Goal: Task Accomplishment & Management: Complete application form

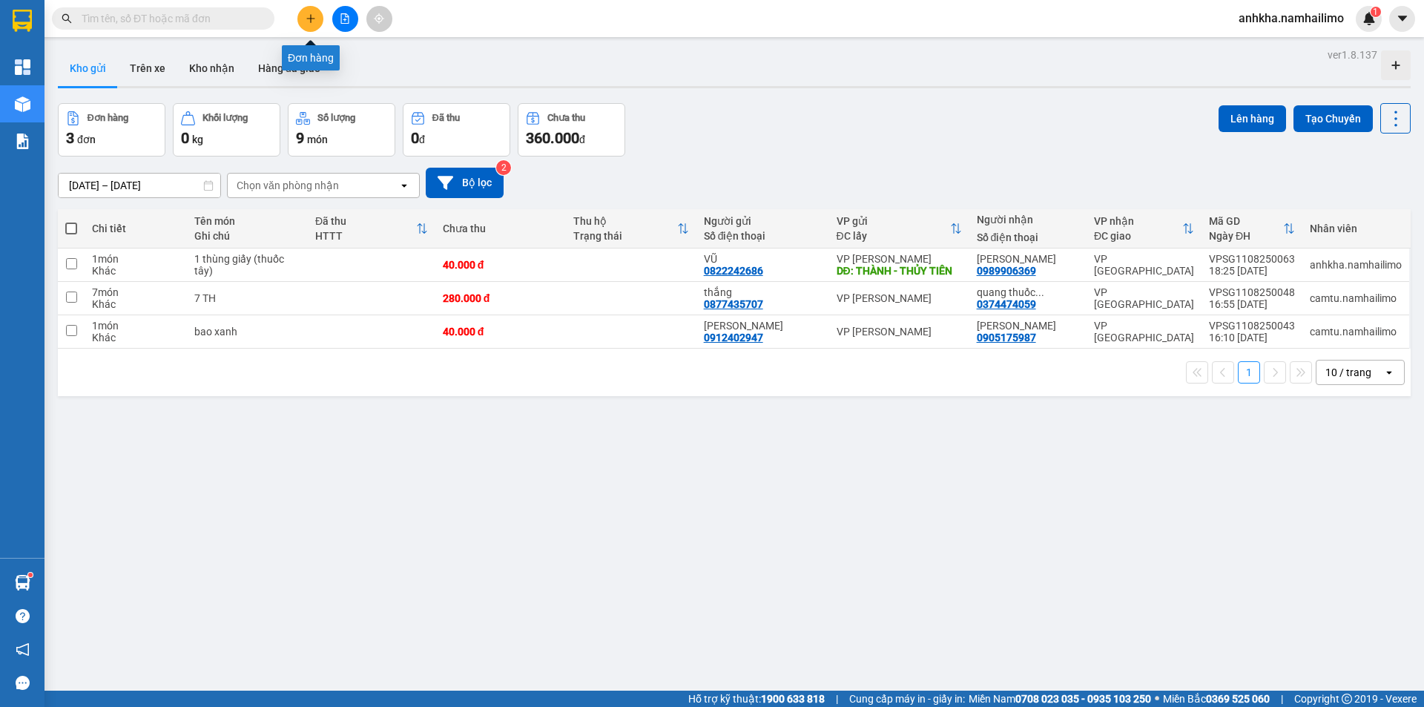
click at [314, 8] on button at bounding box center [310, 19] width 26 height 26
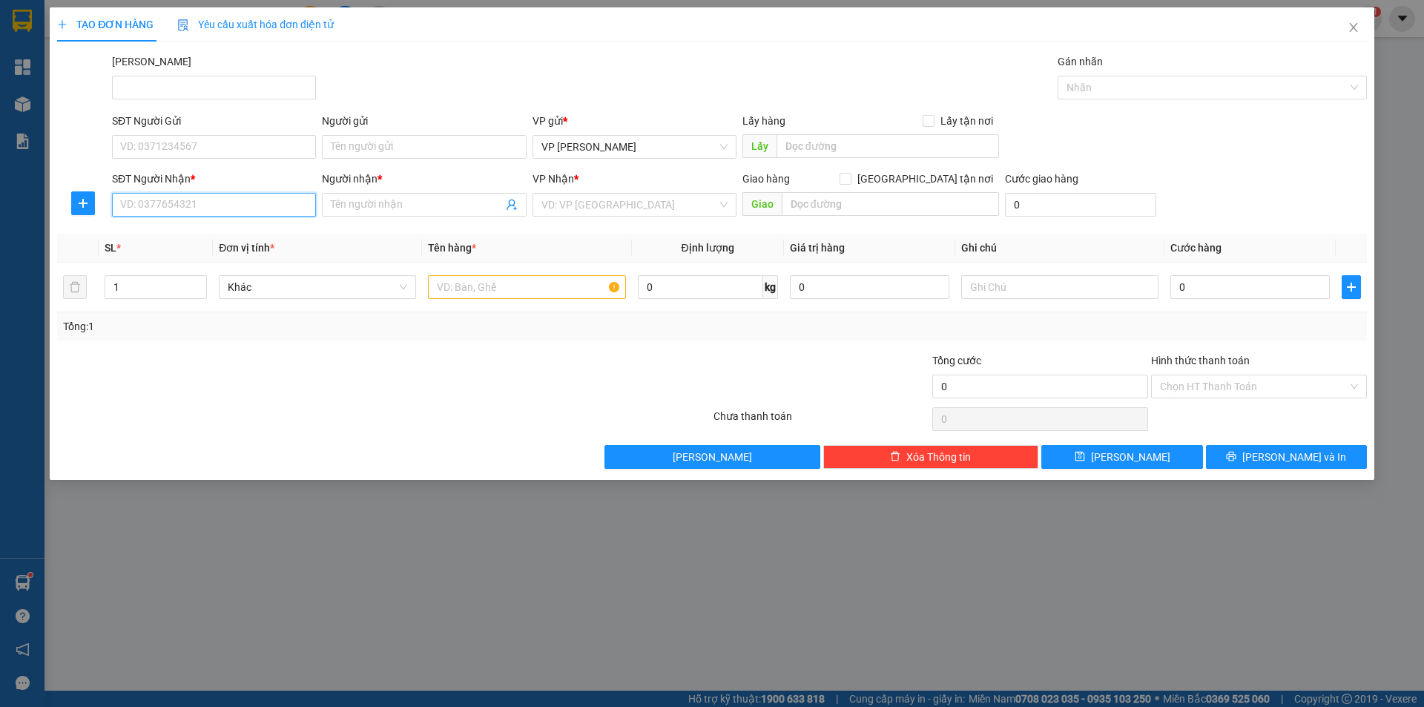
click at [223, 211] on input "SĐT Người Nhận *" at bounding box center [214, 205] width 204 height 24
click at [165, 229] on div "0937363292 - HUY" at bounding box center [214, 234] width 186 height 16
type input "0937363292"
type input "HUY"
type input "20.000"
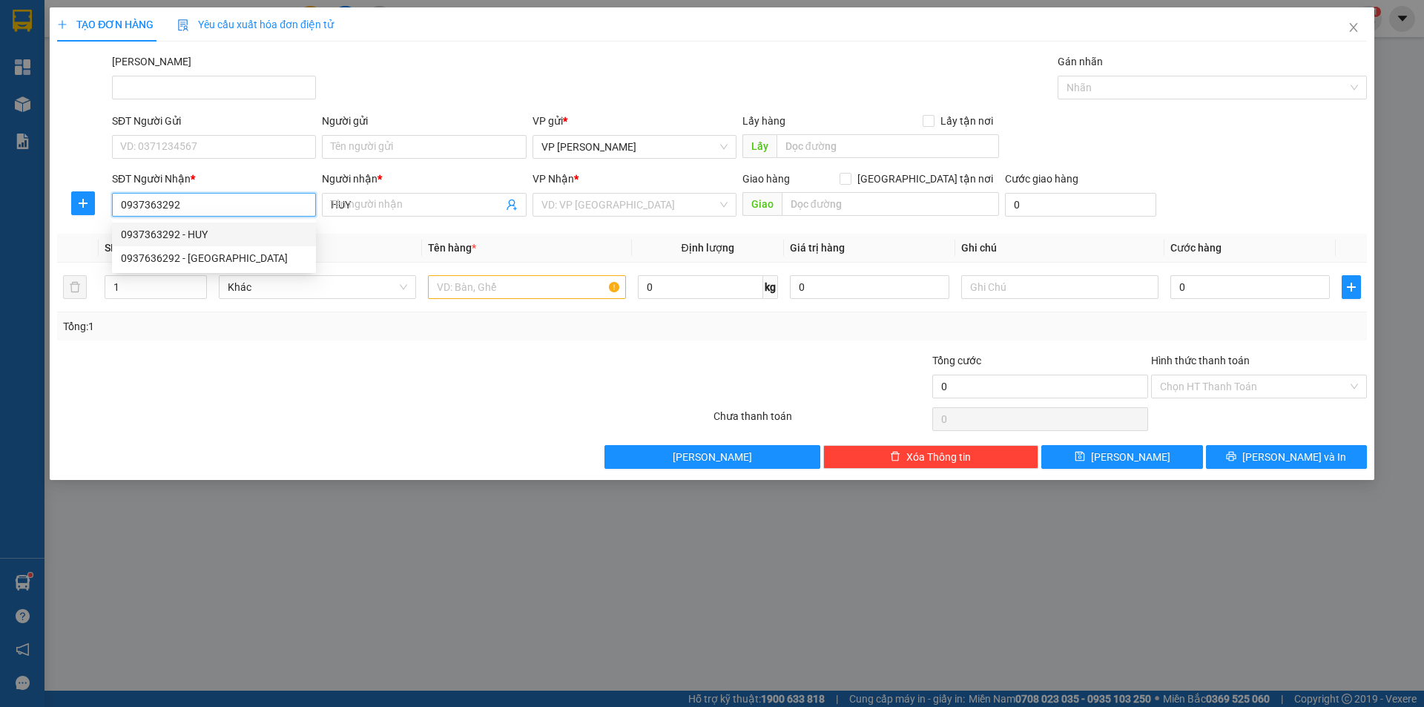
type input "20.000"
type input "0937363292"
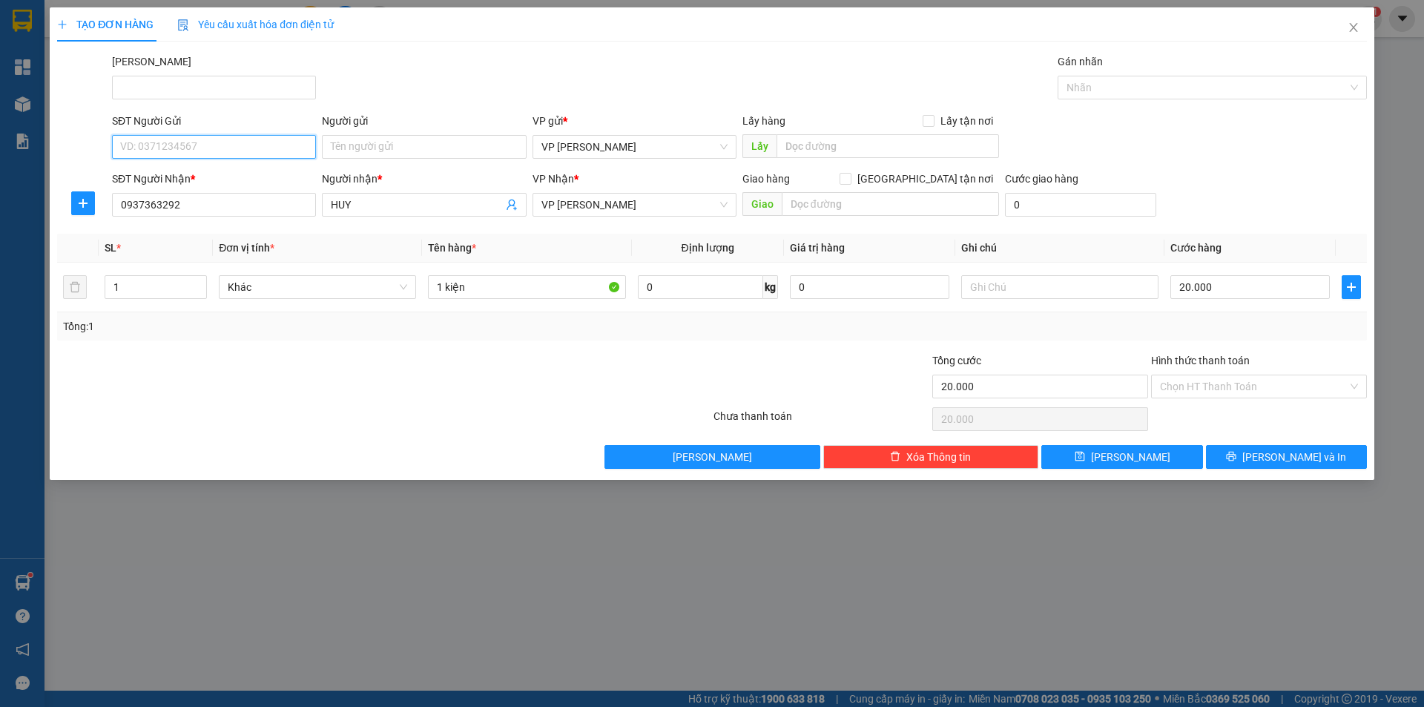
click at [198, 149] on input "SĐT Người Gửi" at bounding box center [214, 147] width 204 height 24
click at [188, 179] on div "0585406566 - ngọc" at bounding box center [214, 176] width 186 height 16
type input "0585406566"
type input "ngọc"
click at [1223, 450] on button "[PERSON_NAME] và In" at bounding box center [1286, 457] width 161 height 24
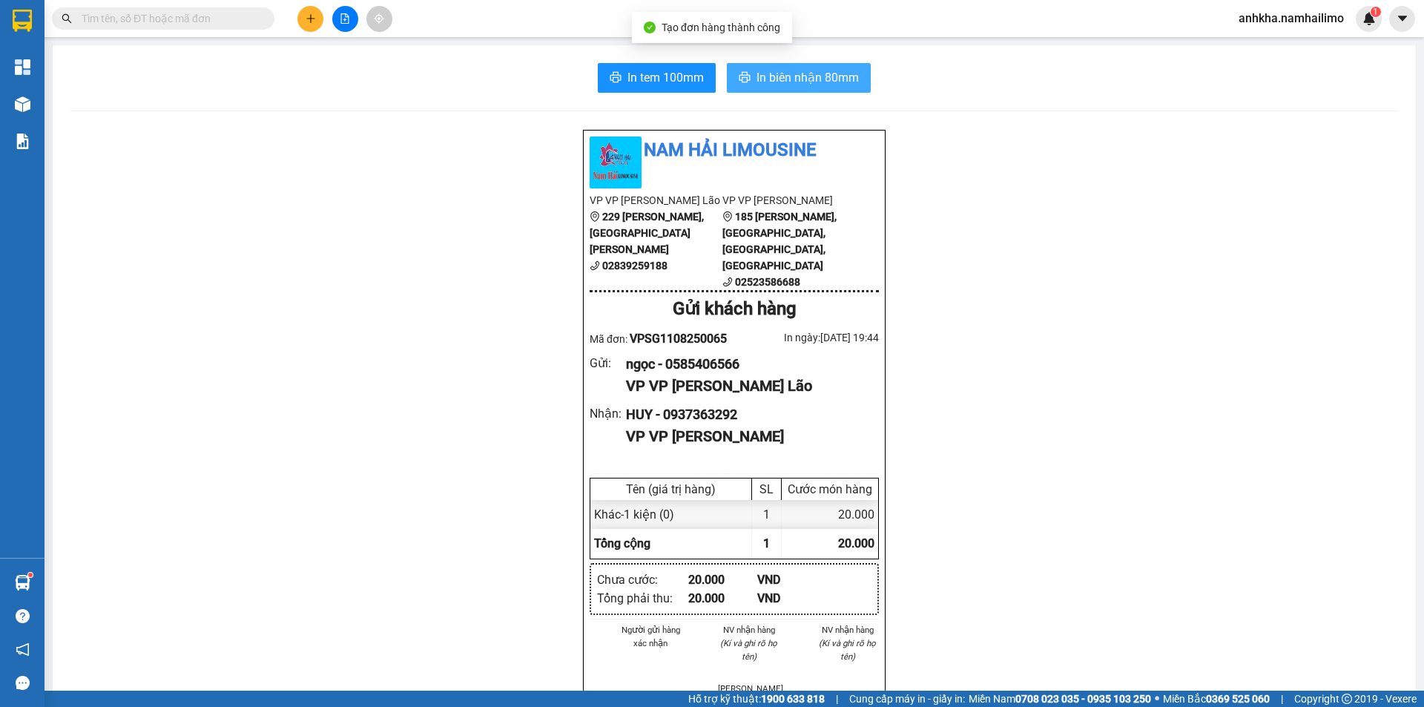
click at [815, 70] on span "In biên nhận 80mm" at bounding box center [807, 77] width 102 height 19
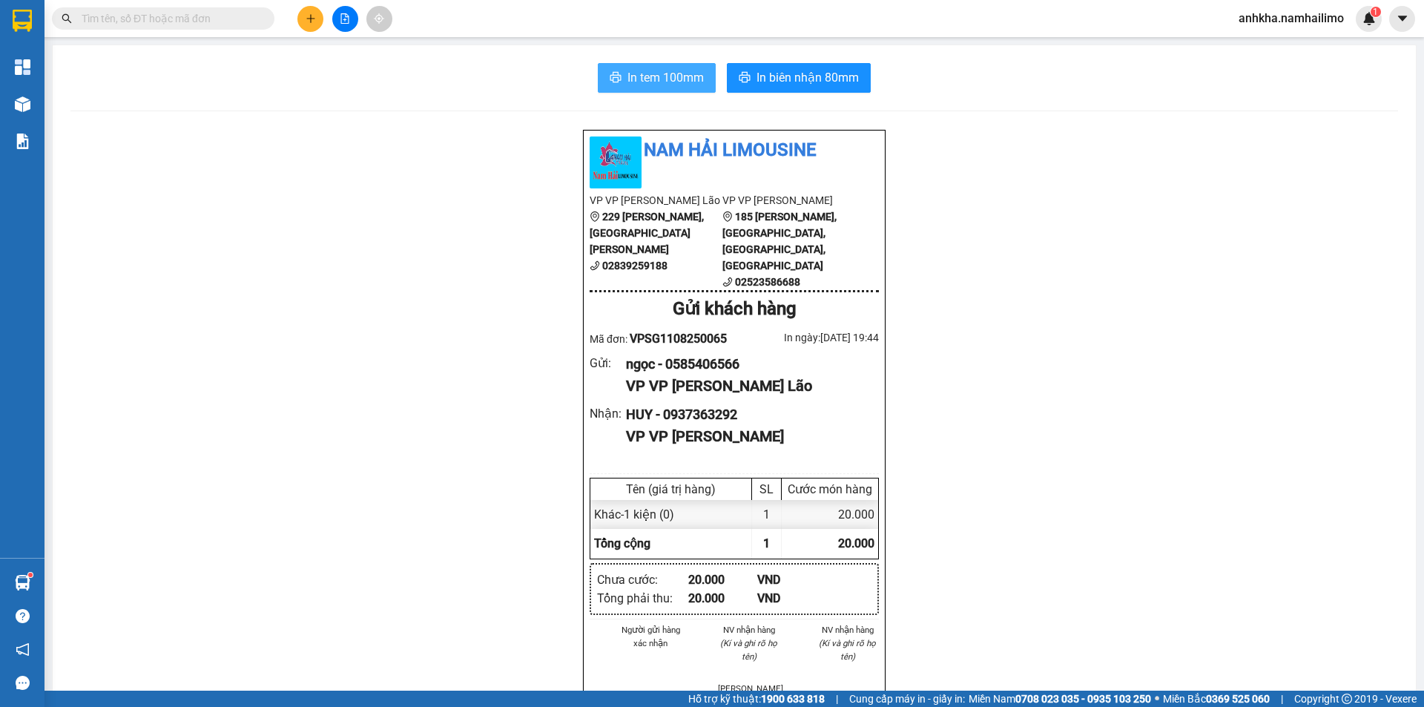
click at [633, 74] on span "In tem 100mm" at bounding box center [665, 77] width 76 height 19
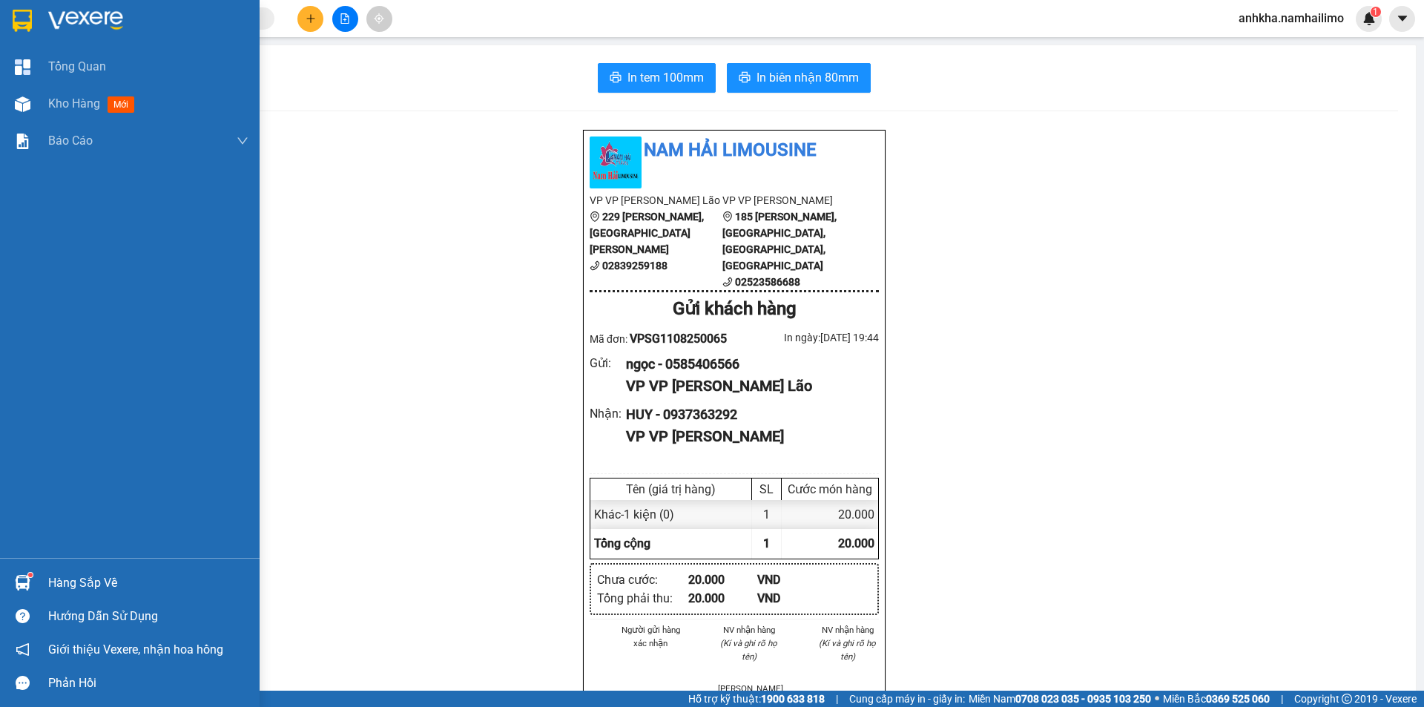
click at [5, 577] on div "Hàng sắp về" at bounding box center [130, 582] width 260 height 33
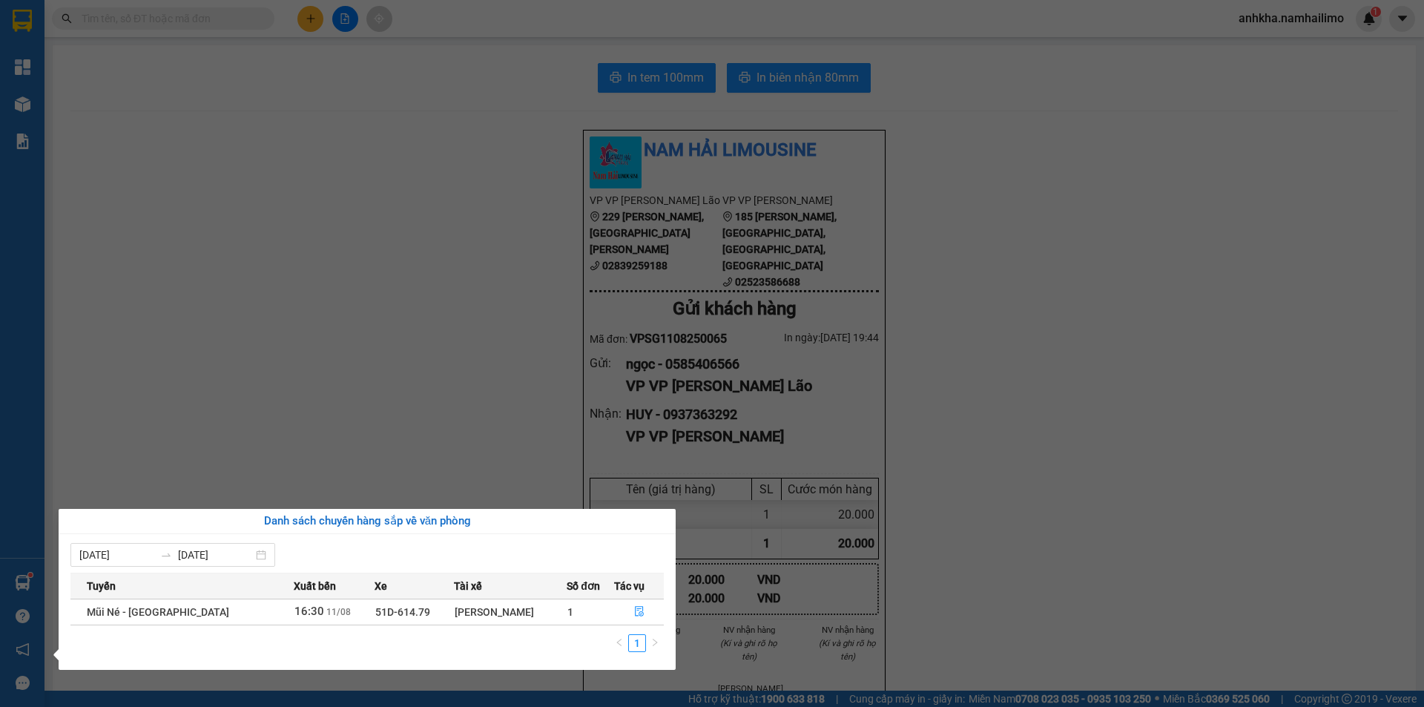
click at [232, 32] on section "Kết quả tìm kiếm ( 0 ) Bộ lọc No Data anhkha.namhailimo 1 Tổng Quan Kho hàng mớ…" at bounding box center [712, 353] width 1424 height 707
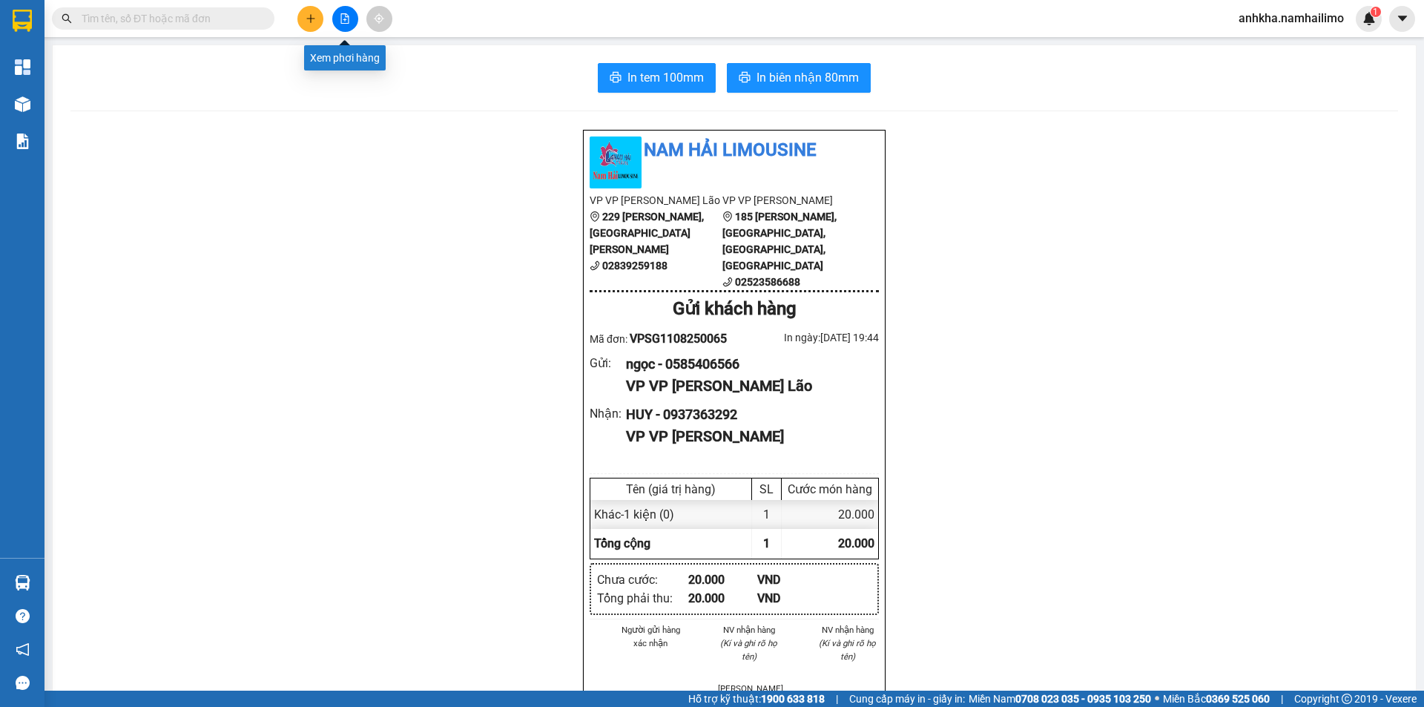
click at [317, 16] on button at bounding box center [310, 19] width 26 height 26
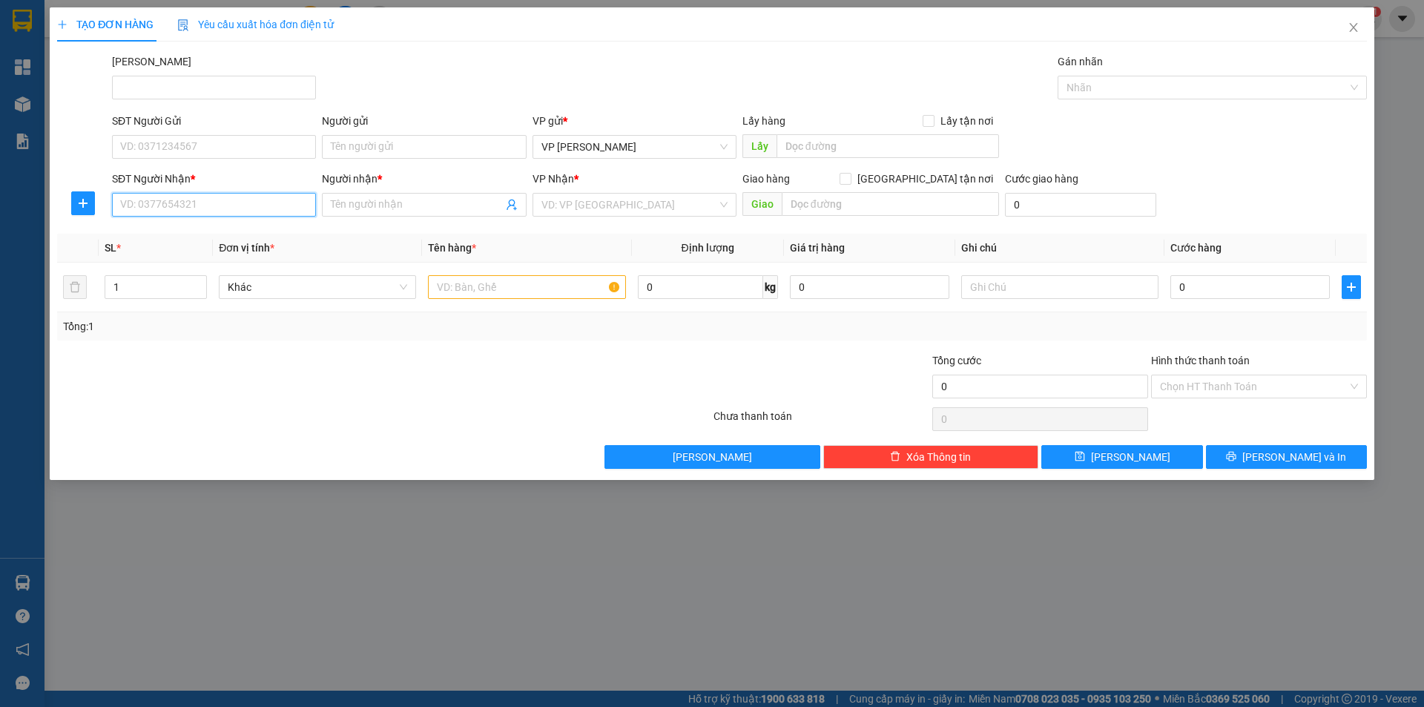
click at [205, 207] on input "SĐT Người Nhận *" at bounding box center [214, 205] width 204 height 24
click at [174, 234] on div "0938908907 - thủy" at bounding box center [214, 234] width 186 height 16
type input "0938908907"
type input "thủy"
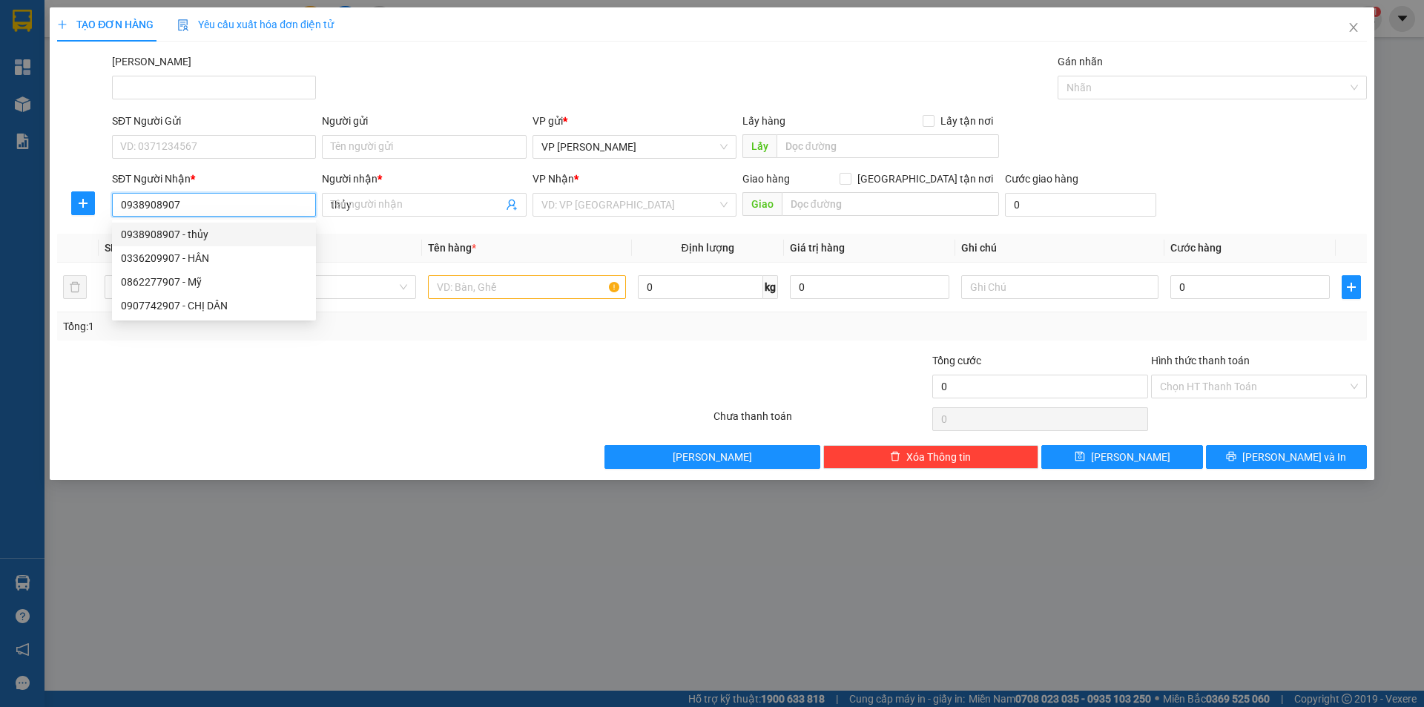
type input "20.000"
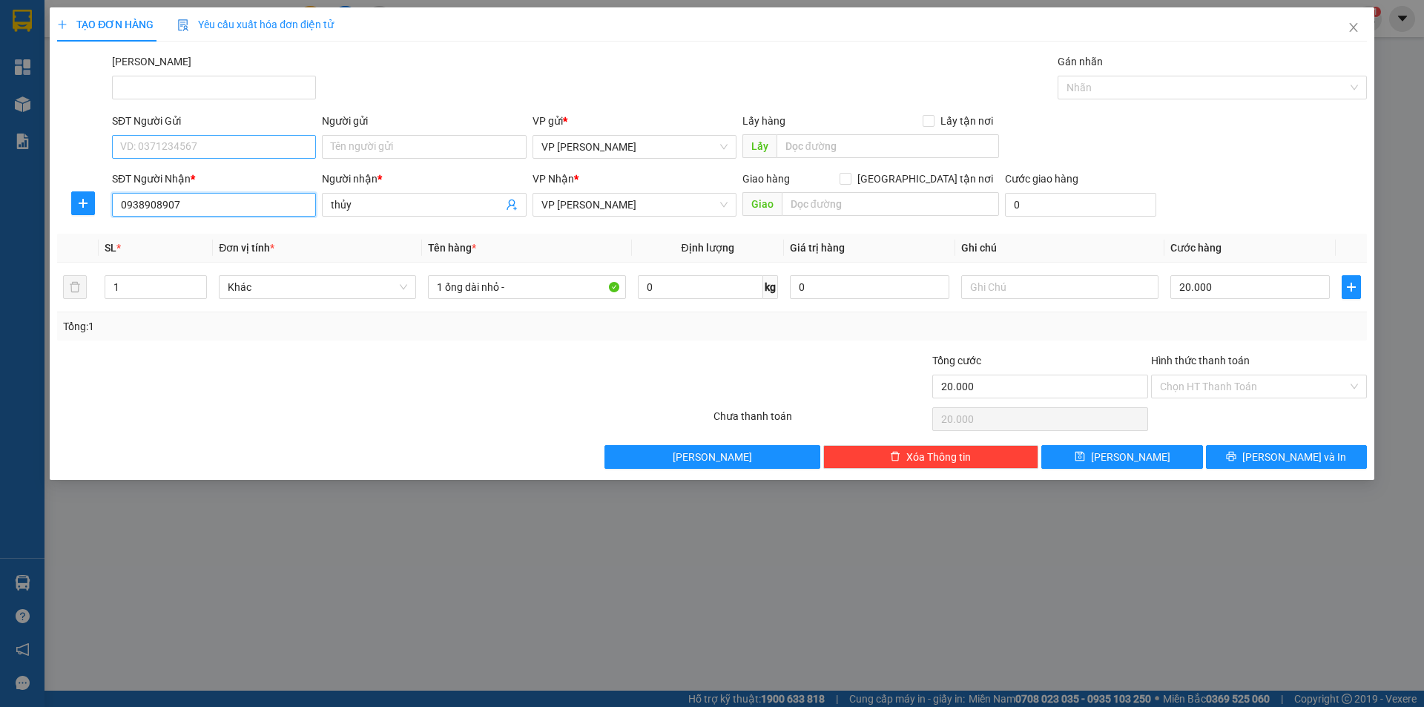
type input "0938908907"
click at [162, 151] on input "SĐT Người Gửi" at bounding box center [214, 147] width 204 height 24
drag, startPoint x: 168, startPoint y: 179, endPoint x: 179, endPoint y: 179, distance: 11.9
click at [179, 179] on div "0986882630 - [PERSON_NAME]" at bounding box center [214, 176] width 186 height 16
type input "0986882630"
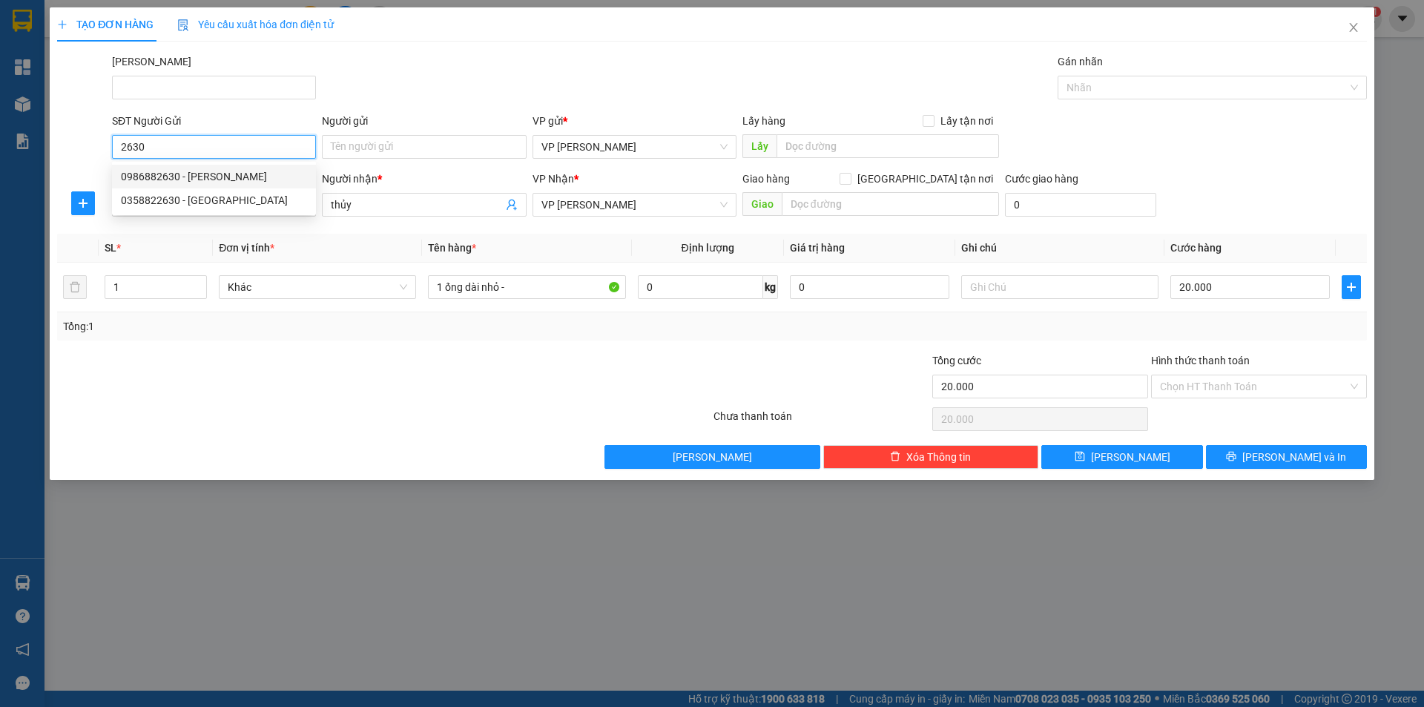
type input "đăng tịnh"
type input "0986882630"
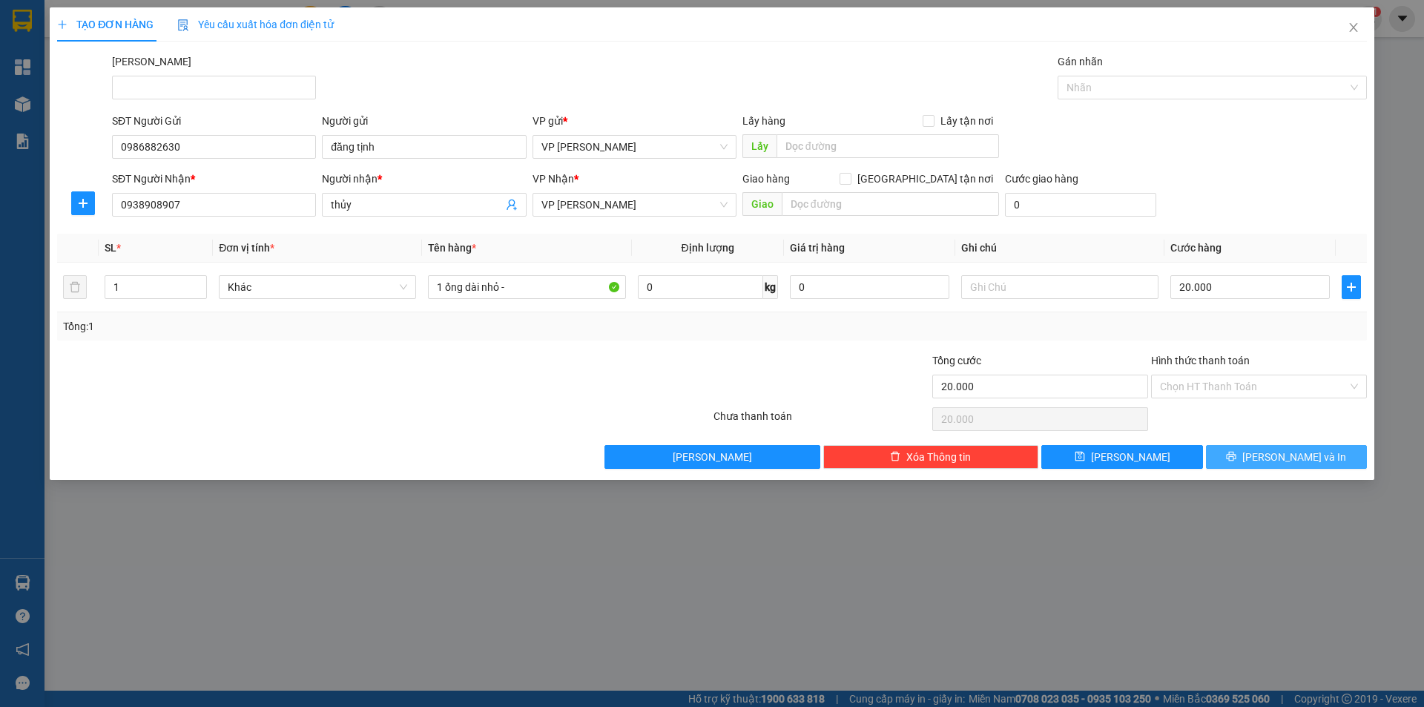
click at [1238, 451] on button "[PERSON_NAME] và In" at bounding box center [1286, 457] width 161 height 24
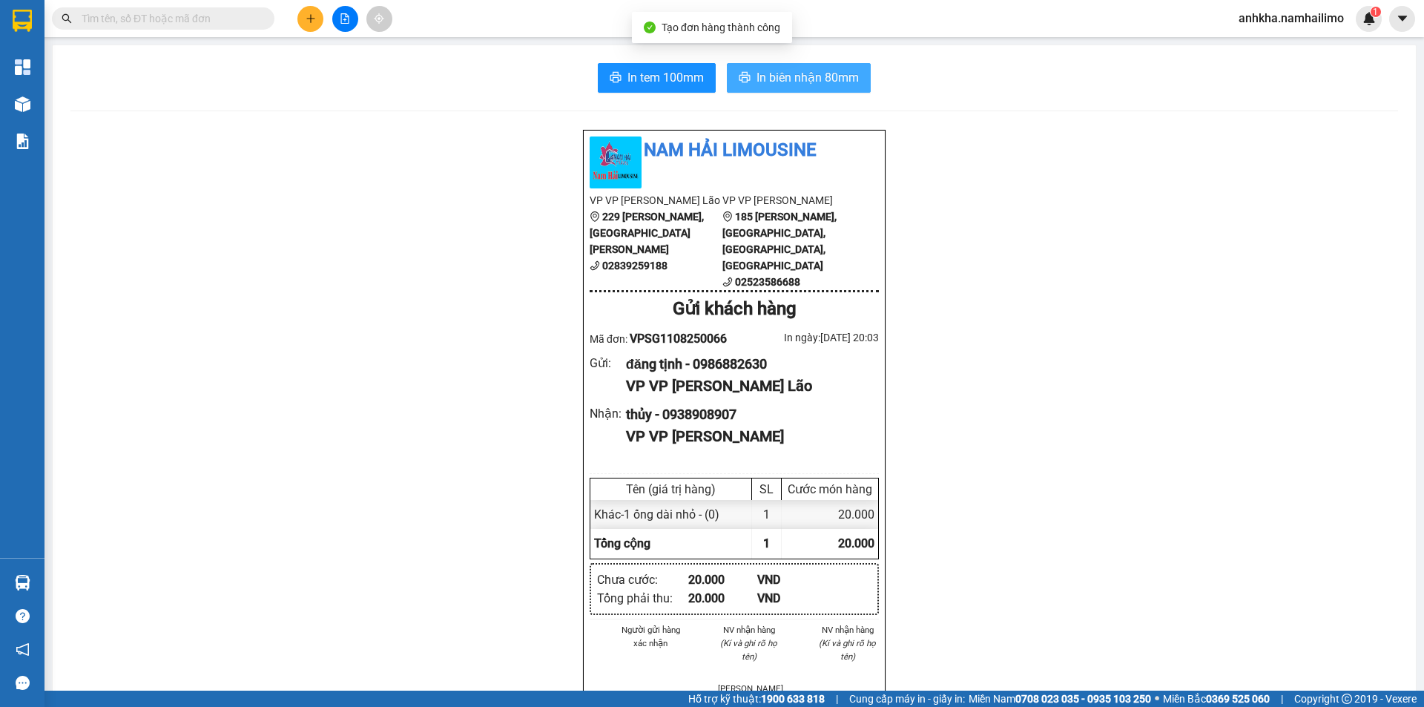
click at [765, 74] on span "In biên nhận 80mm" at bounding box center [807, 77] width 102 height 19
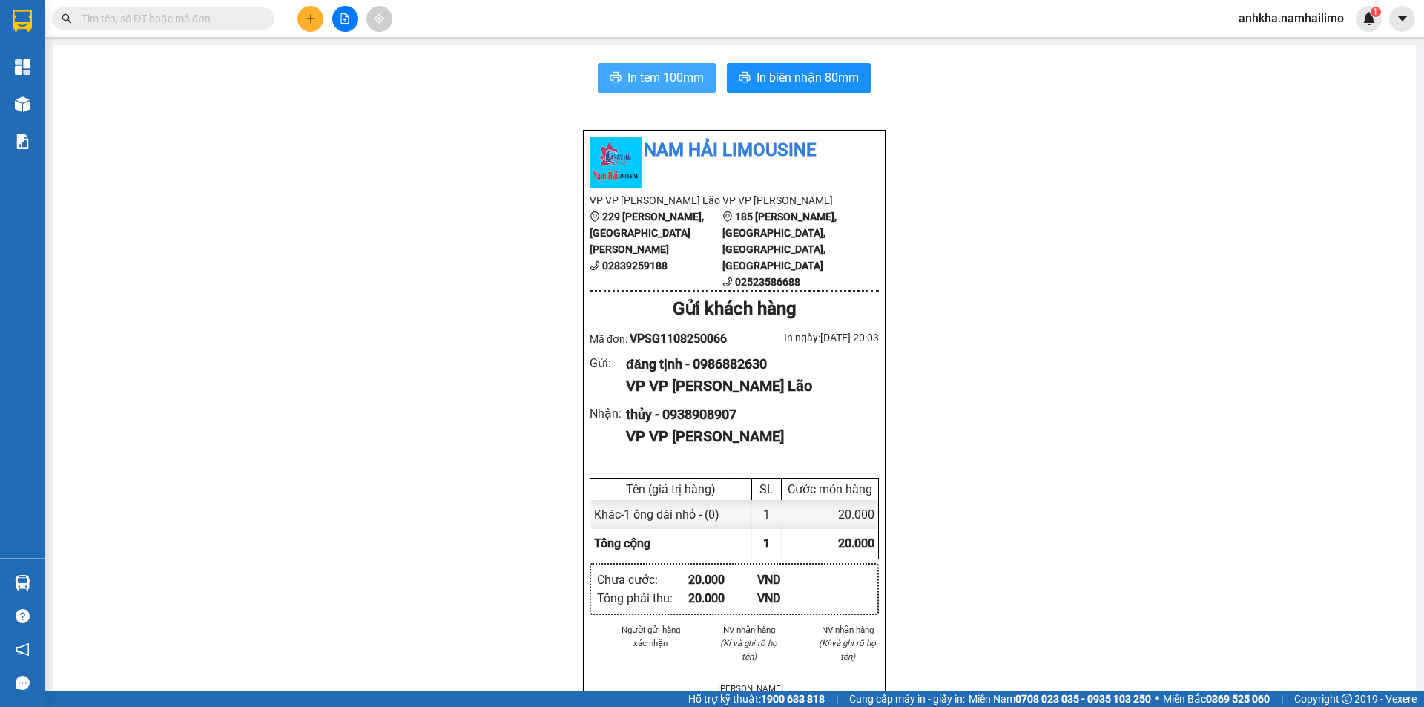
click at [641, 83] on span "In tem 100mm" at bounding box center [665, 77] width 76 height 19
click at [315, 16] on icon "plus" at bounding box center [311, 18] width 10 height 10
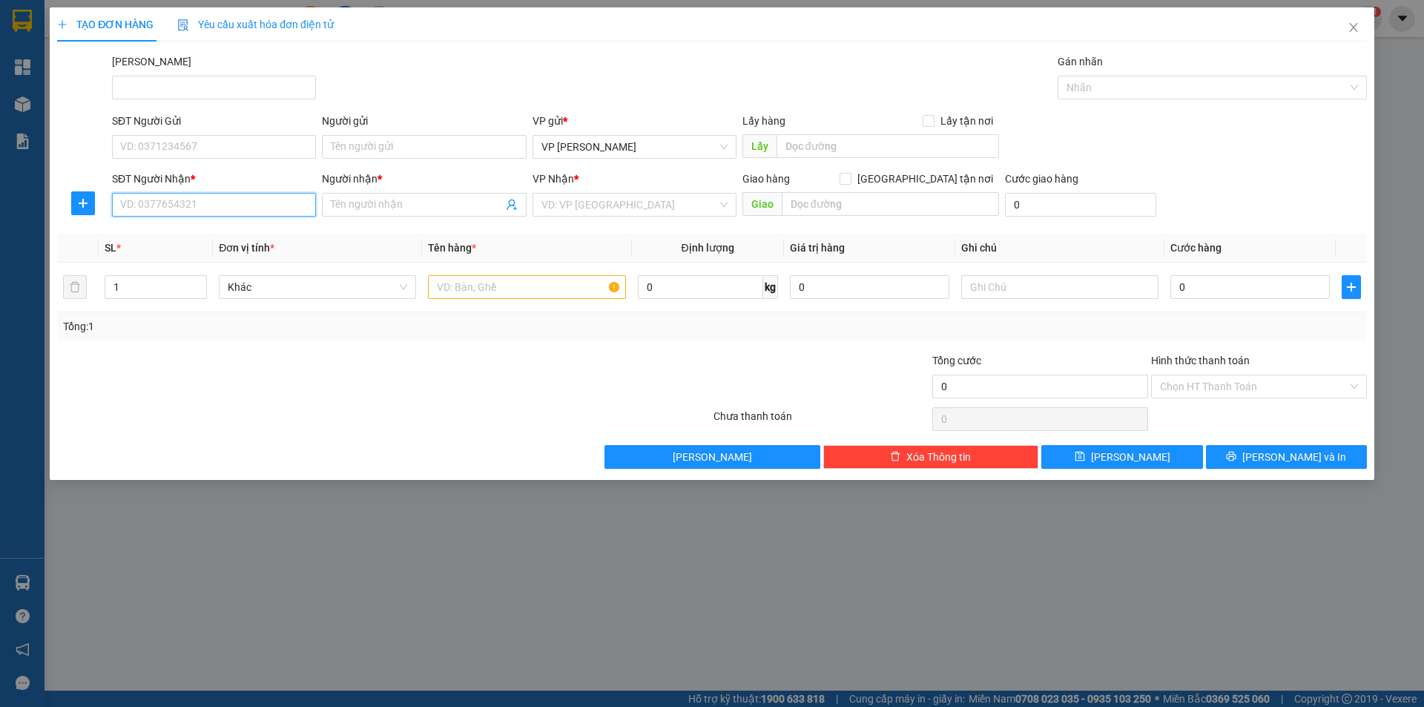
click at [214, 211] on input "SĐT Người Nhận *" at bounding box center [214, 205] width 204 height 24
click at [142, 234] on div "0983744685 - [PERSON_NAME]" at bounding box center [214, 234] width 186 height 16
type input "0983744685"
type input "[PERSON_NAME]"
checkbox input "true"
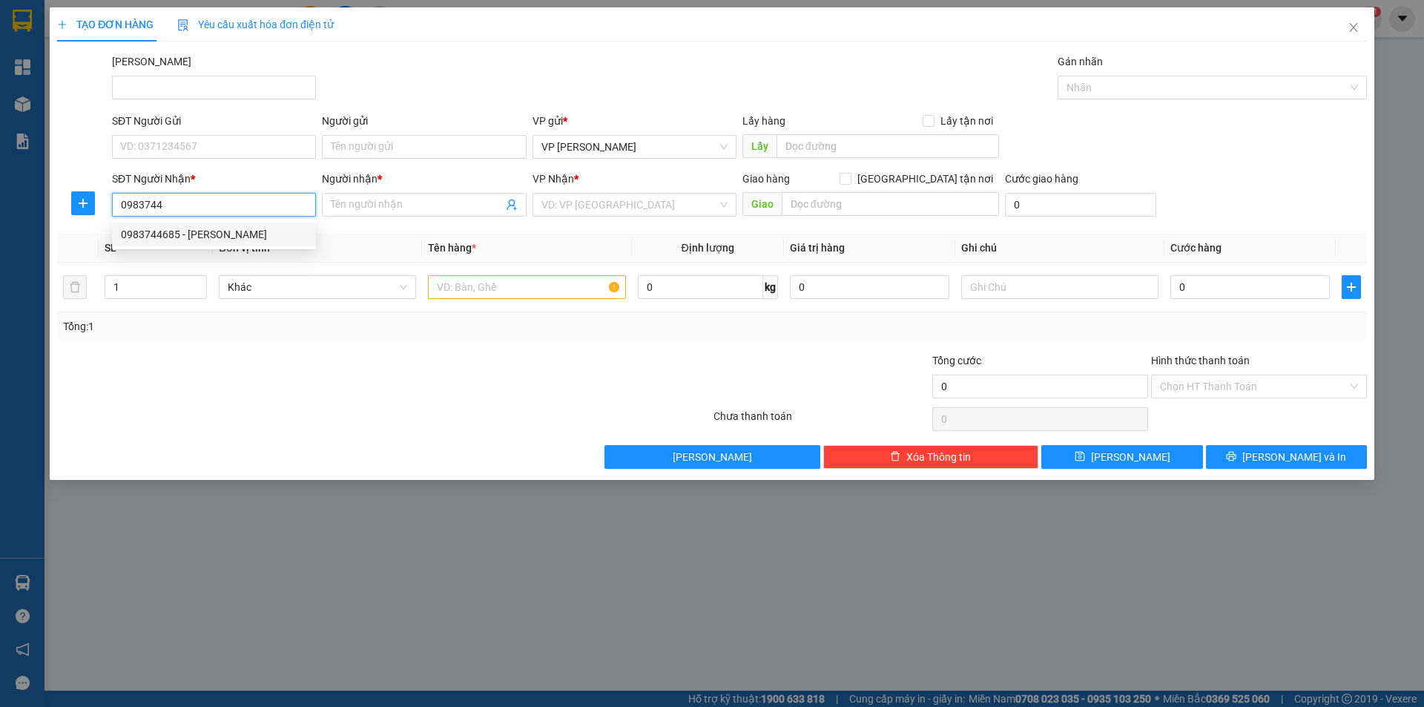
type input "93 NGUYÊN ĐÌNH CHIỂU"
type input "50.000"
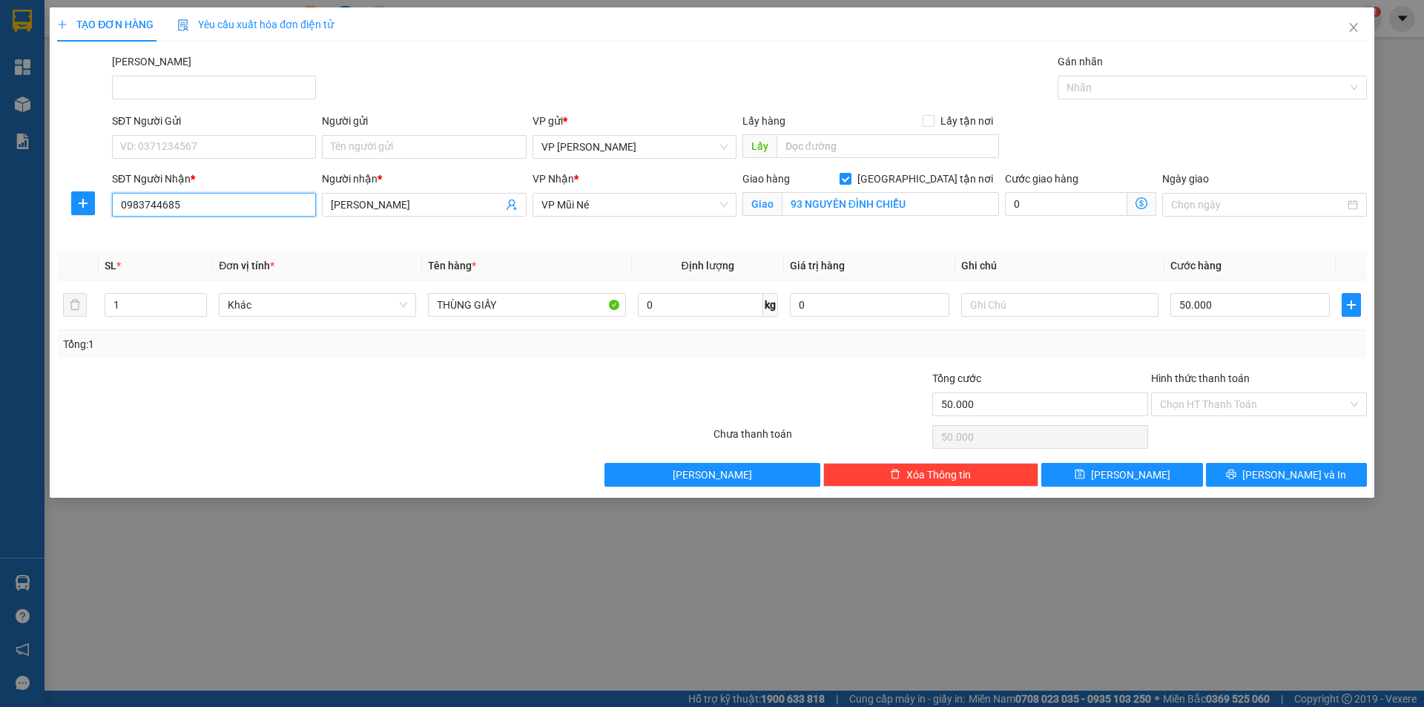
type input "0983744685"
drag, startPoint x: 167, startPoint y: 166, endPoint x: 180, endPoint y: 158, distance: 15.6
click at [170, 165] on form "SĐT Người Gửi VD: 0371234567 Người gửi Tên người gửi VP gửi * VP [PERSON_NAME] …" at bounding box center [712, 177] width 1310 height 128
click at [180, 158] on input "SĐT Người Gửi" at bounding box center [214, 147] width 204 height 24
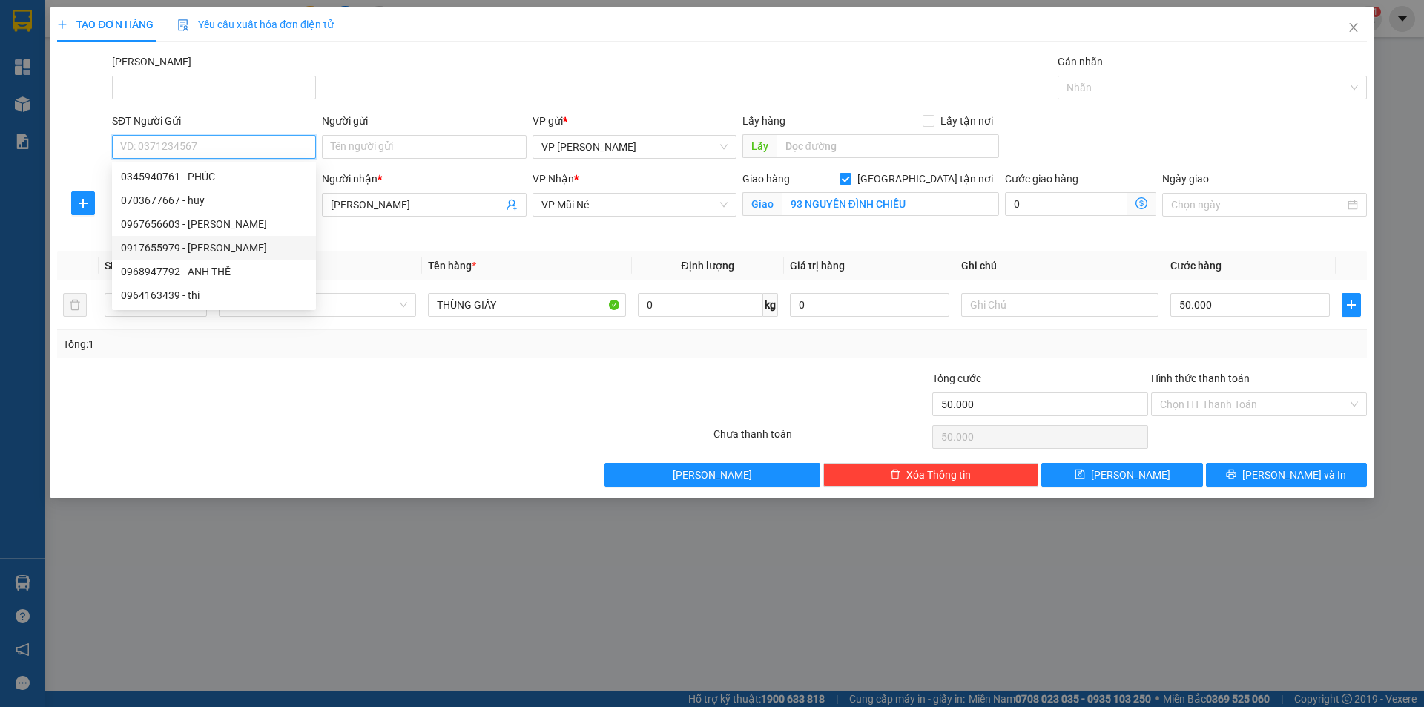
click at [215, 240] on div "0917655979 - [PERSON_NAME]" at bounding box center [214, 248] width 186 height 16
type input "0917655979"
type input "anh huy"
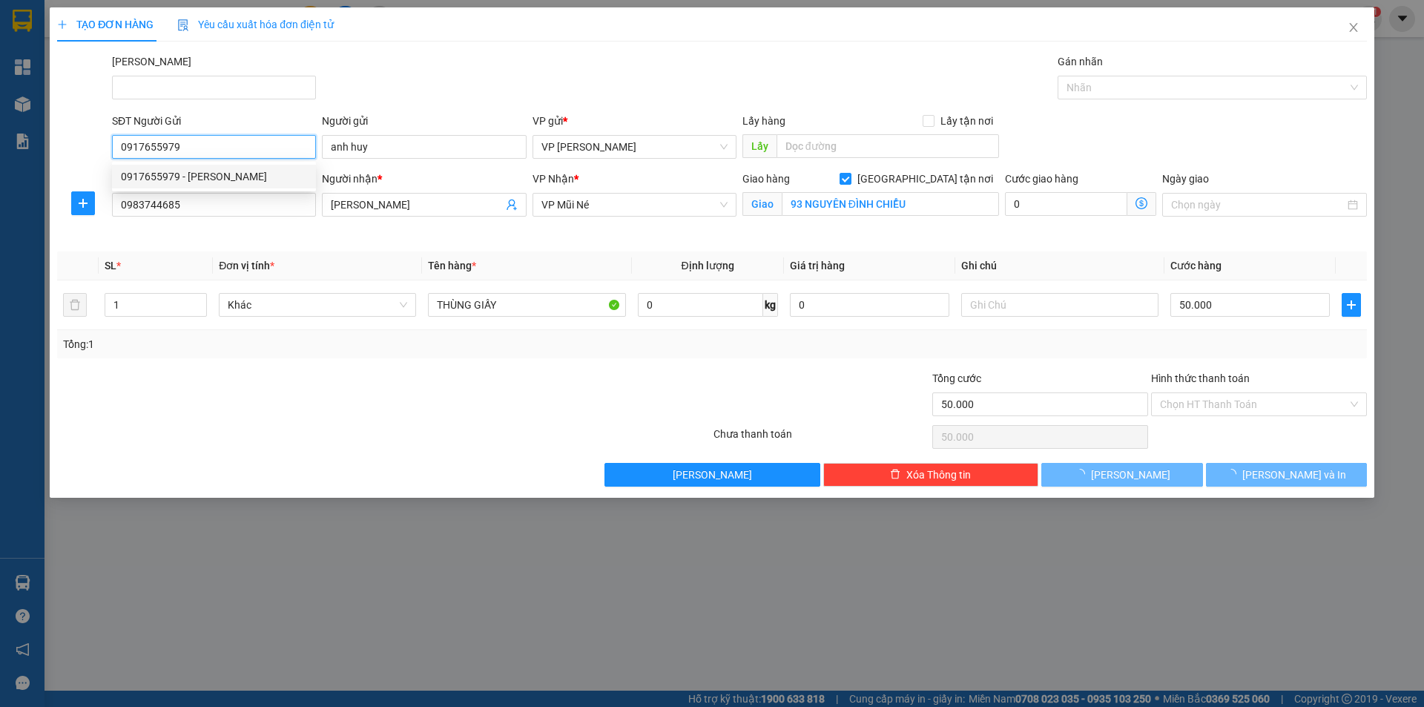
type input "40.000"
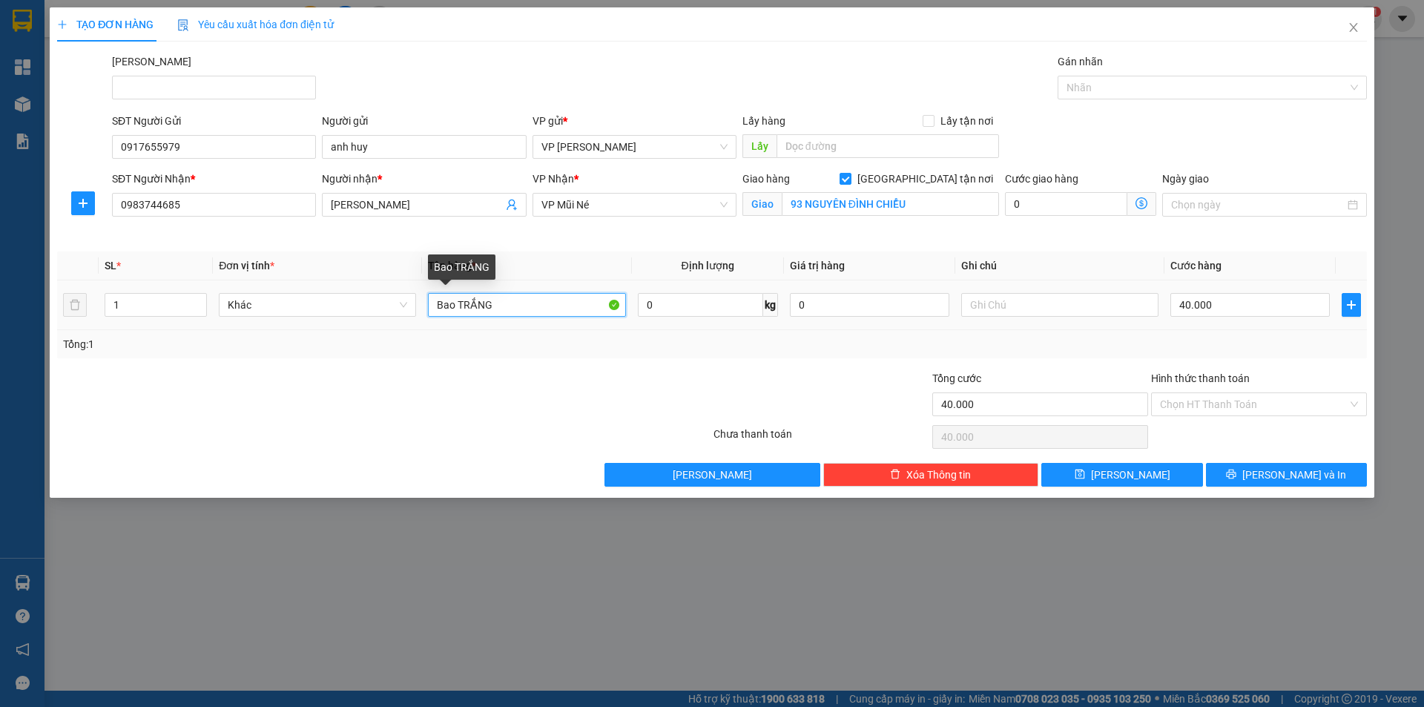
drag, startPoint x: 489, startPoint y: 306, endPoint x: 316, endPoint y: 317, distance: 173.2
click at [375, 325] on tr "1 Khác Bao TRẮNG 0 kg 0 40.000" at bounding box center [712, 305] width 1310 height 50
type input "thùng"
click at [1204, 302] on input "40.000" at bounding box center [1249, 305] width 159 height 24
type input "5"
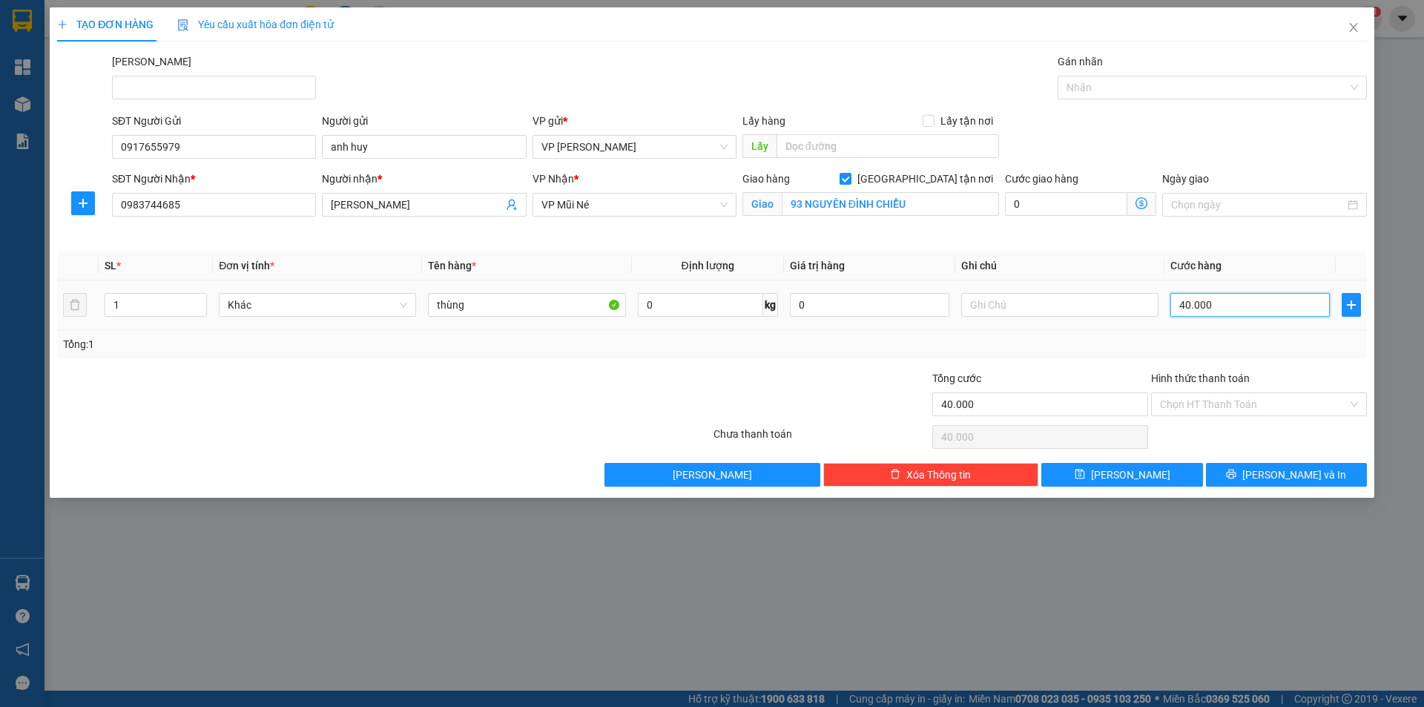
type input "5"
type input "50"
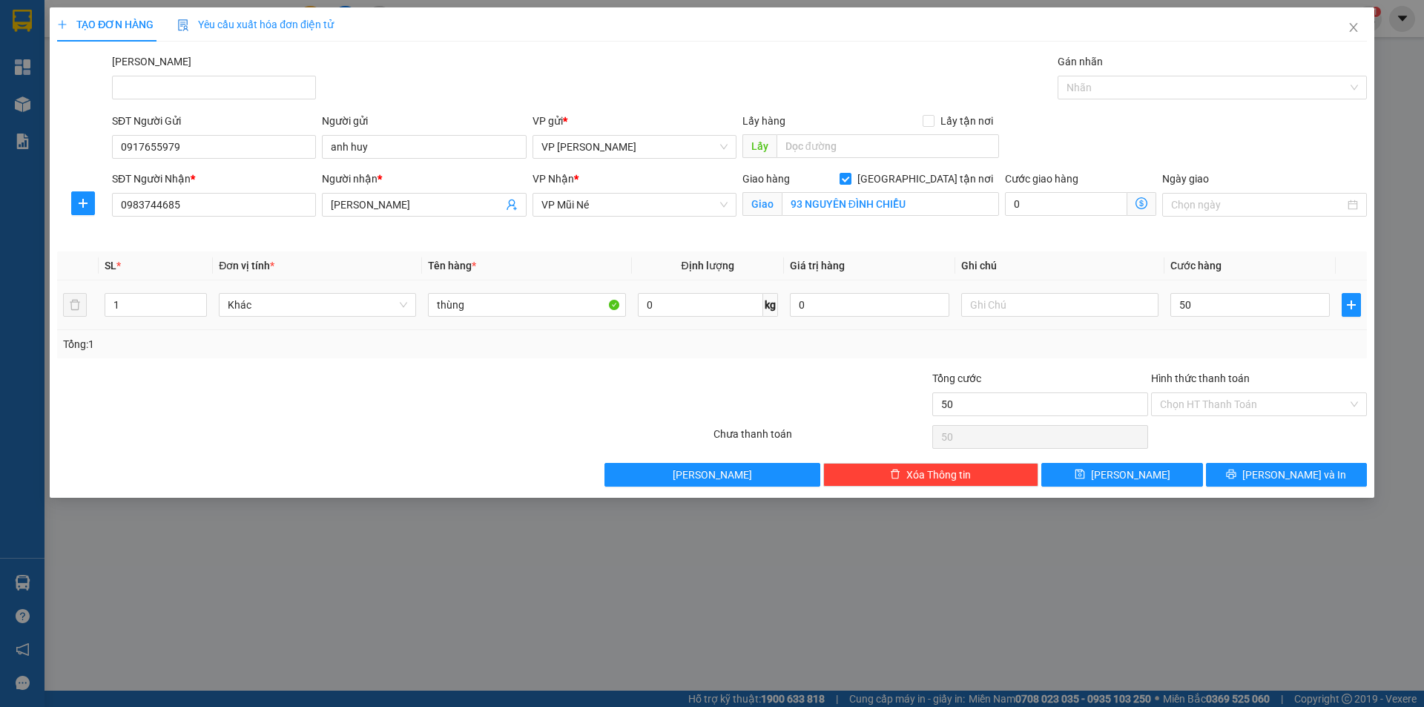
type input "50.000"
drag, startPoint x: 1271, startPoint y: 252, endPoint x: 1282, endPoint y: 233, distance: 22.3
click at [1270, 252] on th "Cước hàng" at bounding box center [1249, 265] width 171 height 29
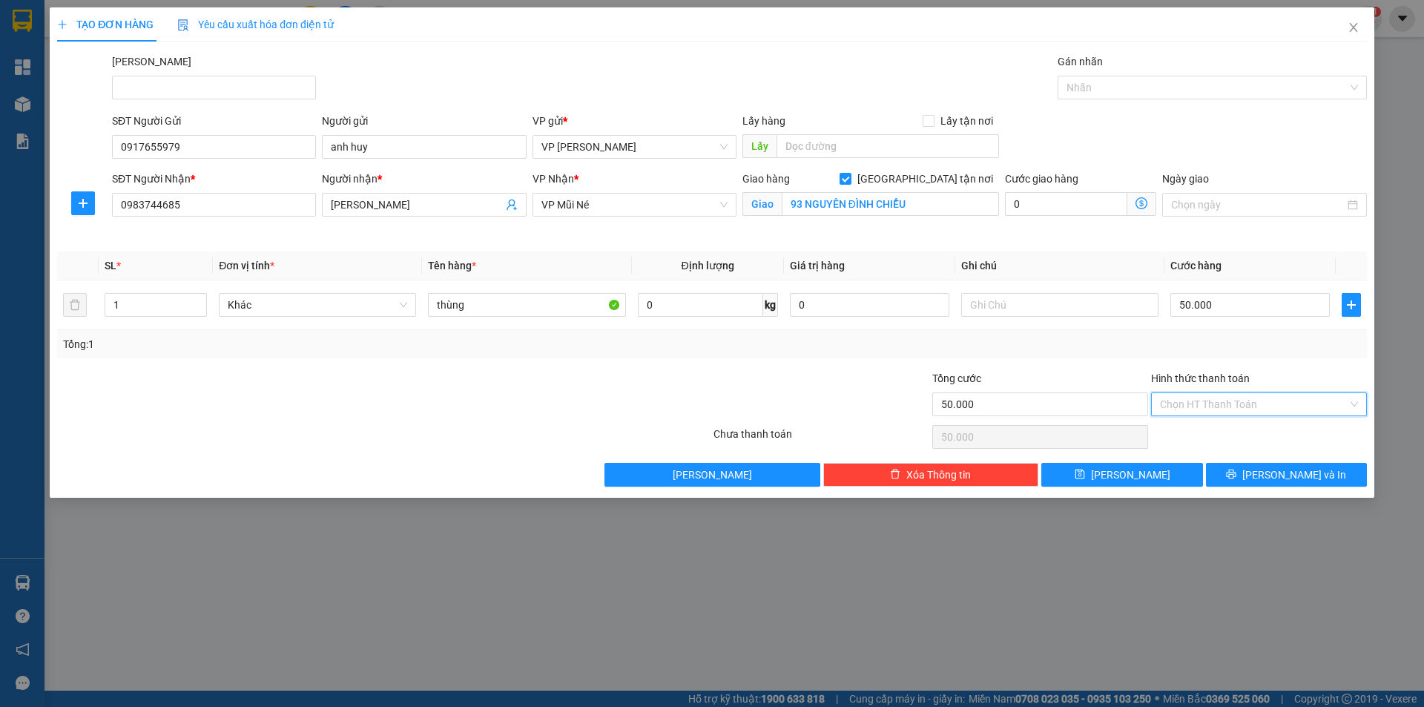
click at [1241, 415] on input "Hình thức thanh toán" at bounding box center [1254, 404] width 188 height 22
click at [1213, 438] on div "Tại văn phòng" at bounding box center [1259, 434] width 198 height 16
type input "0"
click at [1231, 473] on button "[PERSON_NAME] và In" at bounding box center [1286, 475] width 161 height 24
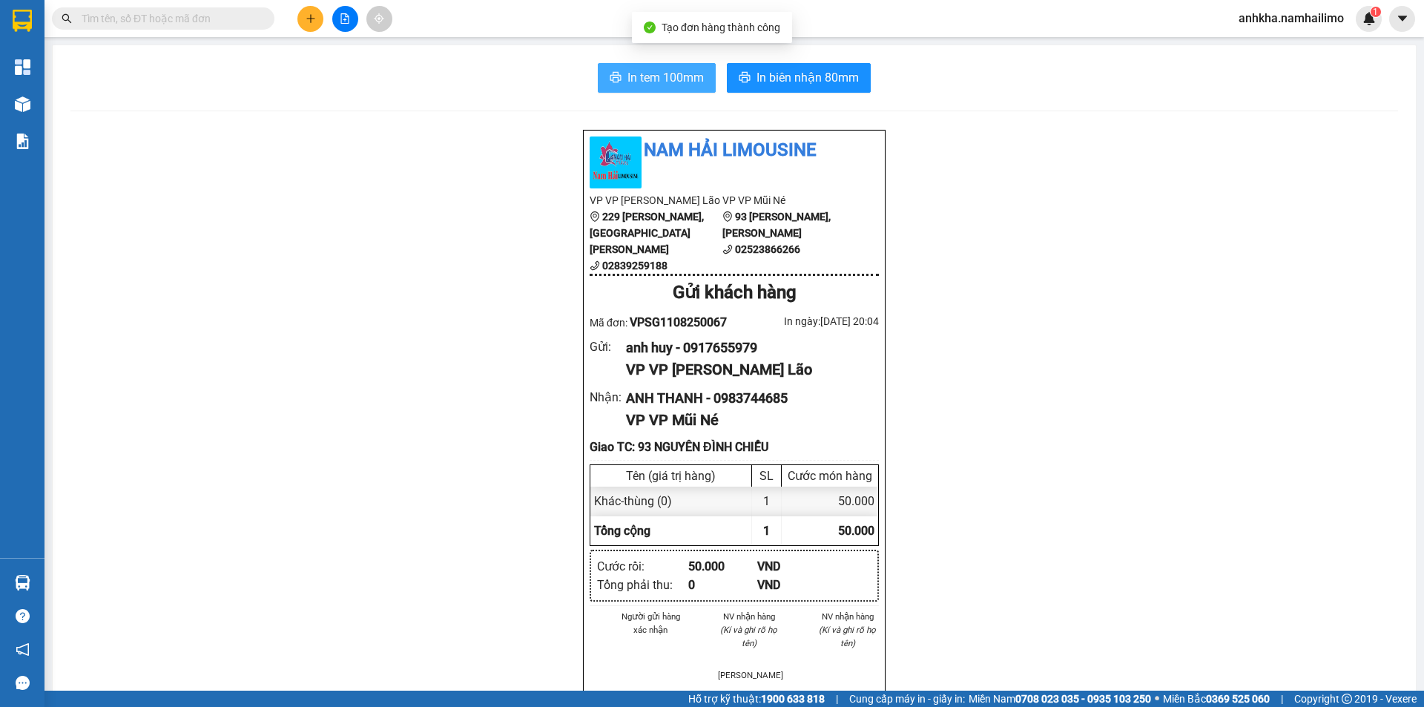
click at [676, 82] on span "In tem 100mm" at bounding box center [665, 77] width 76 height 19
click at [294, 19] on div at bounding box center [344, 19] width 111 height 26
click at [299, 19] on div at bounding box center [344, 19] width 111 height 26
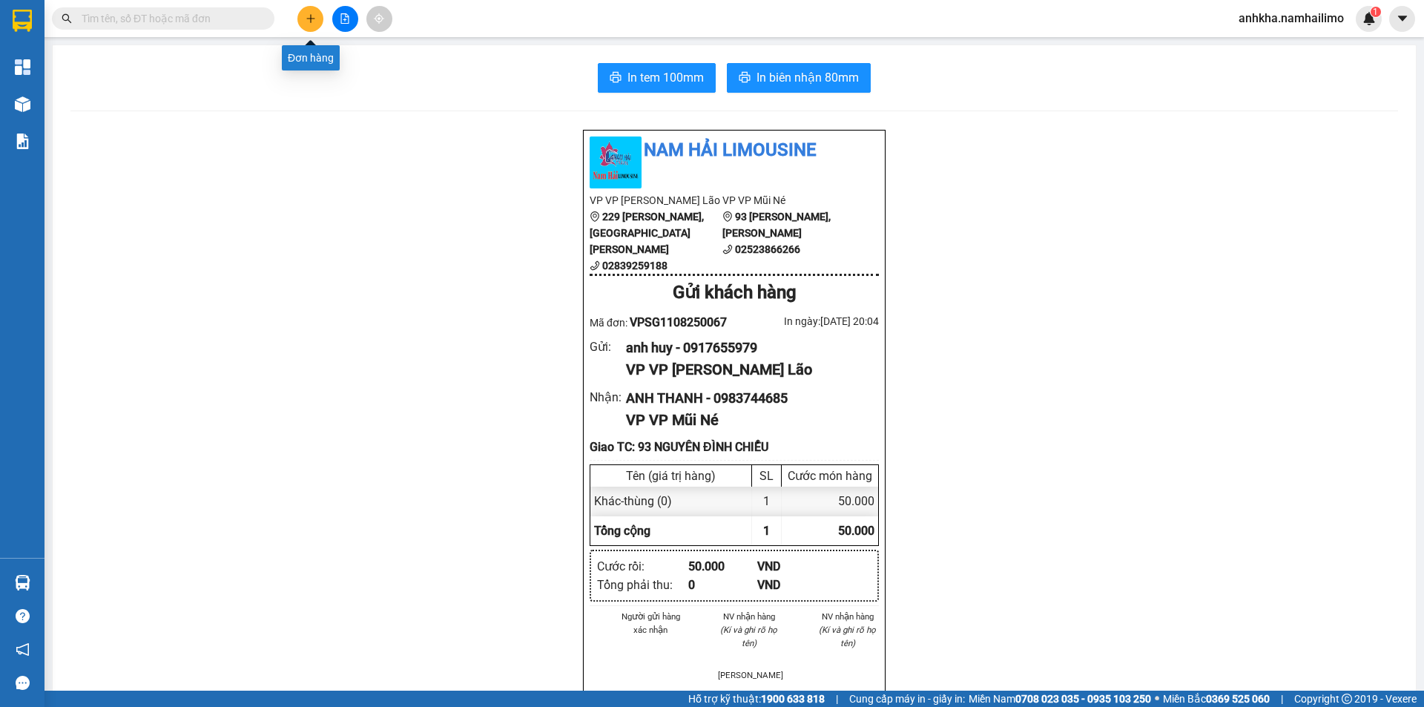
click at [301, 21] on button at bounding box center [310, 19] width 26 height 26
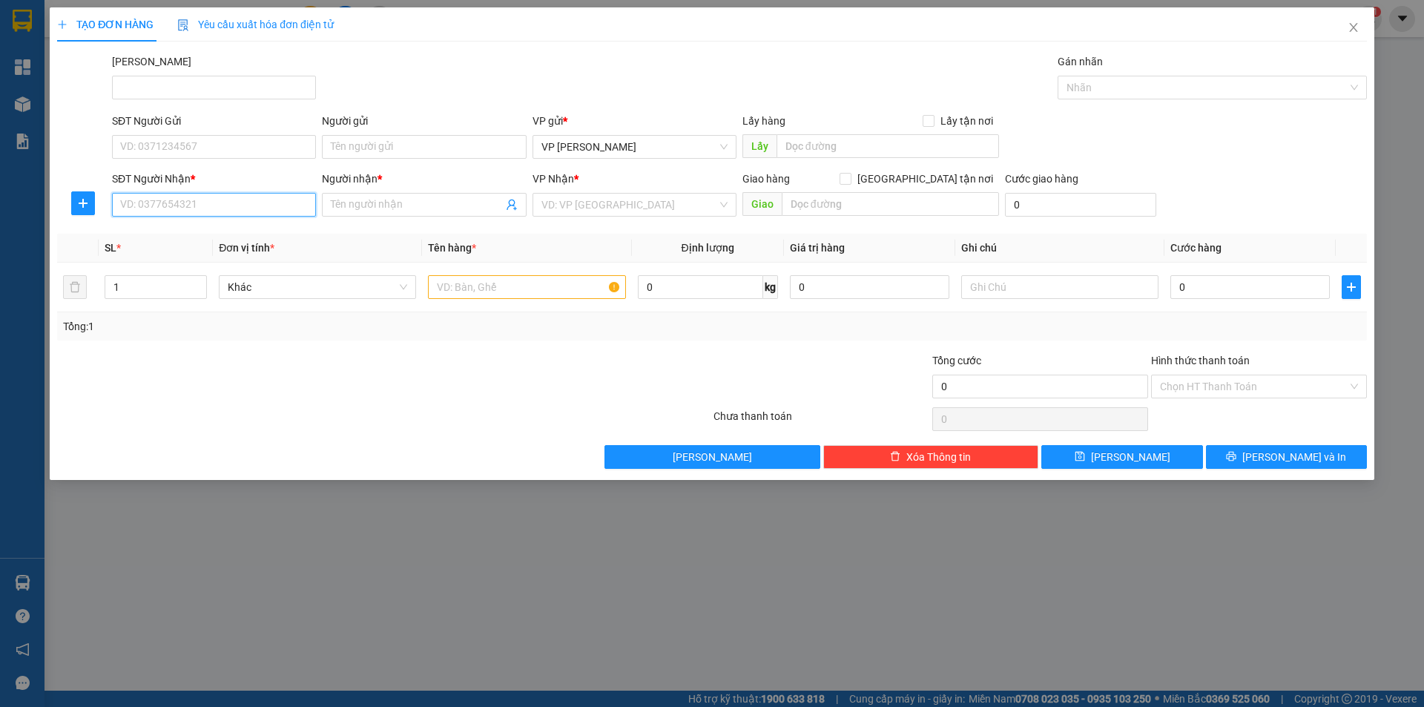
click at [245, 206] on input "SĐT Người Nhận *" at bounding box center [214, 205] width 204 height 24
type input "0933244426"
click at [366, 199] on input "Người nhận *" at bounding box center [416, 205] width 171 height 16
click at [206, 202] on input "0933244426" at bounding box center [214, 205] width 204 height 24
drag, startPoint x: 192, startPoint y: 206, endPoint x: 120, endPoint y: 209, distance: 72.0
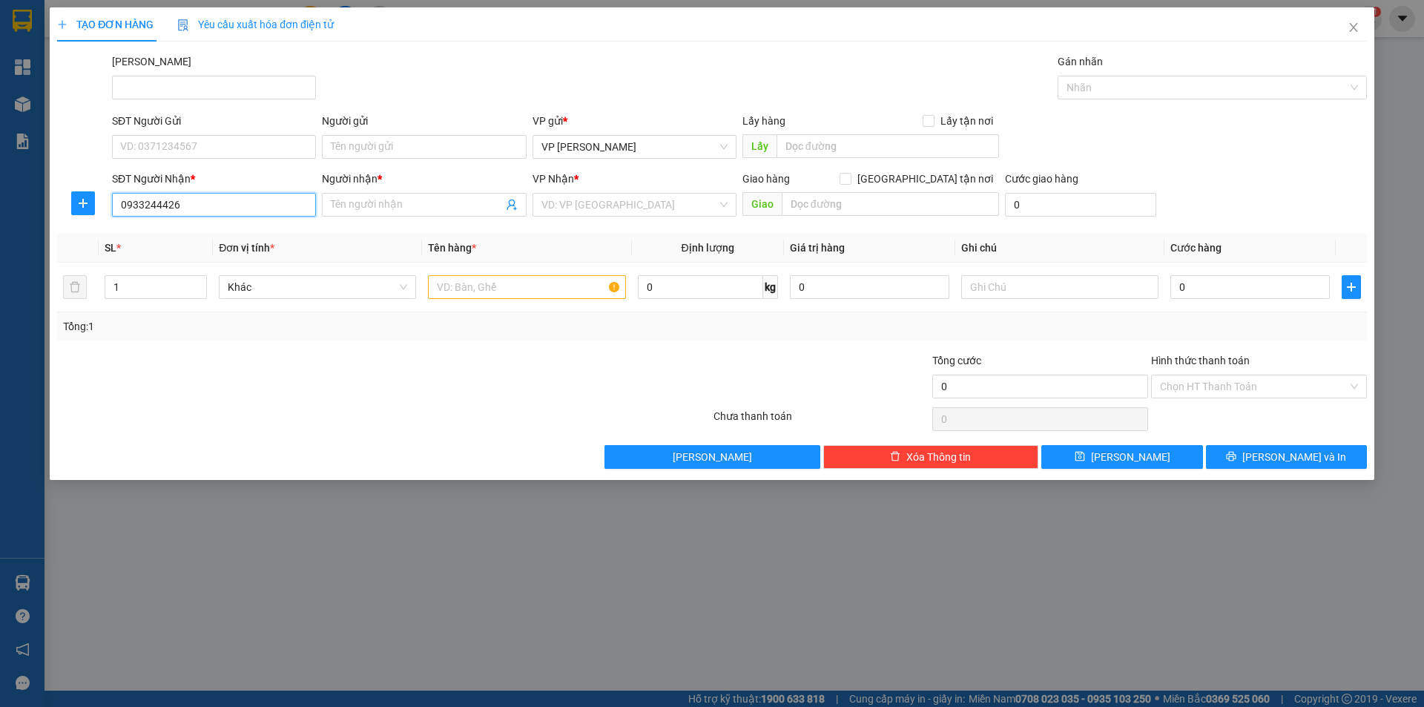
click at [120, 209] on input "0933244426" at bounding box center [214, 205] width 204 height 24
click at [397, 208] on input "Người nhận *" at bounding box center [416, 205] width 171 height 16
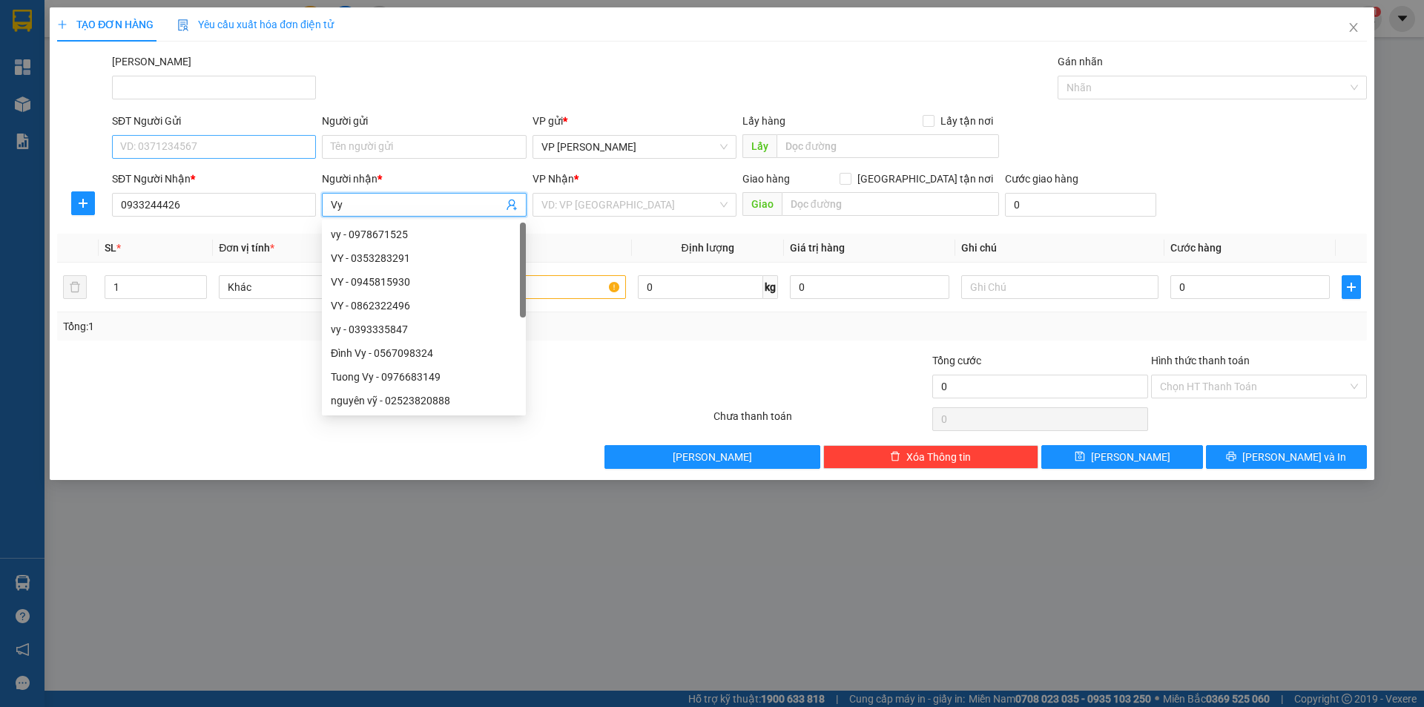
type input "Vy"
click at [151, 139] on input "SĐT Người Gửi" at bounding box center [214, 147] width 204 height 24
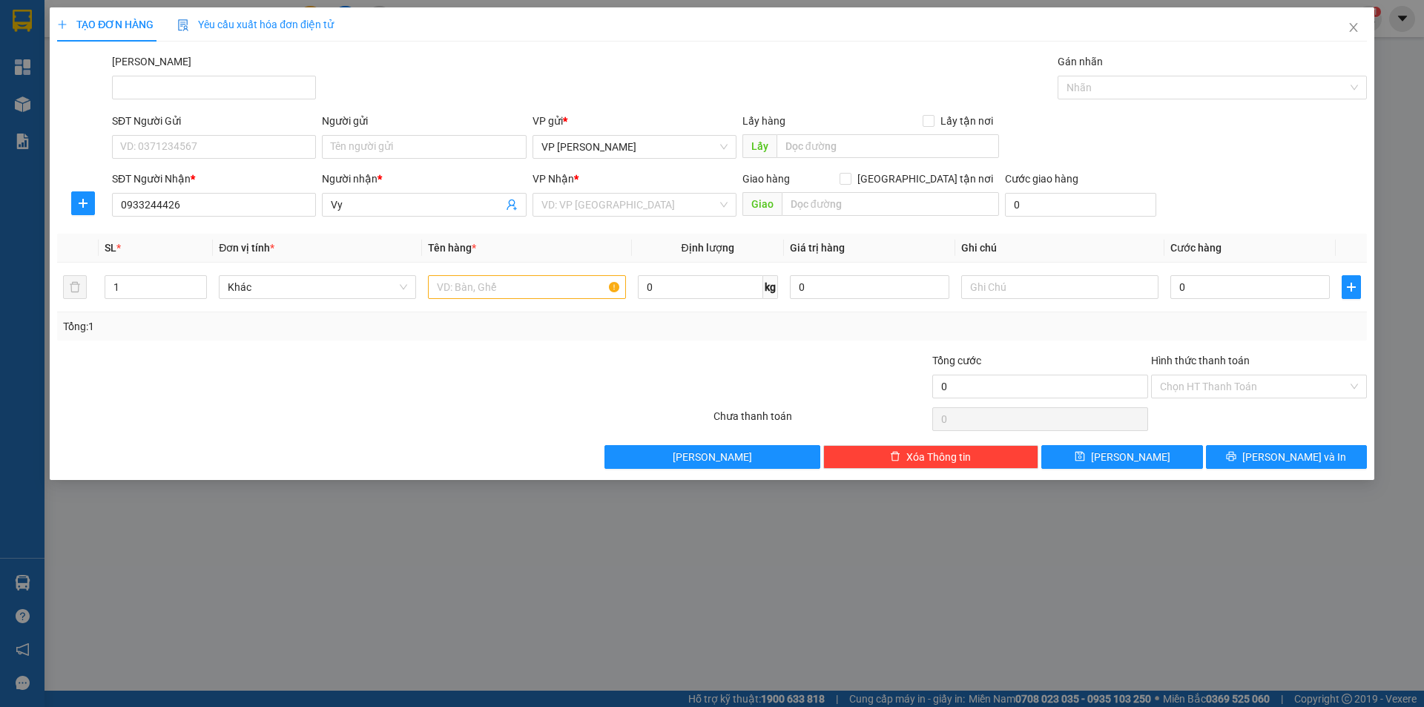
click at [247, 115] on div "SĐT Người Gửi" at bounding box center [214, 121] width 204 height 16
click at [247, 135] on input "SĐT Người Gửi" at bounding box center [214, 147] width 204 height 24
type input "0987965007"
click at [371, 141] on input "Người gửi" at bounding box center [424, 147] width 204 height 24
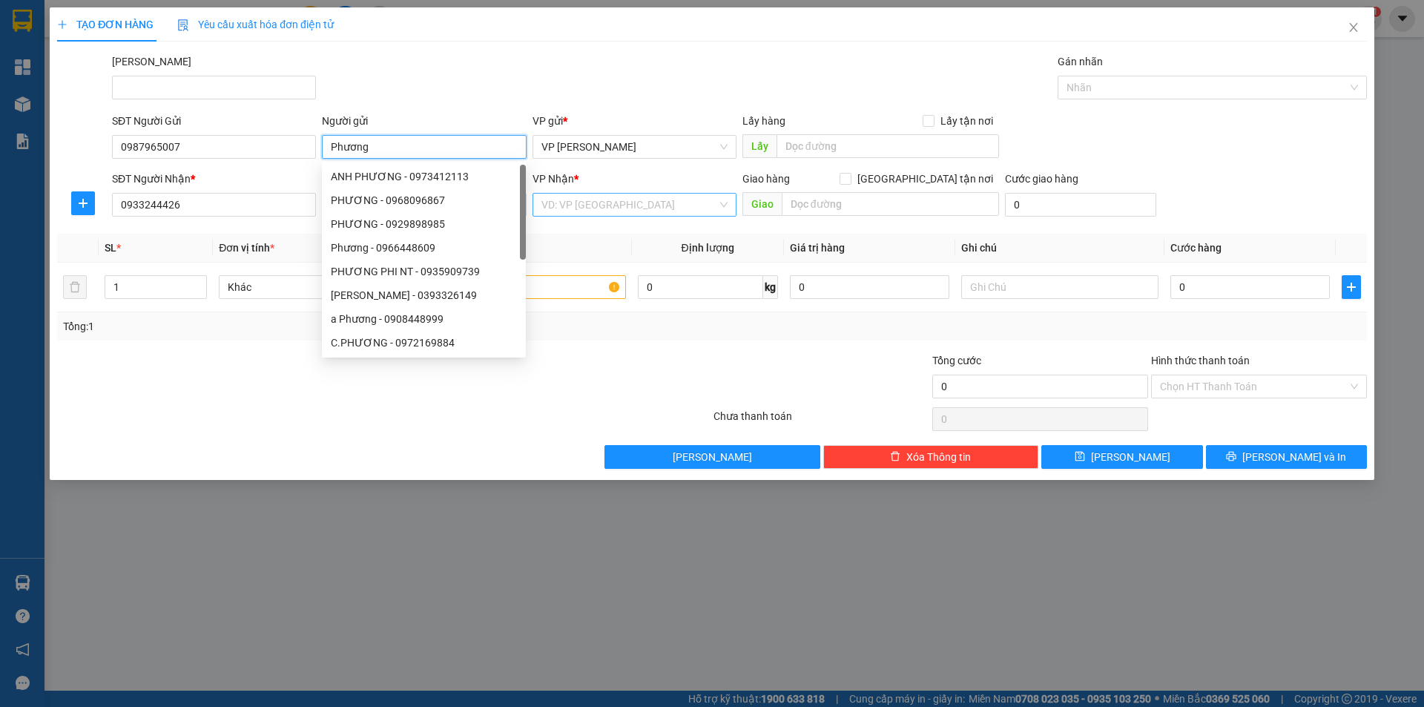
type input "Phương"
click at [646, 212] on input "search" at bounding box center [629, 205] width 176 height 22
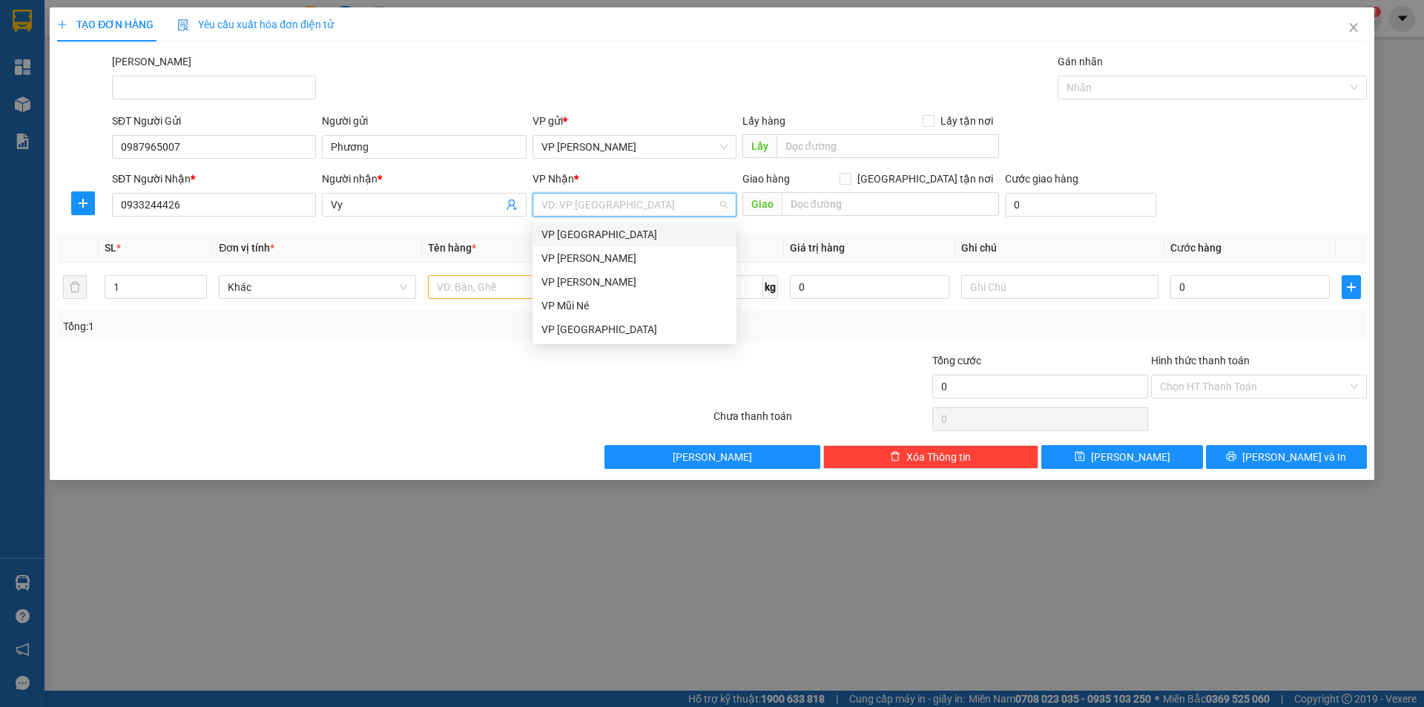
click at [611, 234] on div "VP [GEOGRAPHIC_DATA]" at bounding box center [634, 234] width 186 height 16
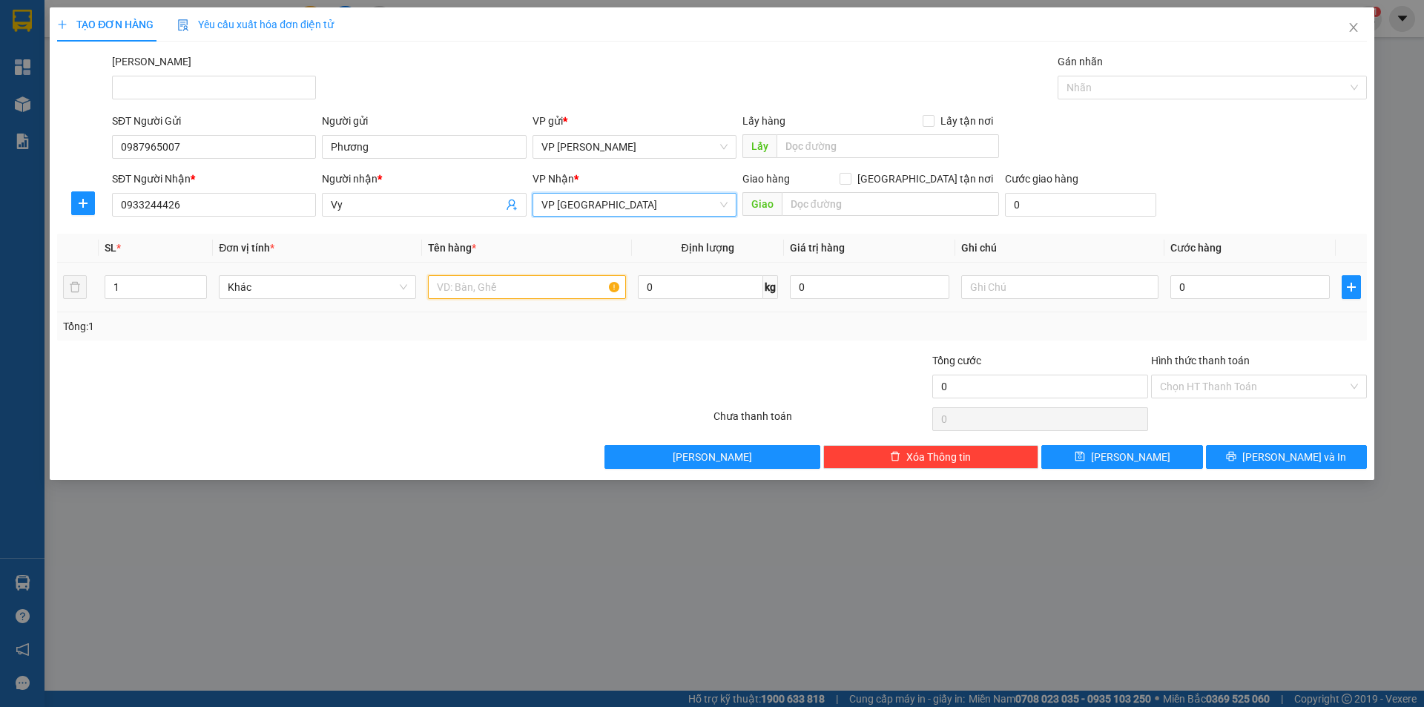
click at [449, 288] on input "text" at bounding box center [526, 287] width 197 height 24
type input "1 bao"
click at [1222, 293] on input "0" at bounding box center [1249, 287] width 159 height 24
type input "1"
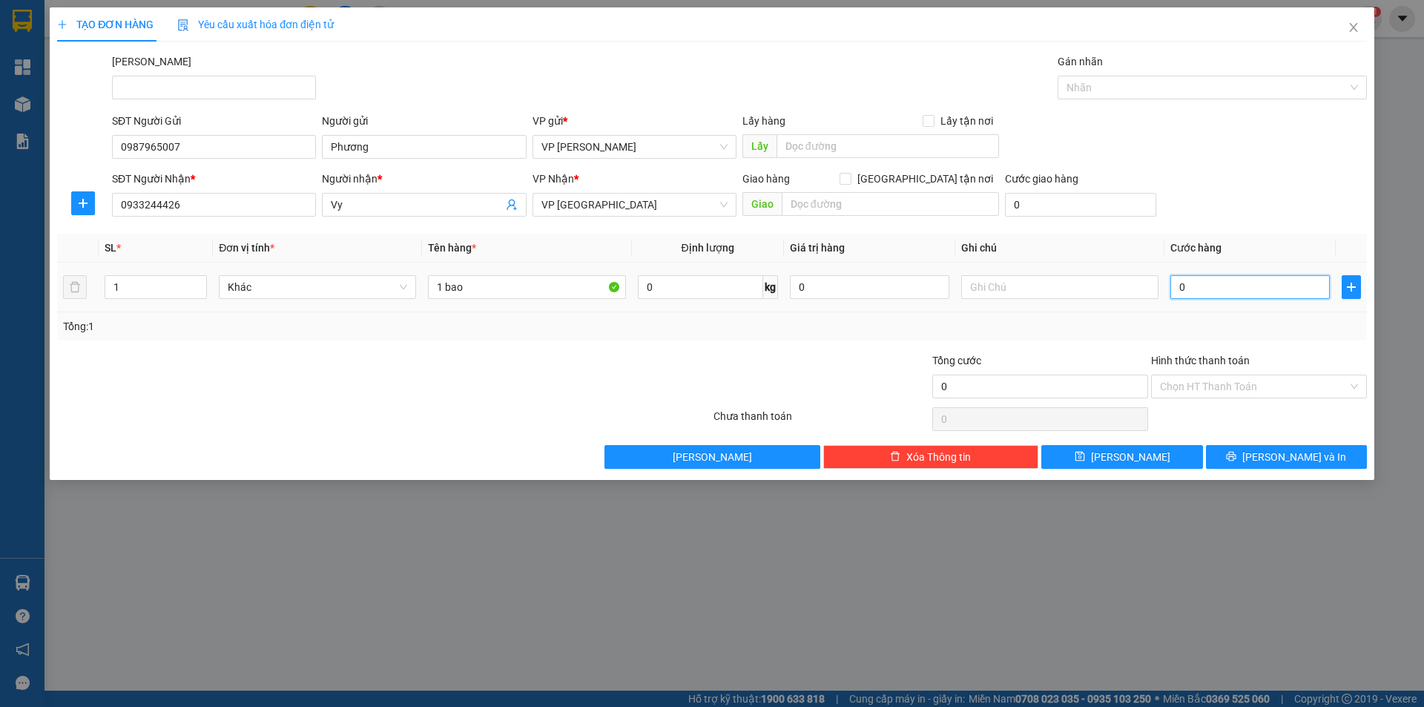
type input "1"
type input "10"
type input "100"
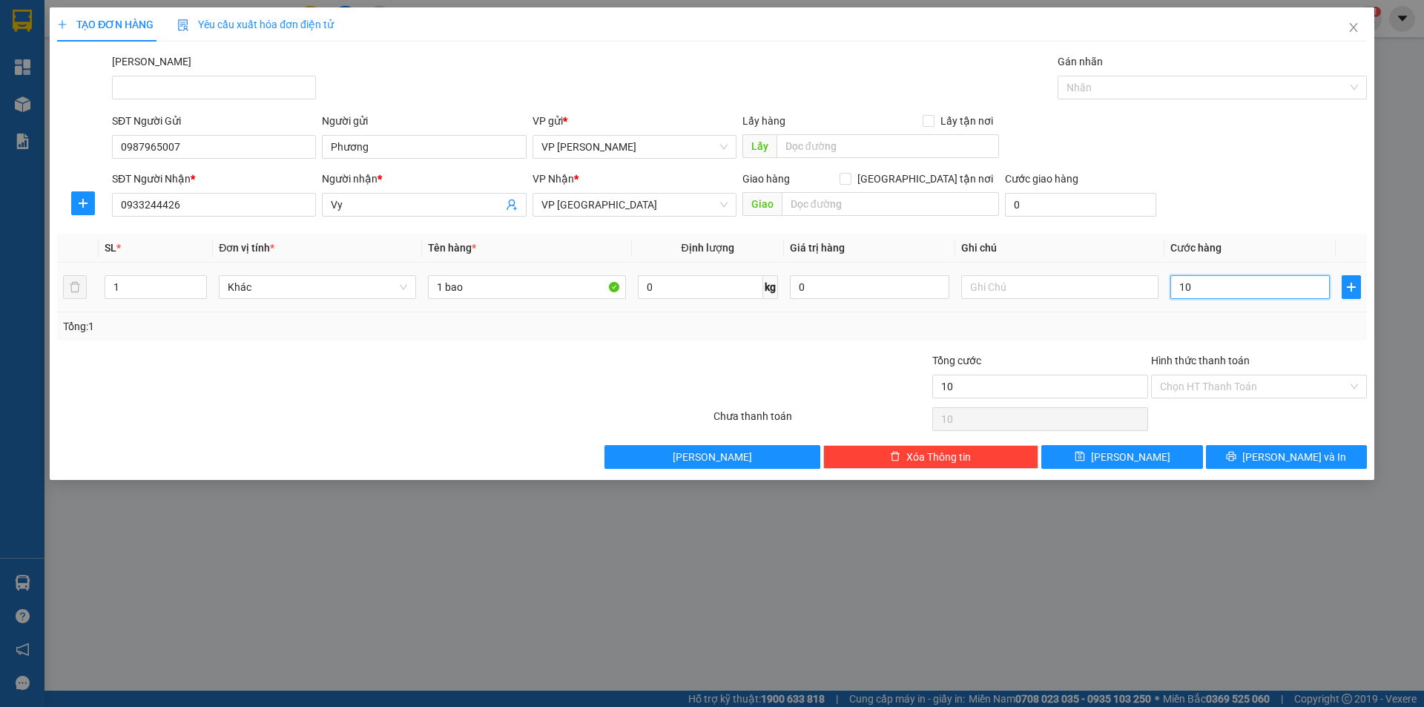
type input "100"
type input "1.000"
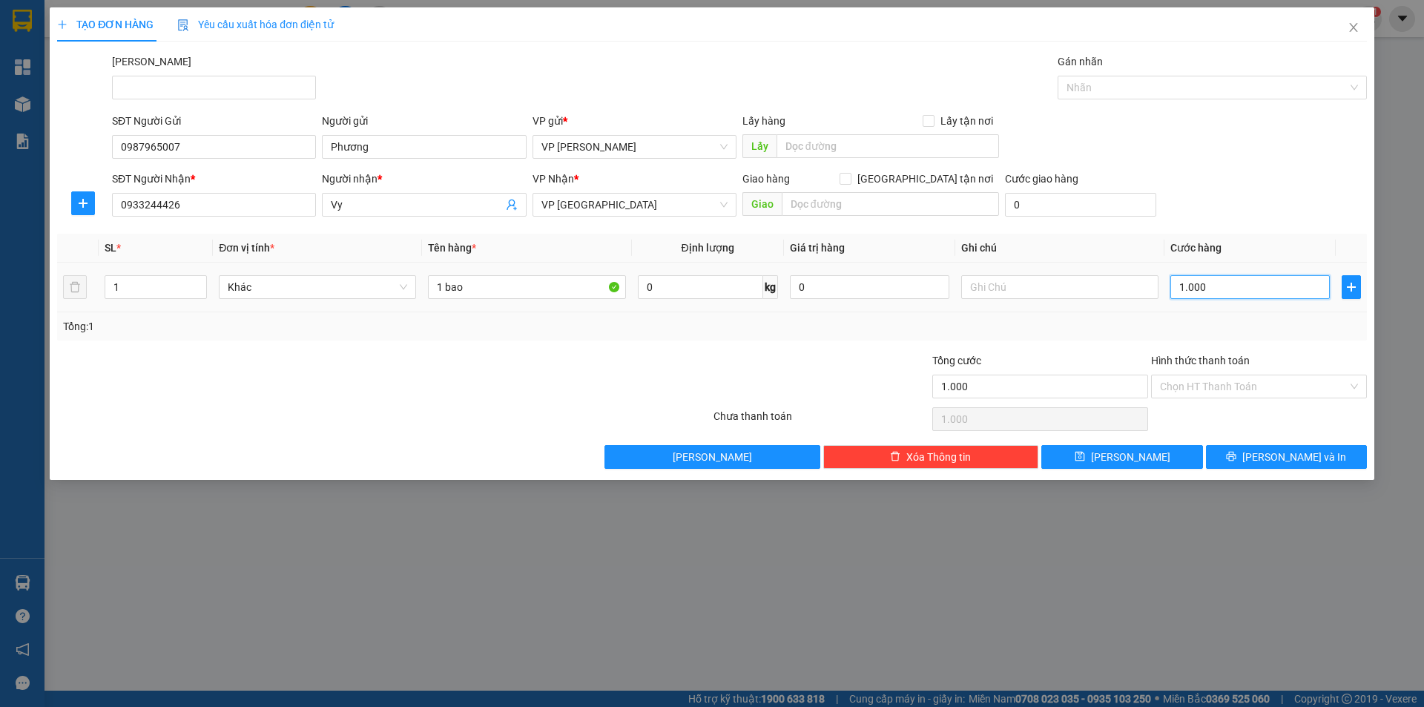
type input "10.000"
type input "100.000"
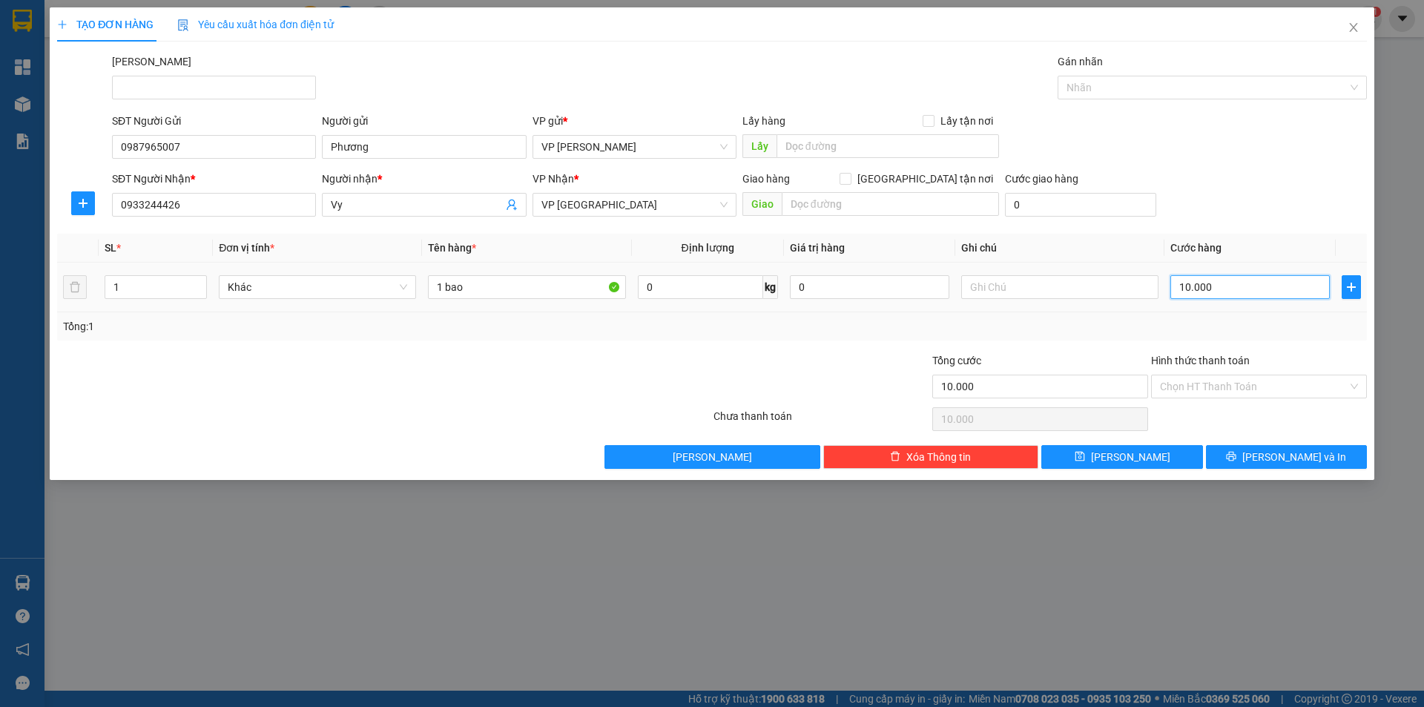
type input "100.000"
drag, startPoint x: 1222, startPoint y: 293, endPoint x: 541, endPoint y: 230, distance: 683.7
click at [541, 230] on div "Transit Pickup Surcharge Ids Transit Deliver Surcharge Ids Transit Deliver Surc…" at bounding box center [712, 260] width 1310 height 415
click at [1245, 453] on button "[PERSON_NAME] và In" at bounding box center [1286, 457] width 161 height 24
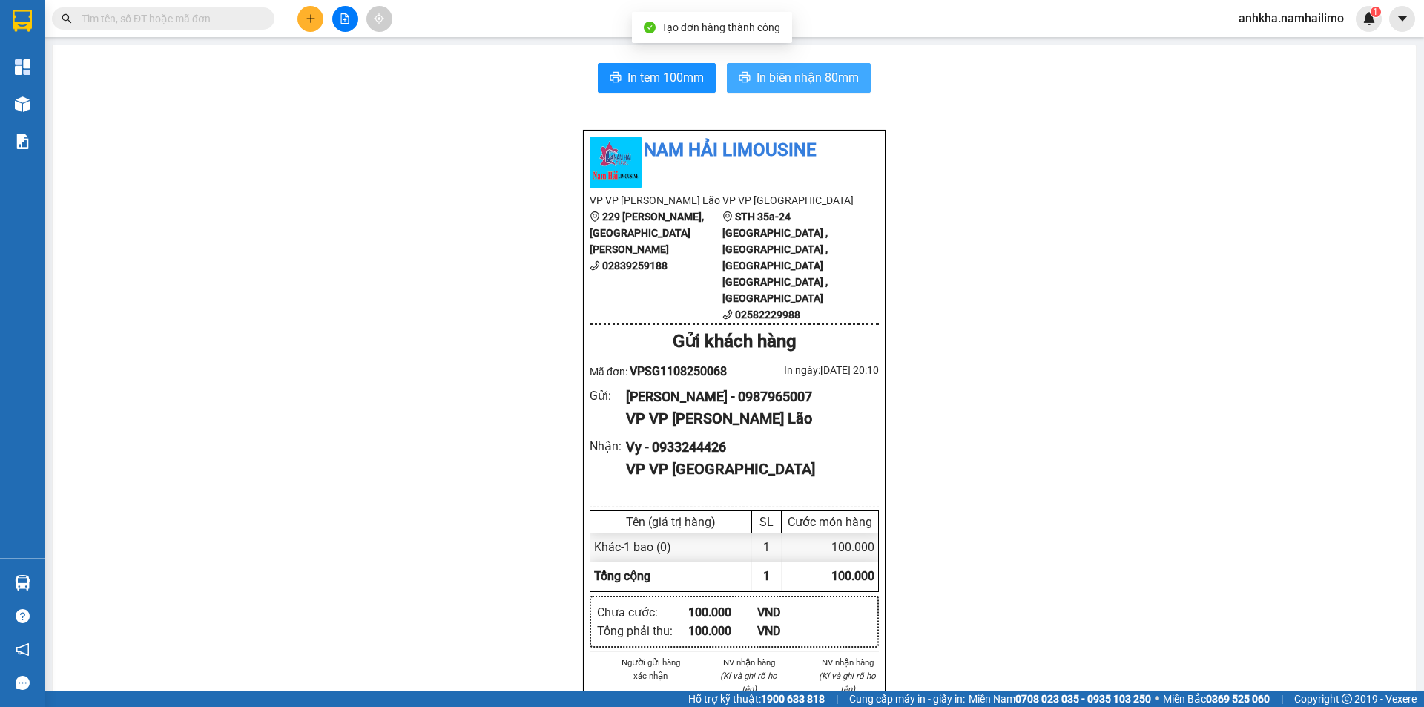
drag, startPoint x: 812, startPoint y: 82, endPoint x: 802, endPoint y: 96, distance: 17.5
click at [811, 82] on span "In biên nhận 80mm" at bounding box center [807, 77] width 102 height 19
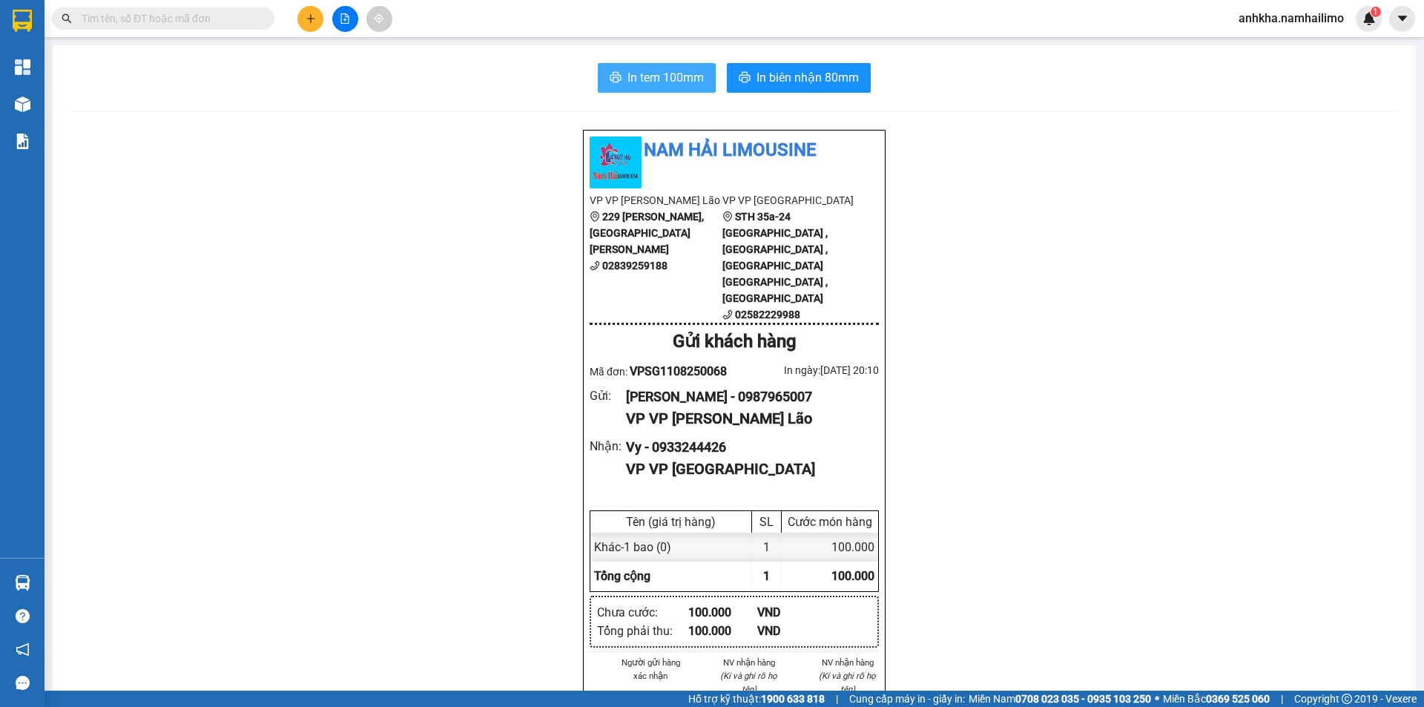
click at [627, 84] on span "In tem 100mm" at bounding box center [665, 77] width 76 height 19
click at [304, 19] on button at bounding box center [310, 19] width 26 height 26
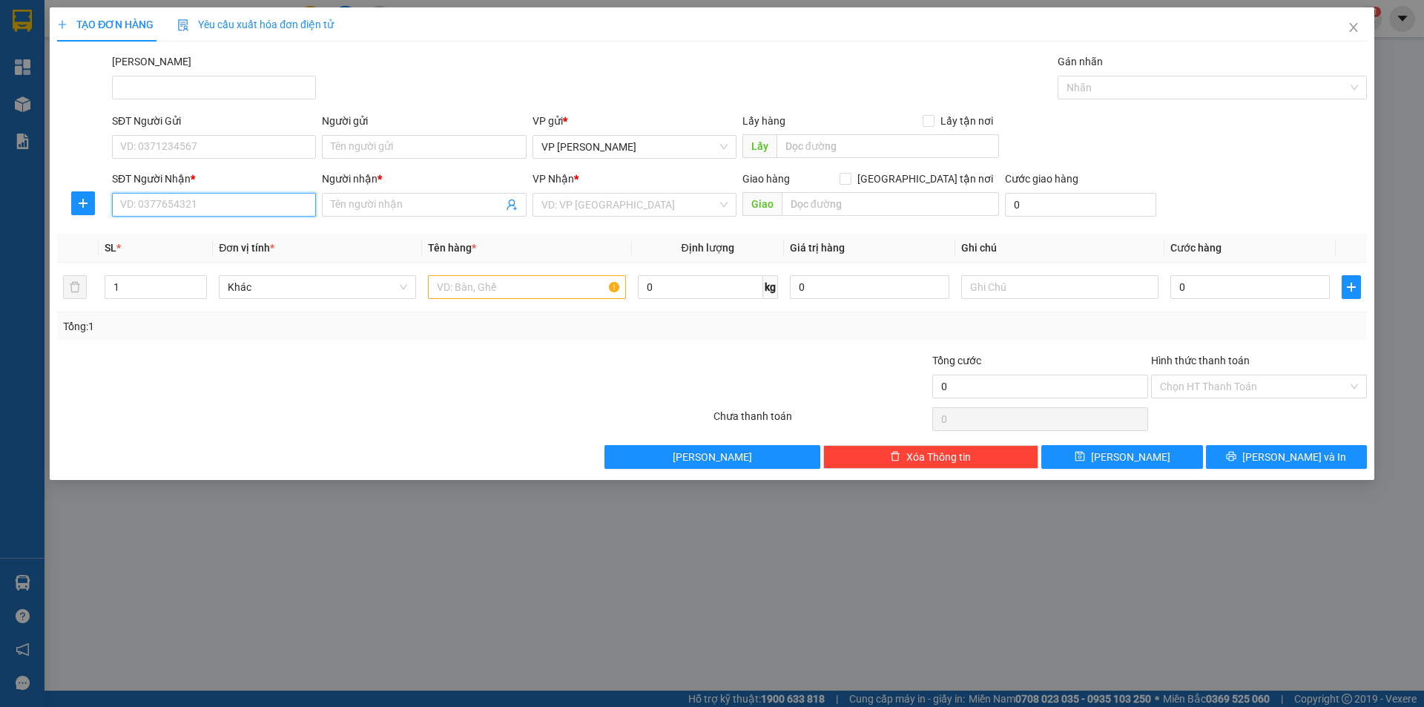
click at [126, 207] on input "SĐT Người Nhận *" at bounding box center [214, 205] width 204 height 24
click at [185, 245] on div "0935815404 - TƯỜNG" at bounding box center [214, 234] width 204 height 24
type input "0935815404"
type input "TƯỜNG"
type input "30.000"
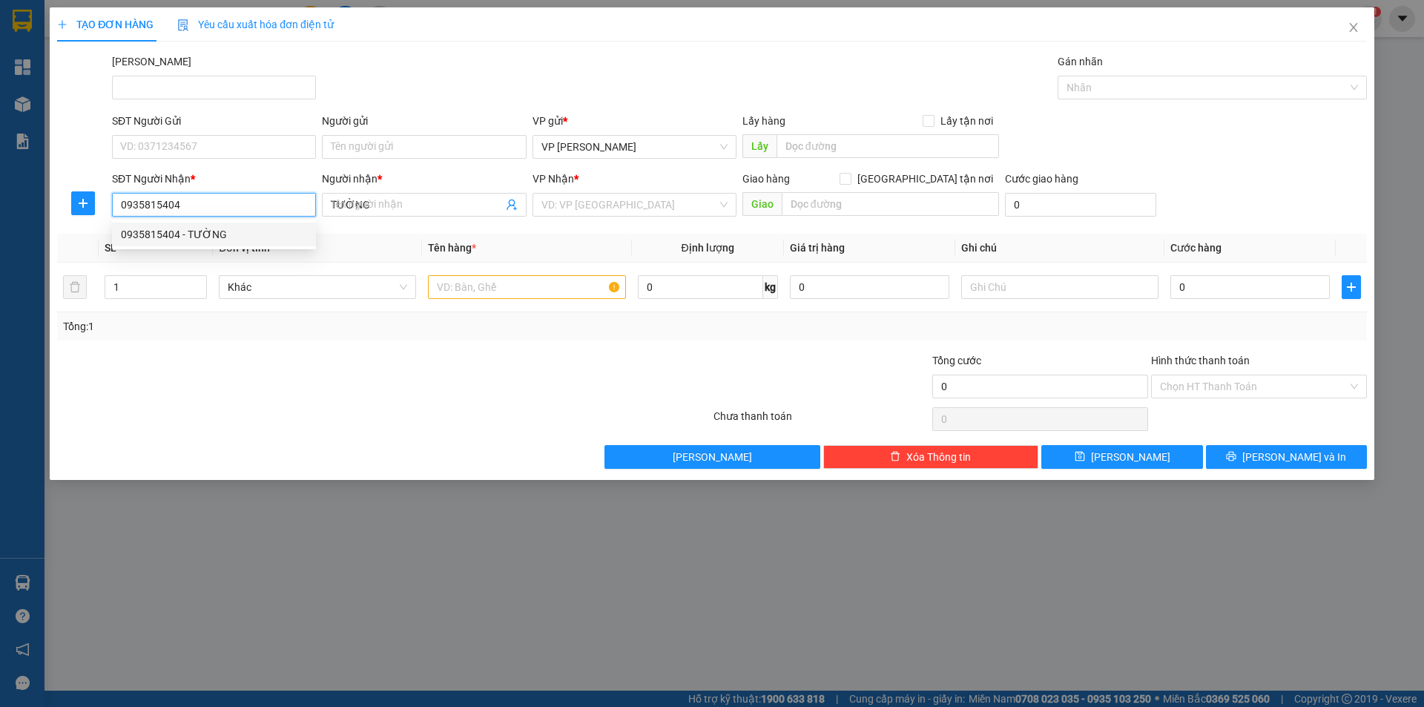
type input "30.000"
type input "0935815404"
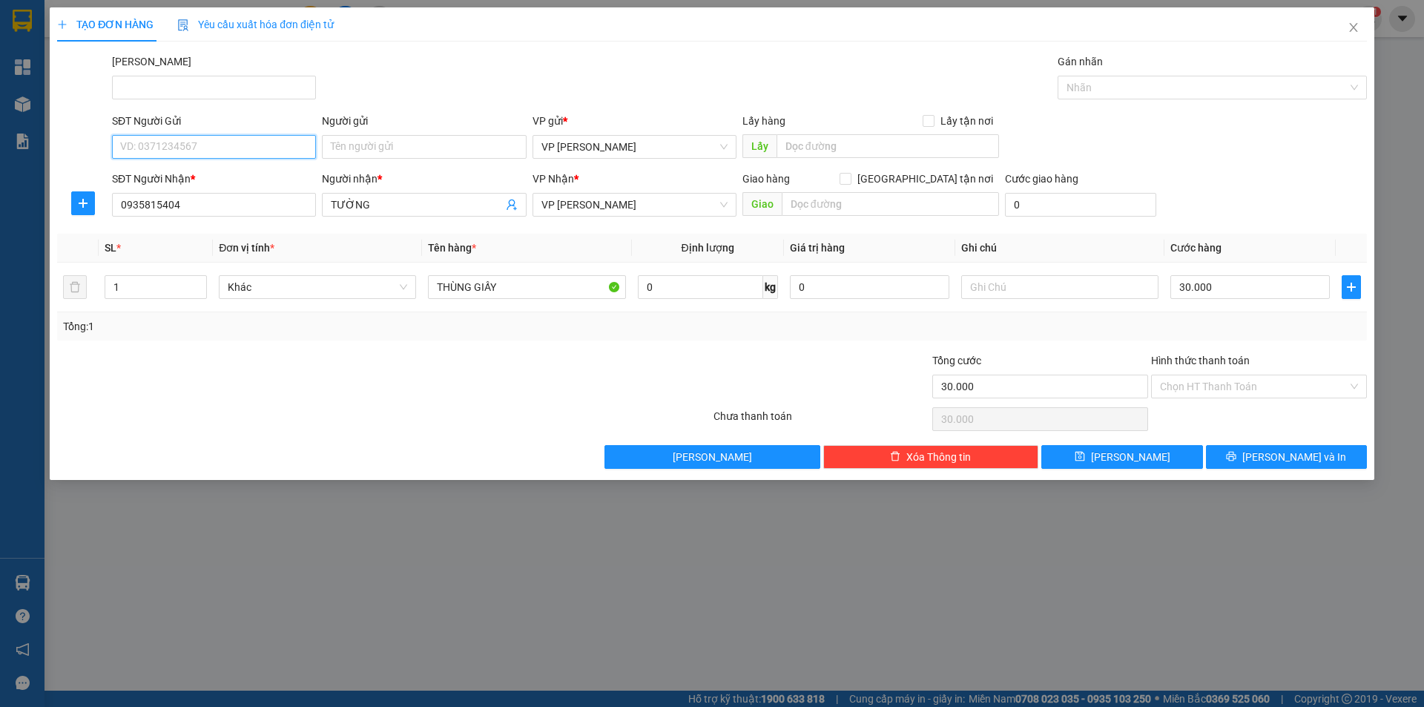
click at [155, 150] on input "SĐT Người Gửi" at bounding box center [214, 147] width 204 height 24
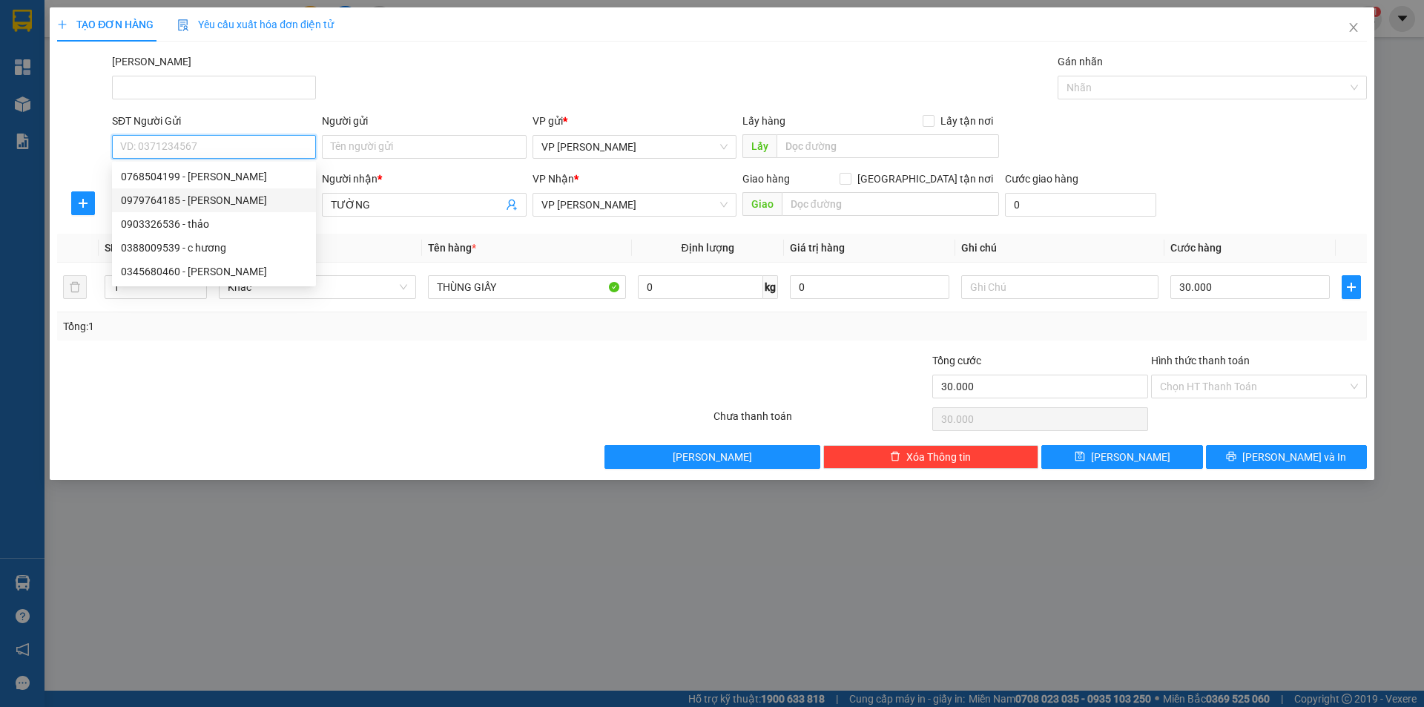
click at [183, 193] on div "0979764185 - [PERSON_NAME]" at bounding box center [214, 200] width 186 height 16
type input "0979764185"
type input "HƯƠNG"
type input "70.000"
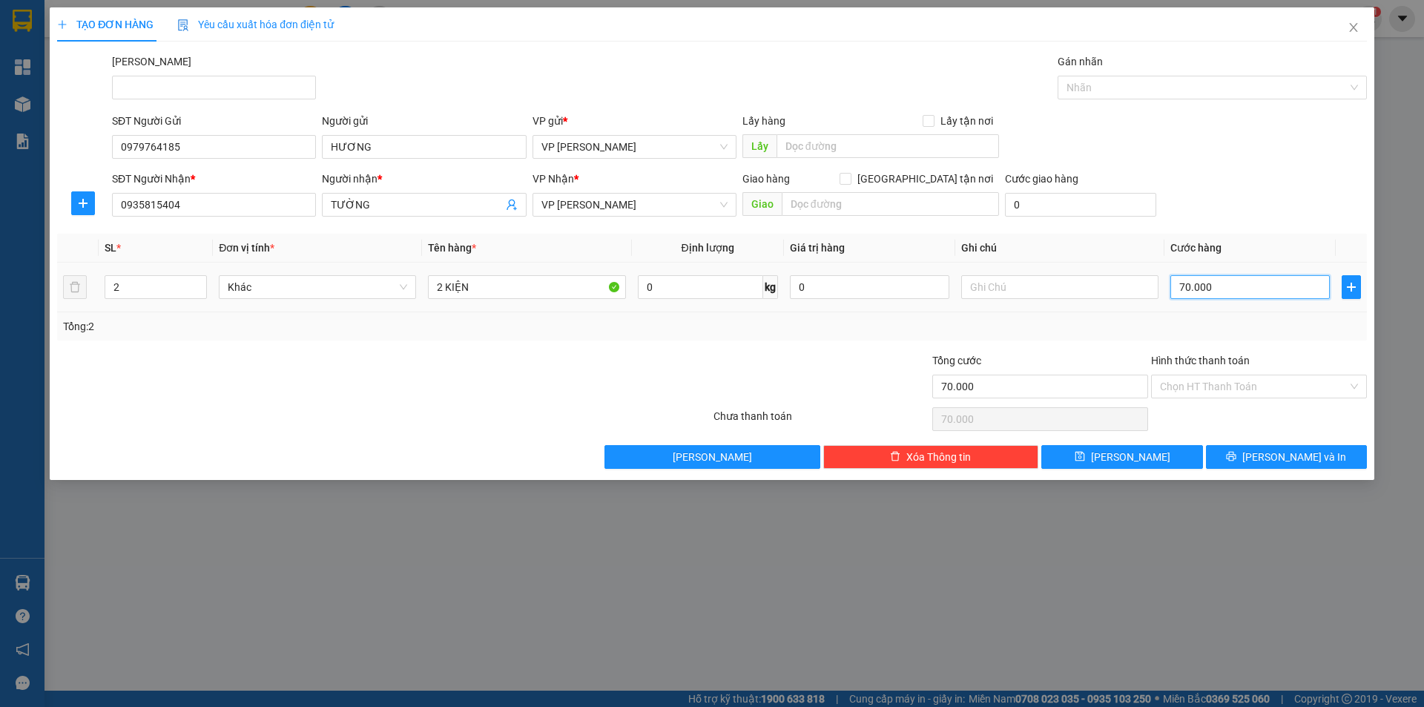
click at [1202, 285] on input "70.000" at bounding box center [1249, 287] width 159 height 24
type input "6"
type input "60"
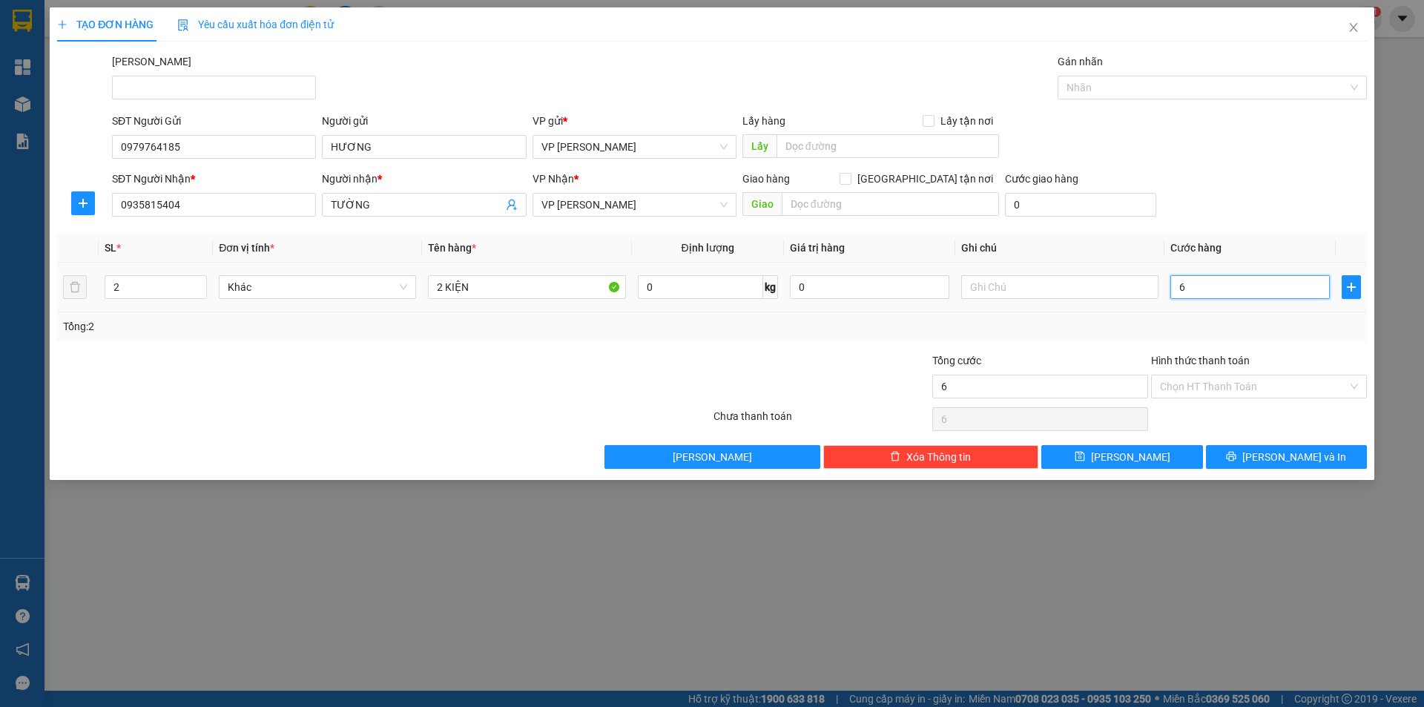
type input "60"
type input "600"
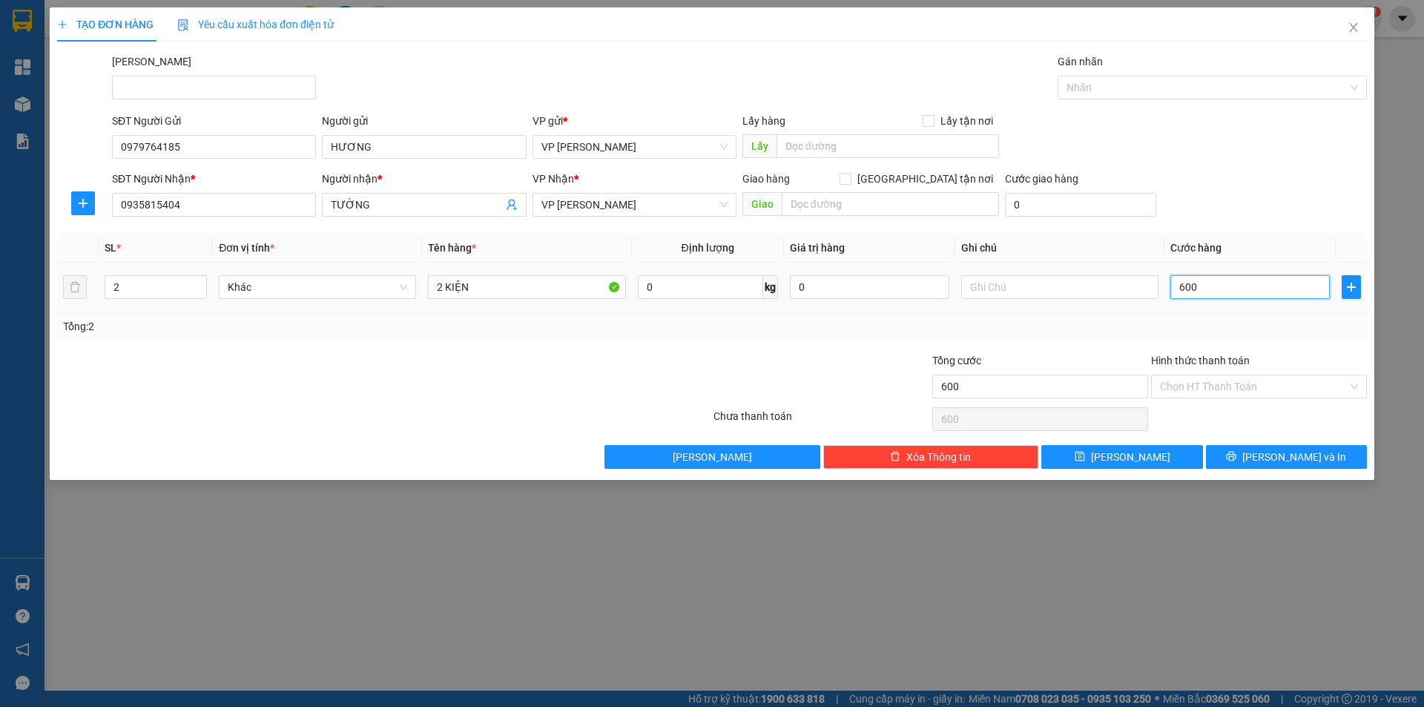
type input "6.000"
type input "60.000"
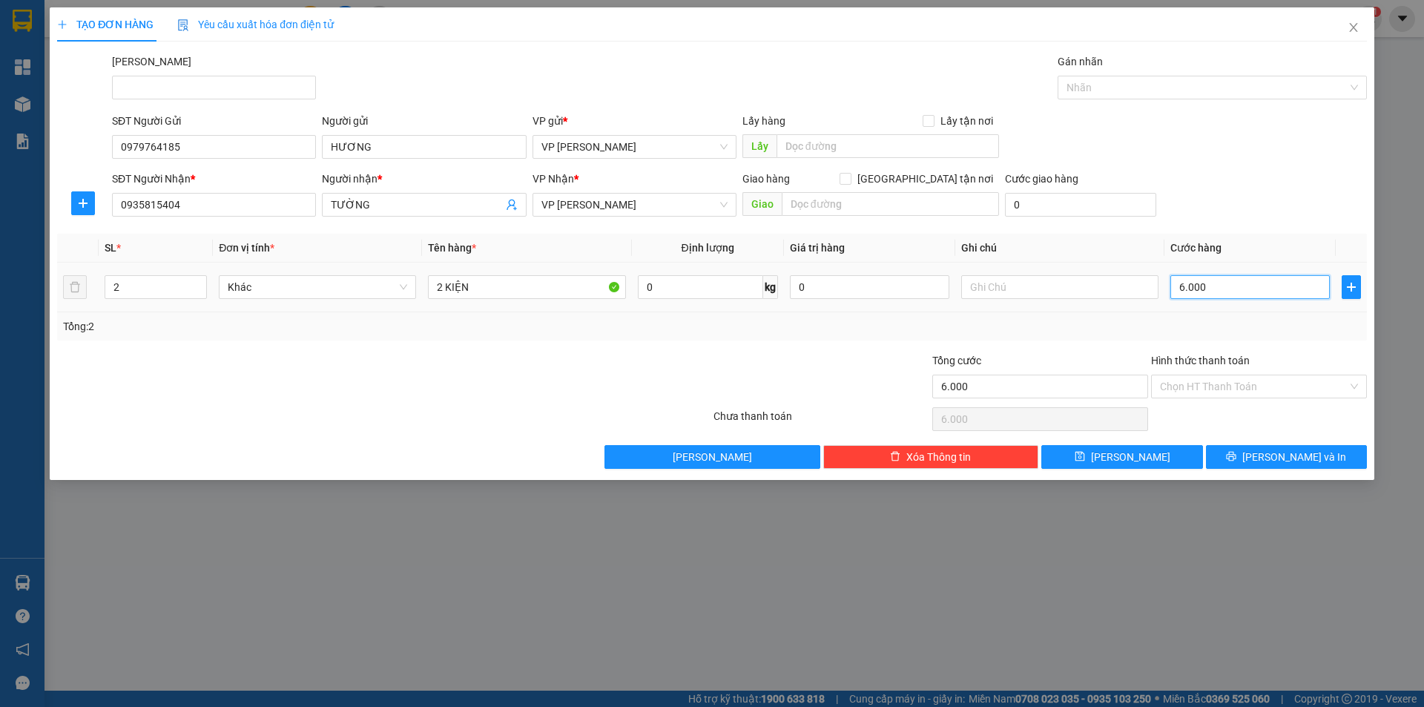
type input "60.000"
type input "600.000"
type input "60.000"
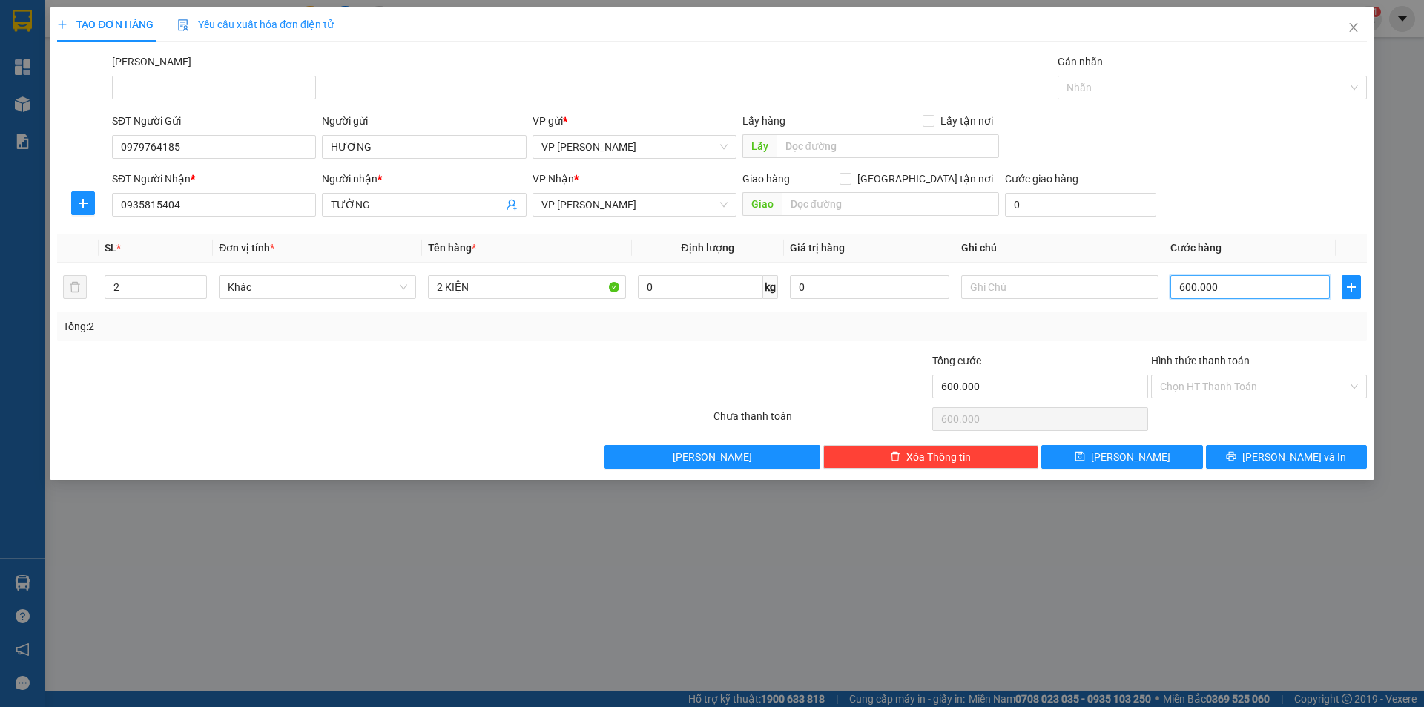
type input "60.000"
drag, startPoint x: 1257, startPoint y: 168, endPoint x: 1253, endPoint y: 188, distance: 20.5
click at [1257, 168] on form "SĐT Người Gửi 0979764185 Người gửi HƯƠNG VP gửi * VP [PERSON_NAME] Lão Lấy hàng…" at bounding box center [712, 168] width 1310 height 110
click at [1294, 454] on span "[PERSON_NAME] và In" at bounding box center [1294, 457] width 104 height 16
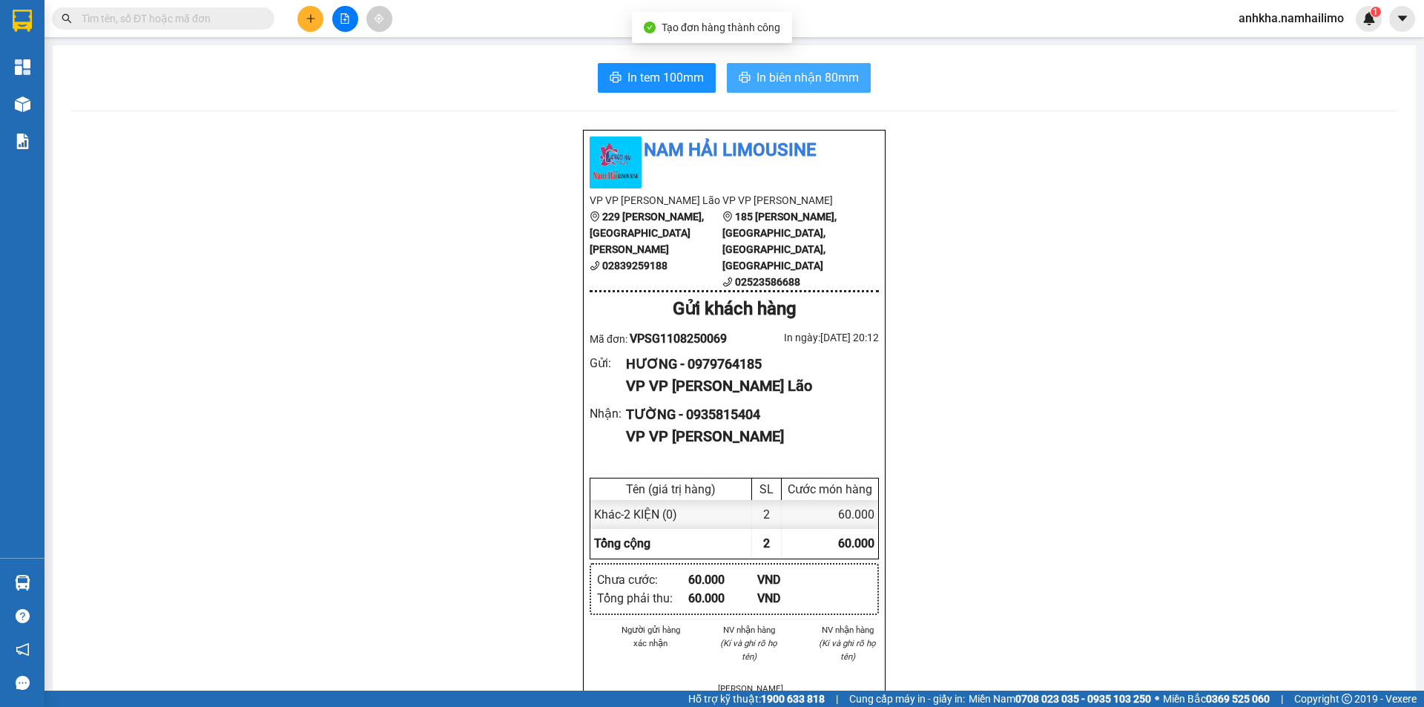
click at [796, 82] on span "In biên nhận 80mm" at bounding box center [807, 77] width 102 height 19
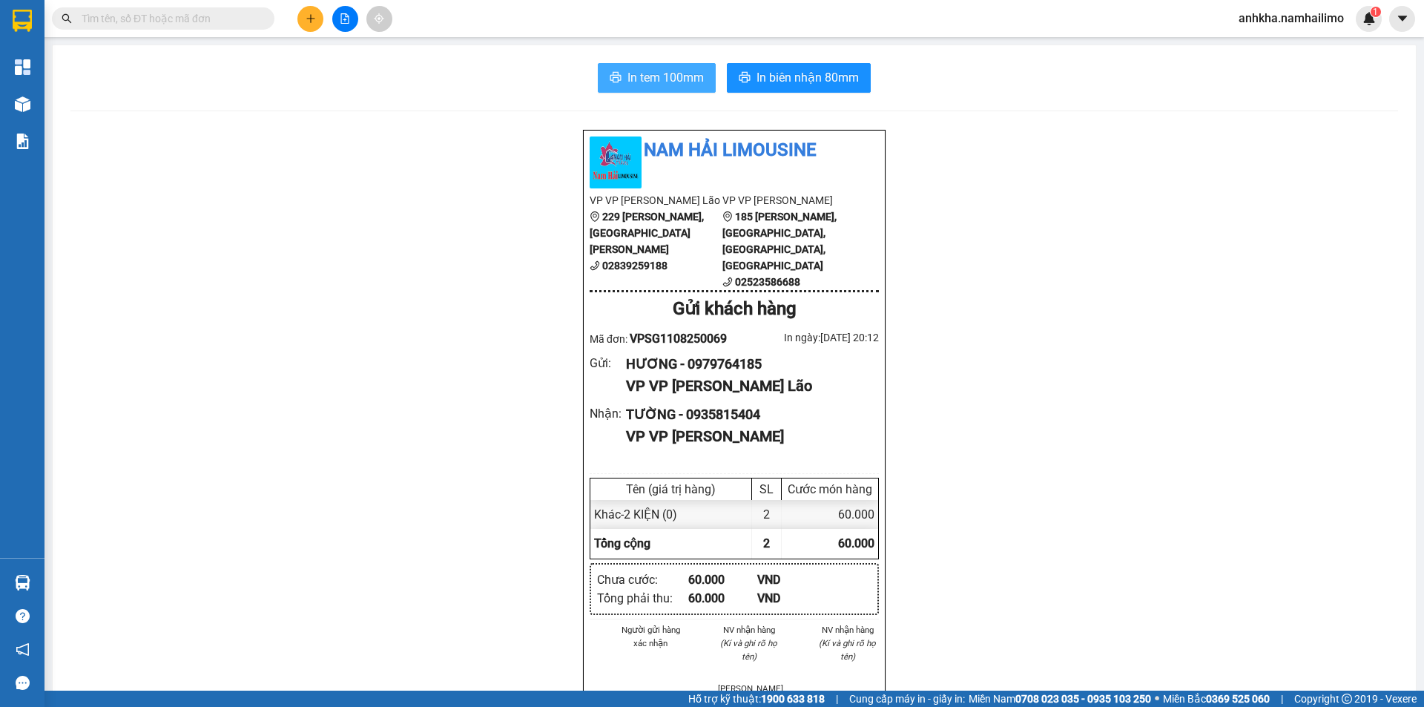
click at [667, 79] on span "In tem 100mm" at bounding box center [665, 77] width 76 height 19
click at [299, 15] on button at bounding box center [310, 19] width 26 height 26
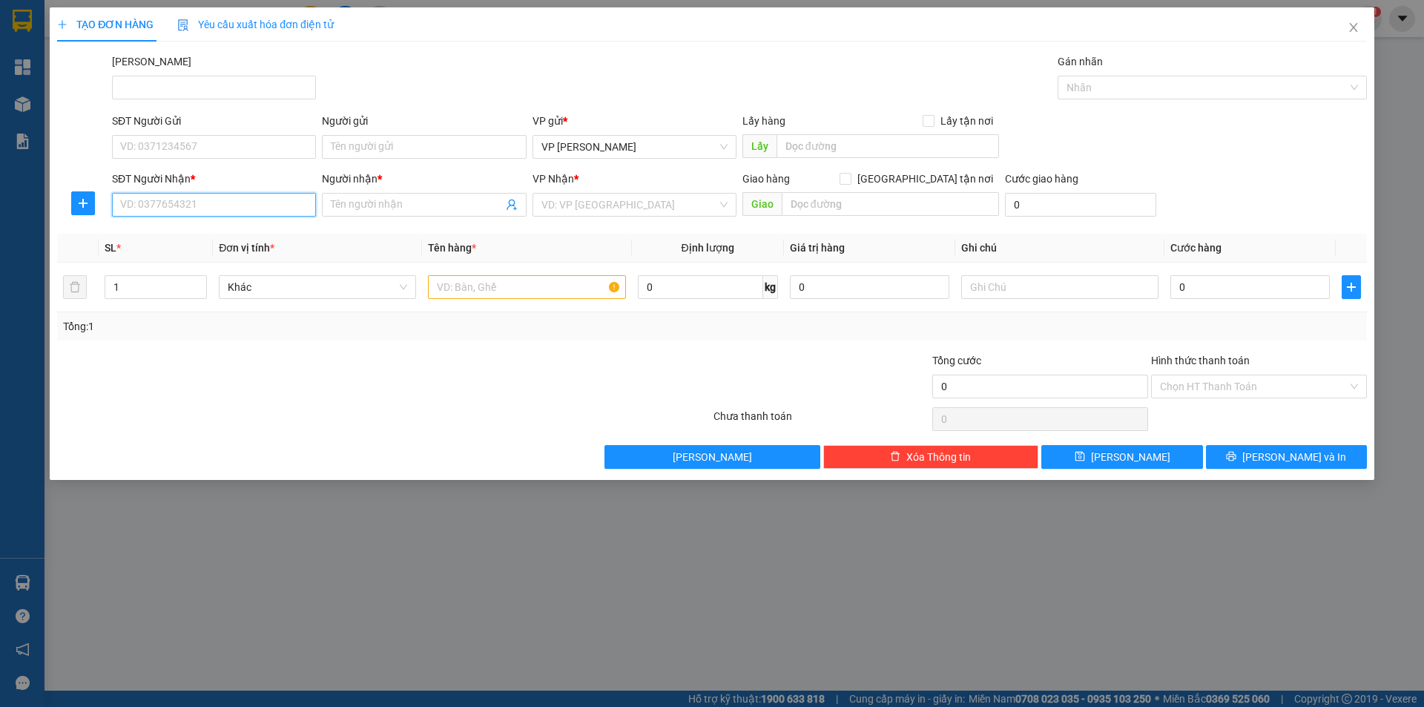
click at [233, 209] on input "SĐT Người Nhận *" at bounding box center [214, 205] width 204 height 24
click at [185, 149] on input "SĐT Người Gửi" at bounding box center [214, 147] width 204 height 24
click at [192, 179] on div "0788338986 - [PERSON_NAME]" at bounding box center [214, 176] width 186 height 16
type input "0788338986"
type input "[PERSON_NAME]"
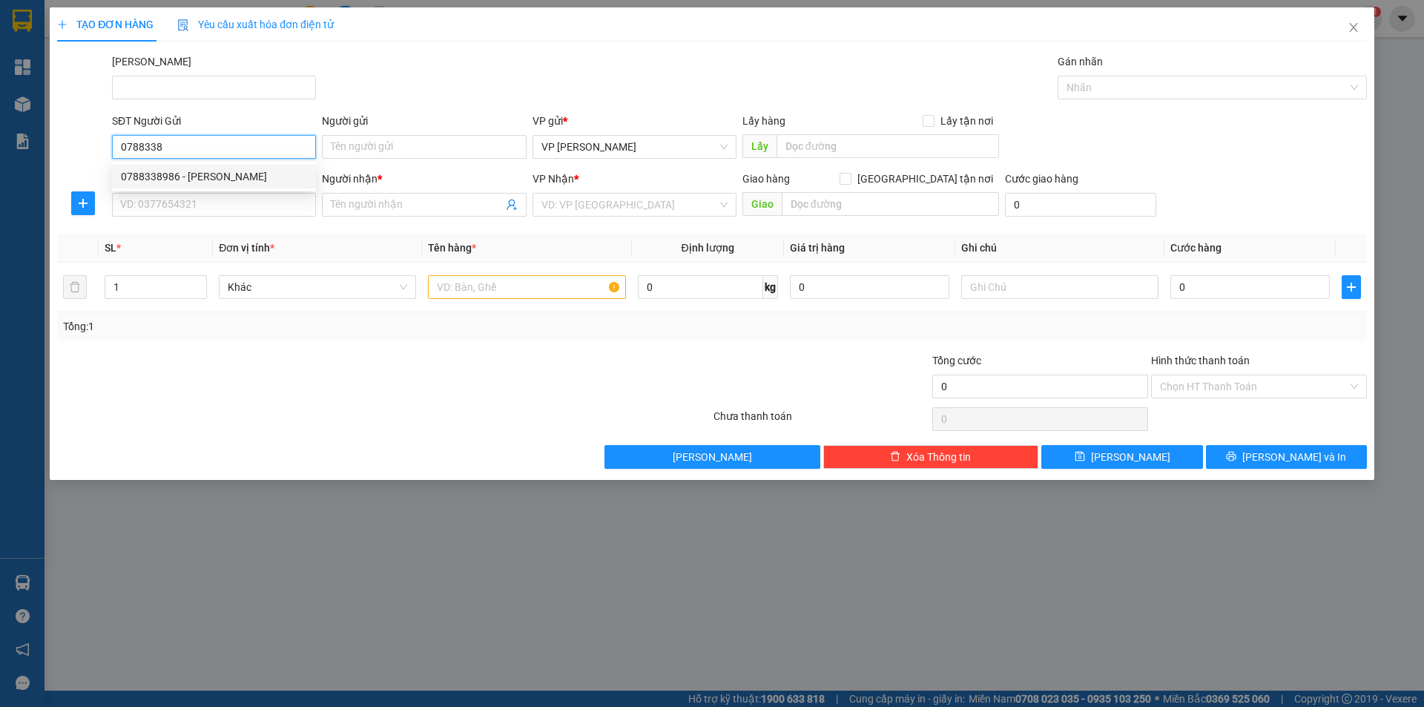
type input "0889256065"
type input "TRÂM PT"
type input "80.000"
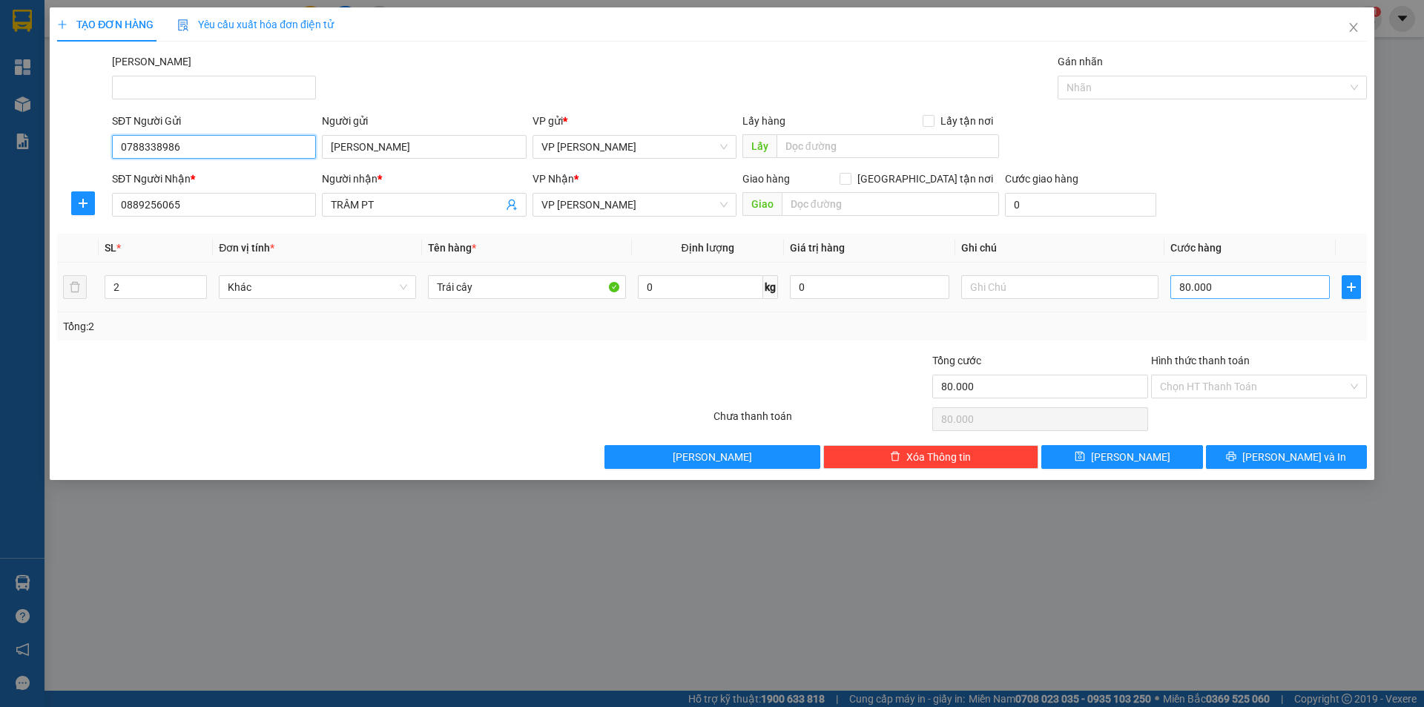
type input "0788338986"
click at [1221, 289] on input "80.000" at bounding box center [1249, 287] width 159 height 24
type input "3"
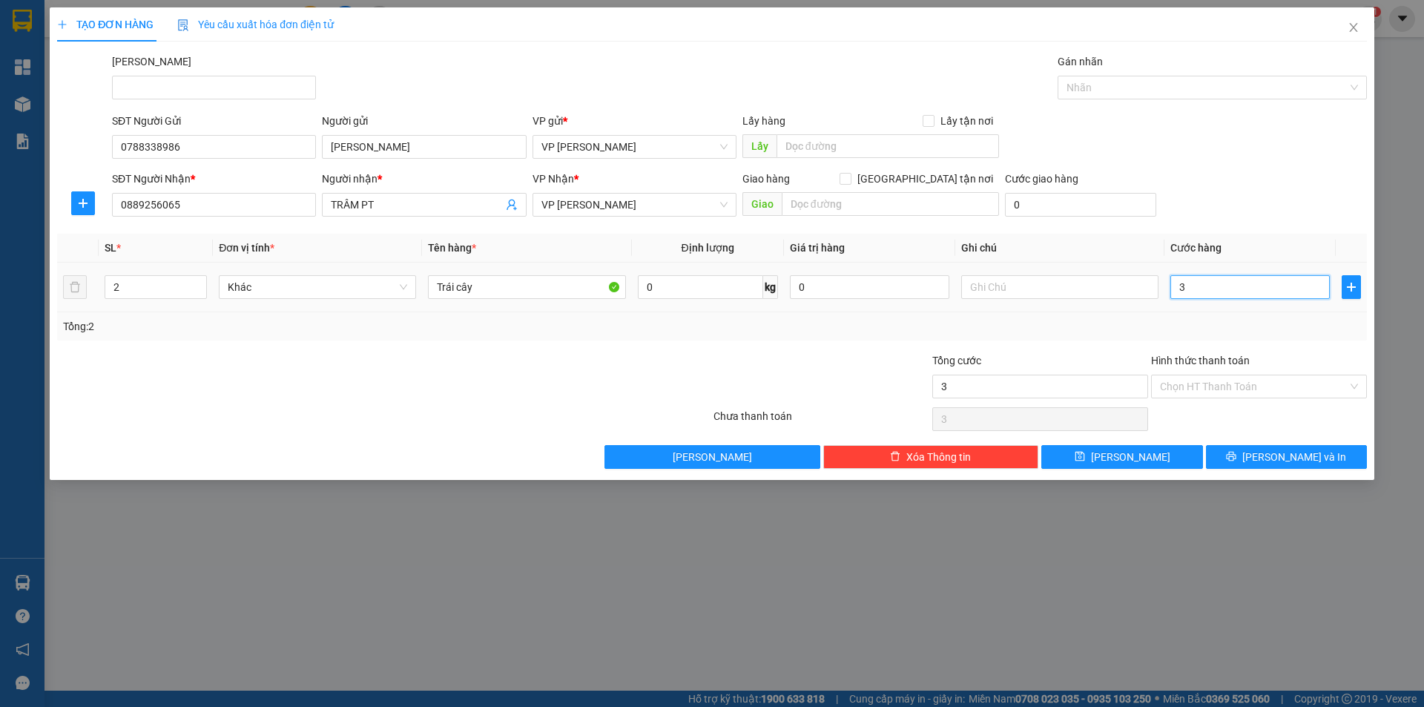
type input "30"
type input "30.000"
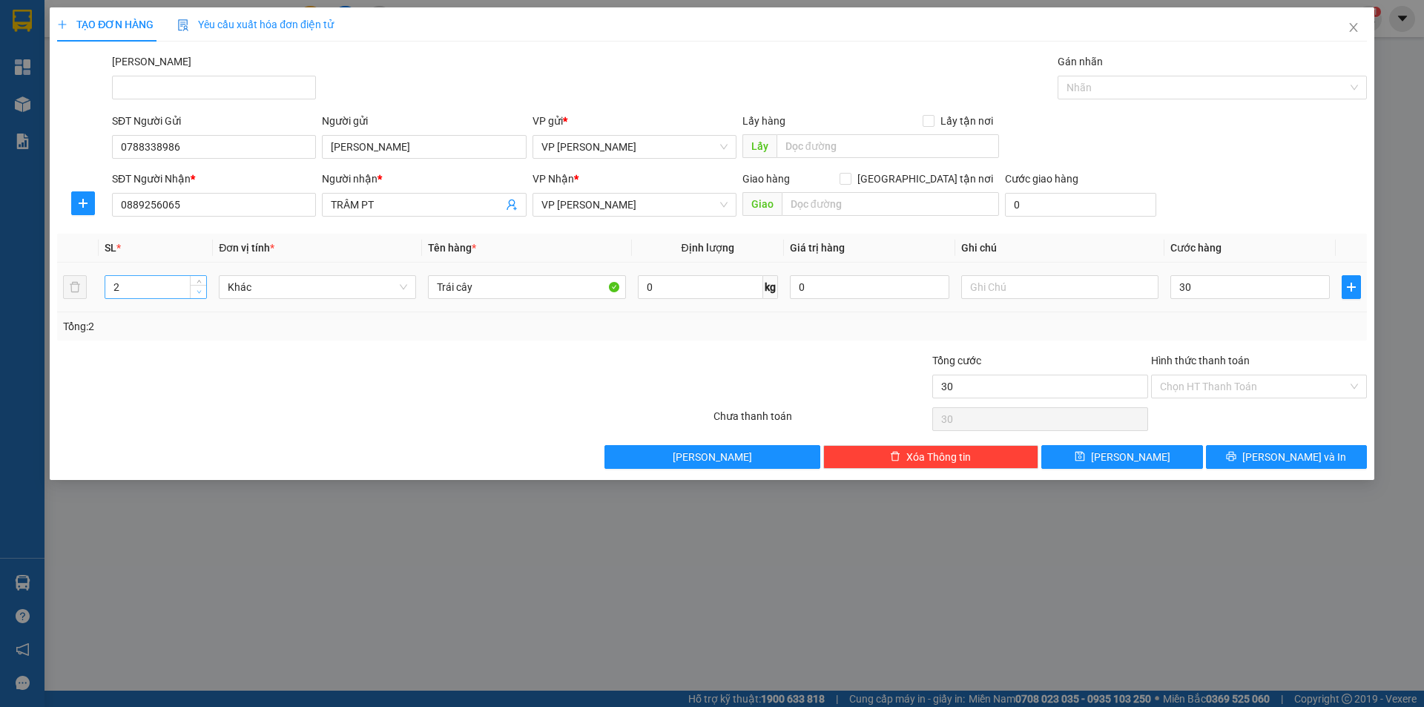
type input "30.000"
click at [201, 286] on span "Decrease Value" at bounding box center [198, 291] width 16 height 13
type input "1"
click at [201, 286] on span "Decrease Value" at bounding box center [198, 291] width 16 height 13
click at [1281, 460] on span "[PERSON_NAME] và In" at bounding box center [1294, 457] width 104 height 16
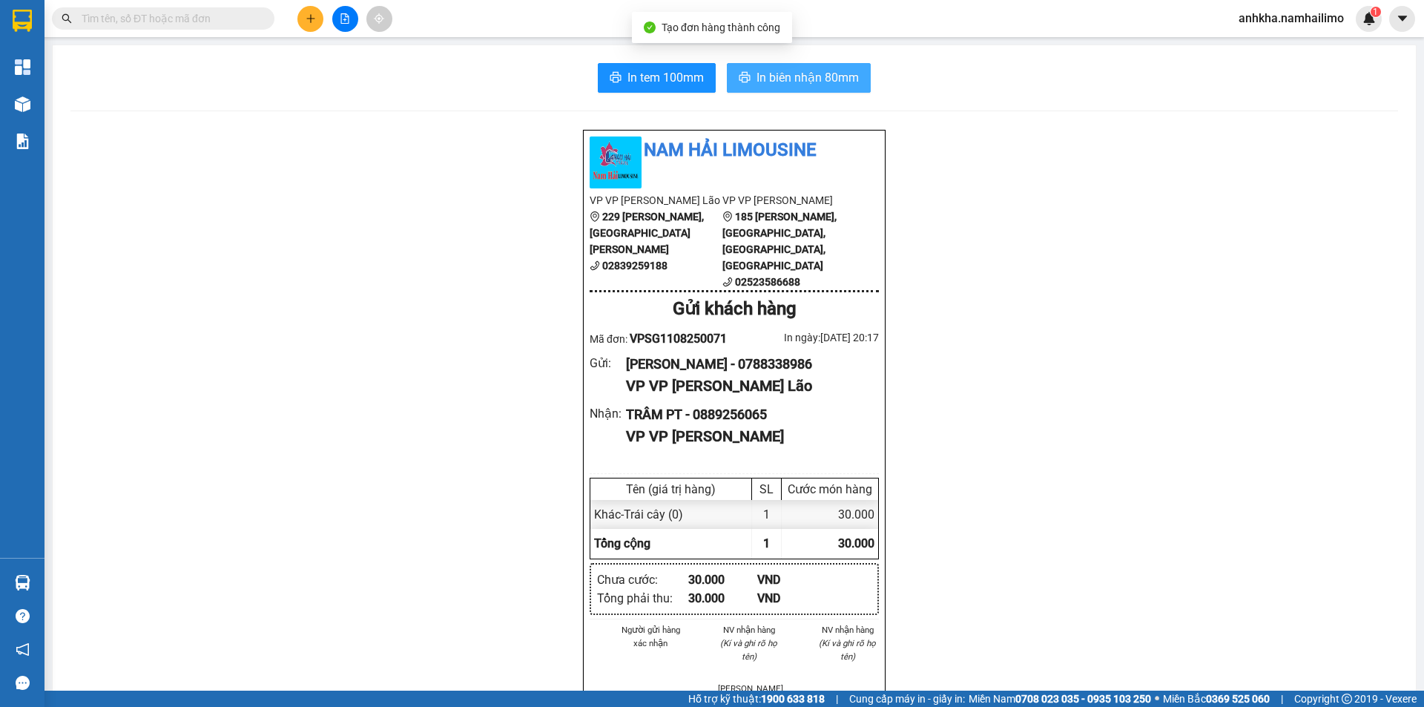
drag, startPoint x: 768, startPoint y: 92, endPoint x: 777, endPoint y: 92, distance: 9.6
click at [770, 92] on button "In biên nhận 80mm" at bounding box center [799, 78] width 144 height 30
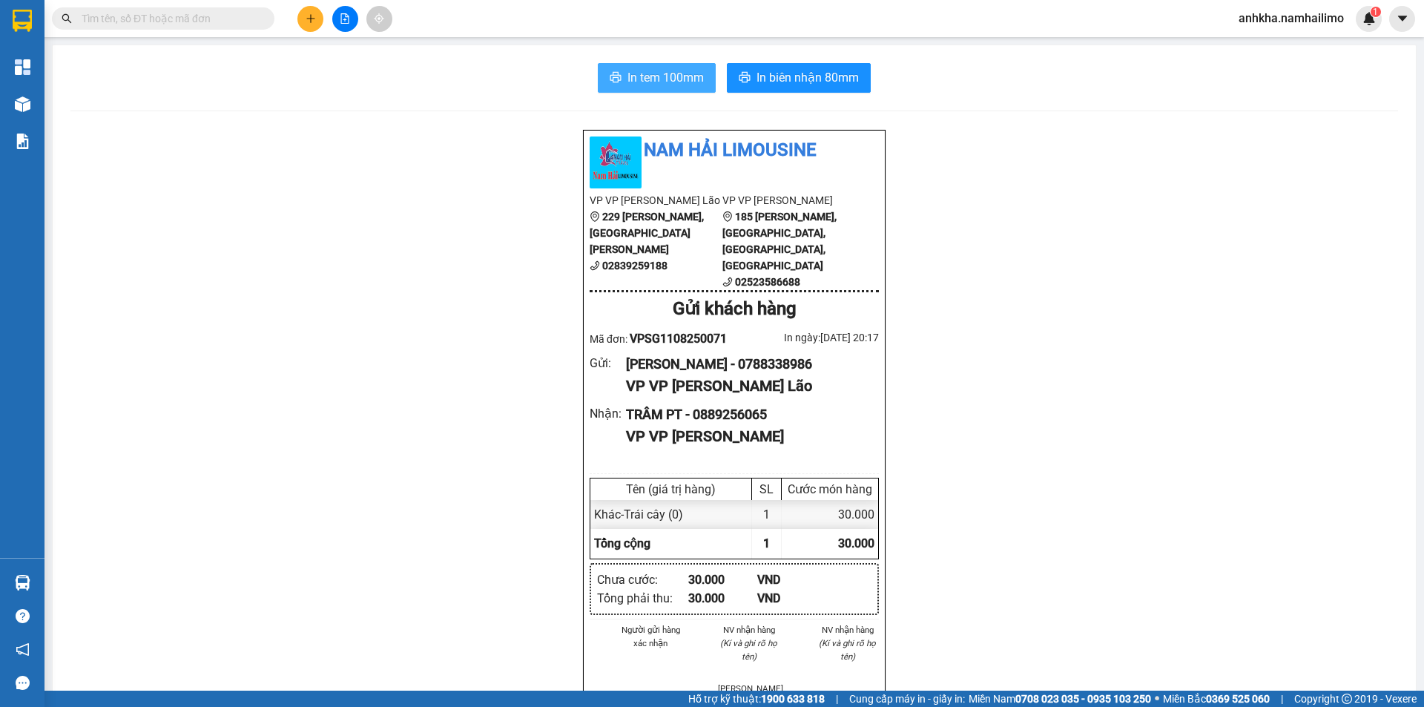
click at [654, 67] on button "In tem 100mm" at bounding box center [657, 78] width 118 height 30
click at [310, 7] on button at bounding box center [310, 19] width 26 height 26
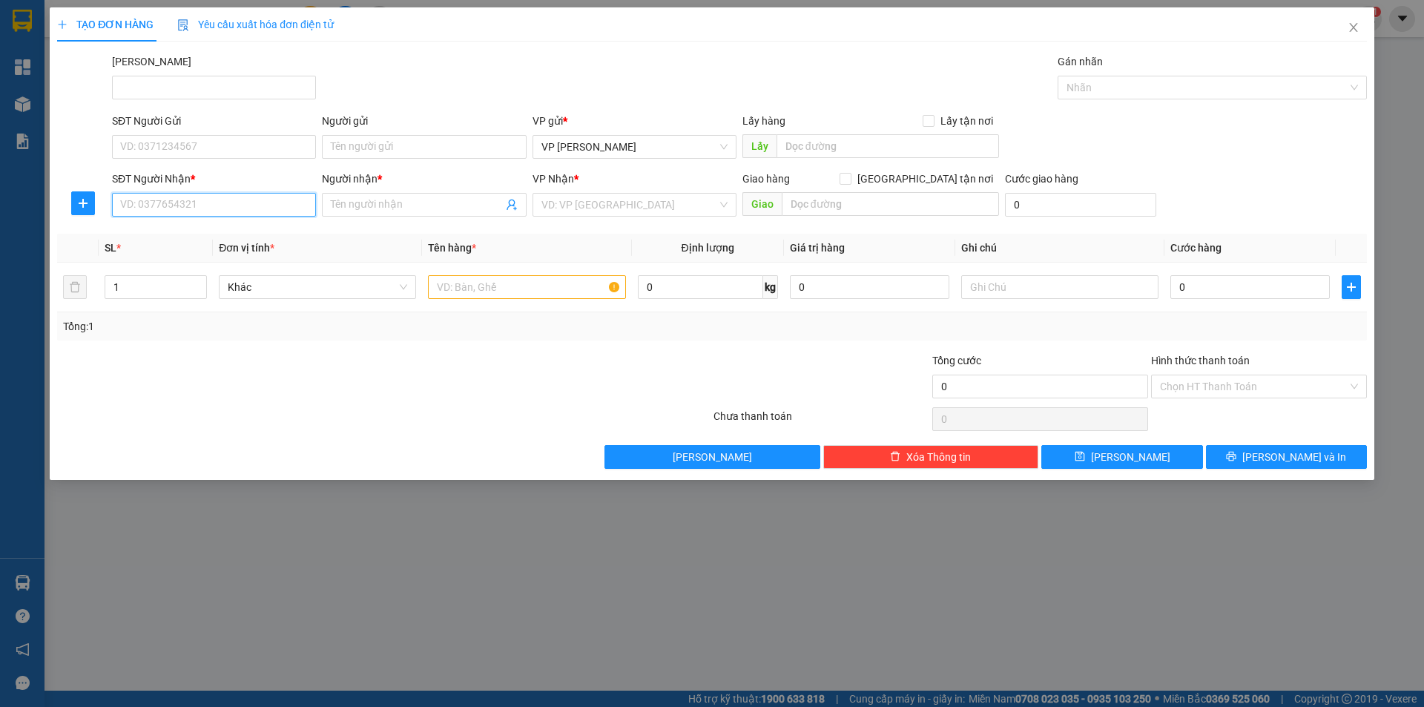
click at [199, 194] on input "SĐT Người Nhận *" at bounding box center [214, 205] width 204 height 24
paste input "0903028445"
type input "0903028445"
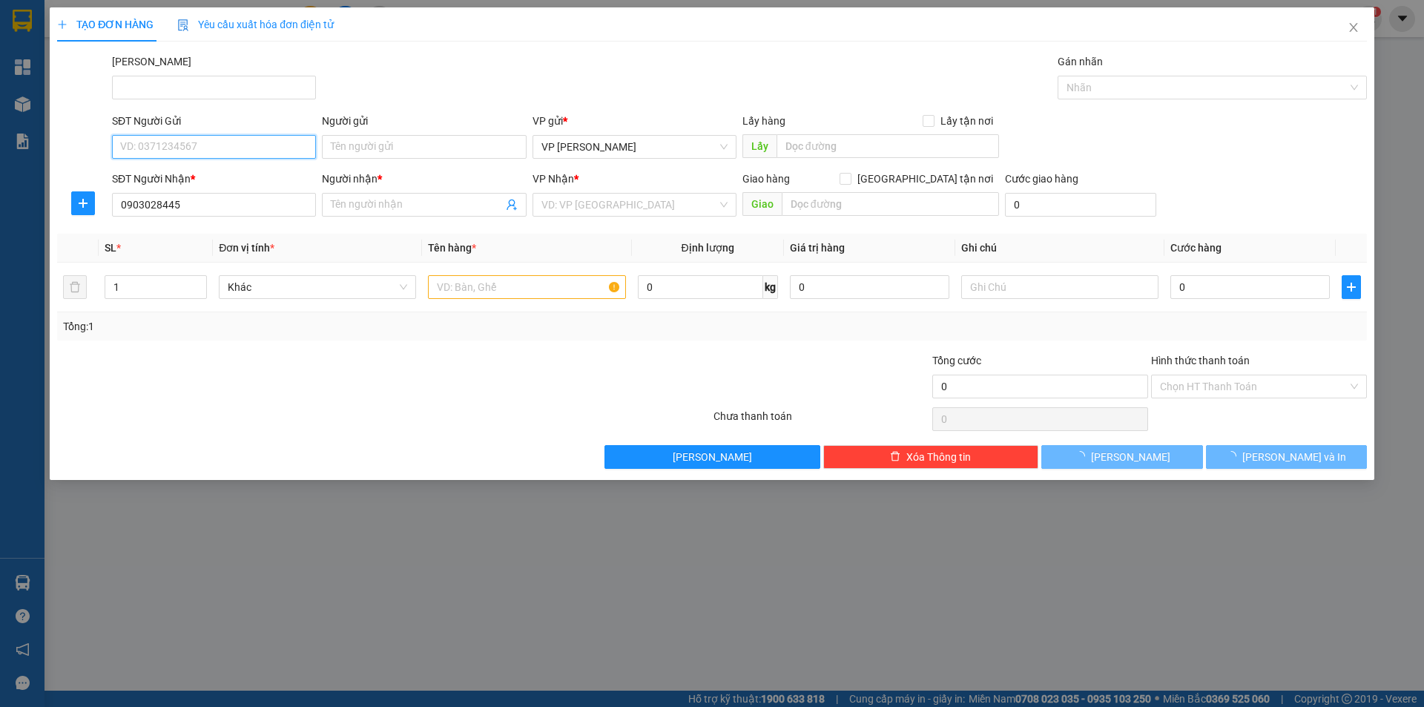
click at [166, 135] on input "SĐT Người Gửi" at bounding box center [214, 147] width 204 height 24
paste input "0903028445"
type input "0903028445"
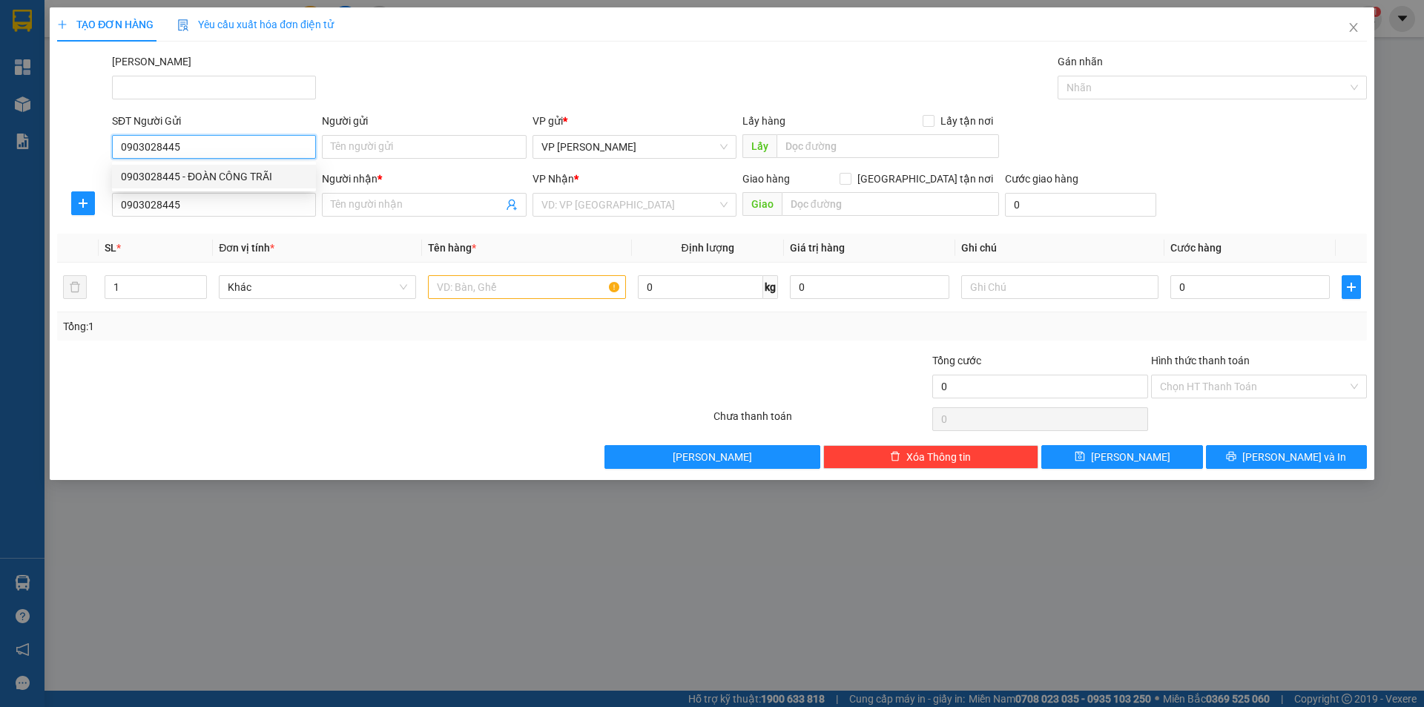
click at [250, 174] on div "0903028445 - ĐOÀN CÔNG TRÃI" at bounding box center [214, 176] width 186 height 16
type input "ĐOÀN CÔNG TRÃI"
type input "250.000"
type input "0903028445"
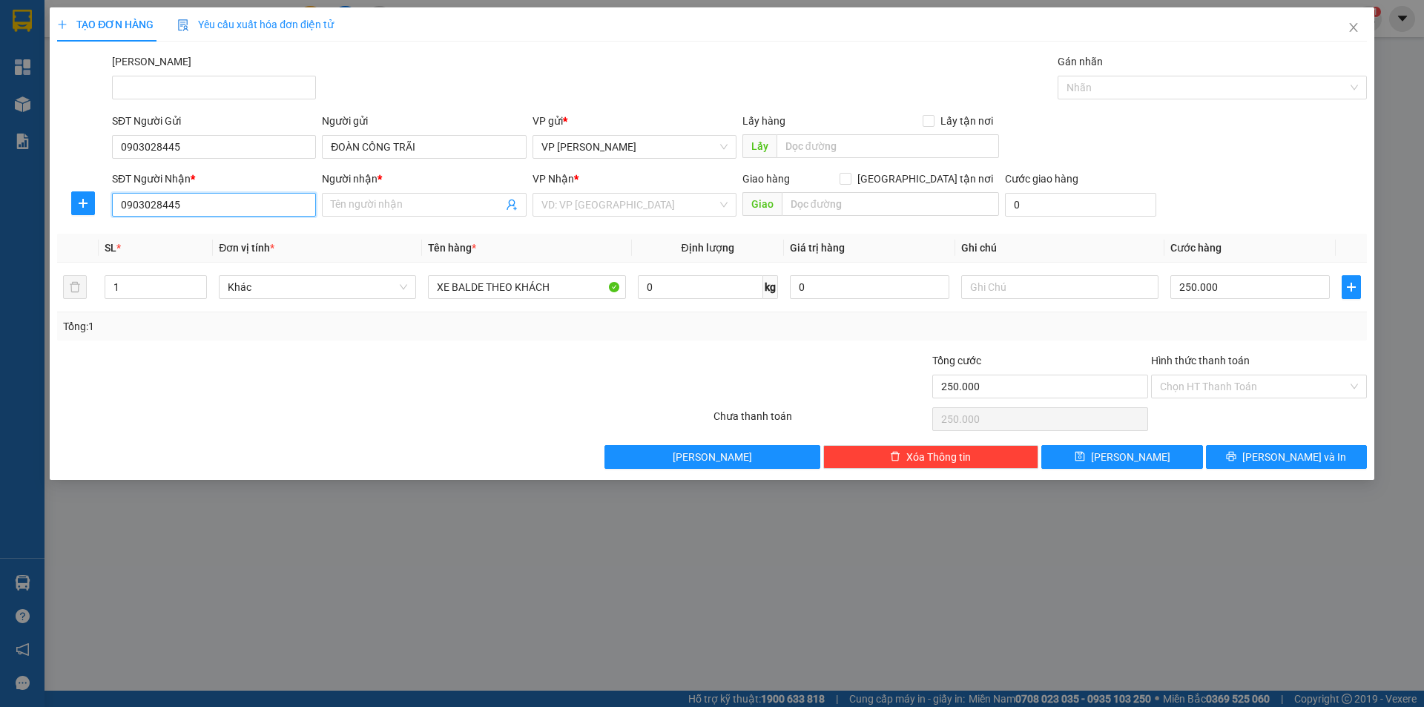
click at [211, 202] on input "0903028445" at bounding box center [214, 205] width 204 height 24
click at [196, 233] on div "0903028445 - ĐOÀN CÔNG TRÃI" at bounding box center [214, 234] width 186 height 16
type input "ĐOÀN CÔNG TRÃI"
click at [1244, 459] on button "[PERSON_NAME] và In" at bounding box center [1286, 457] width 161 height 24
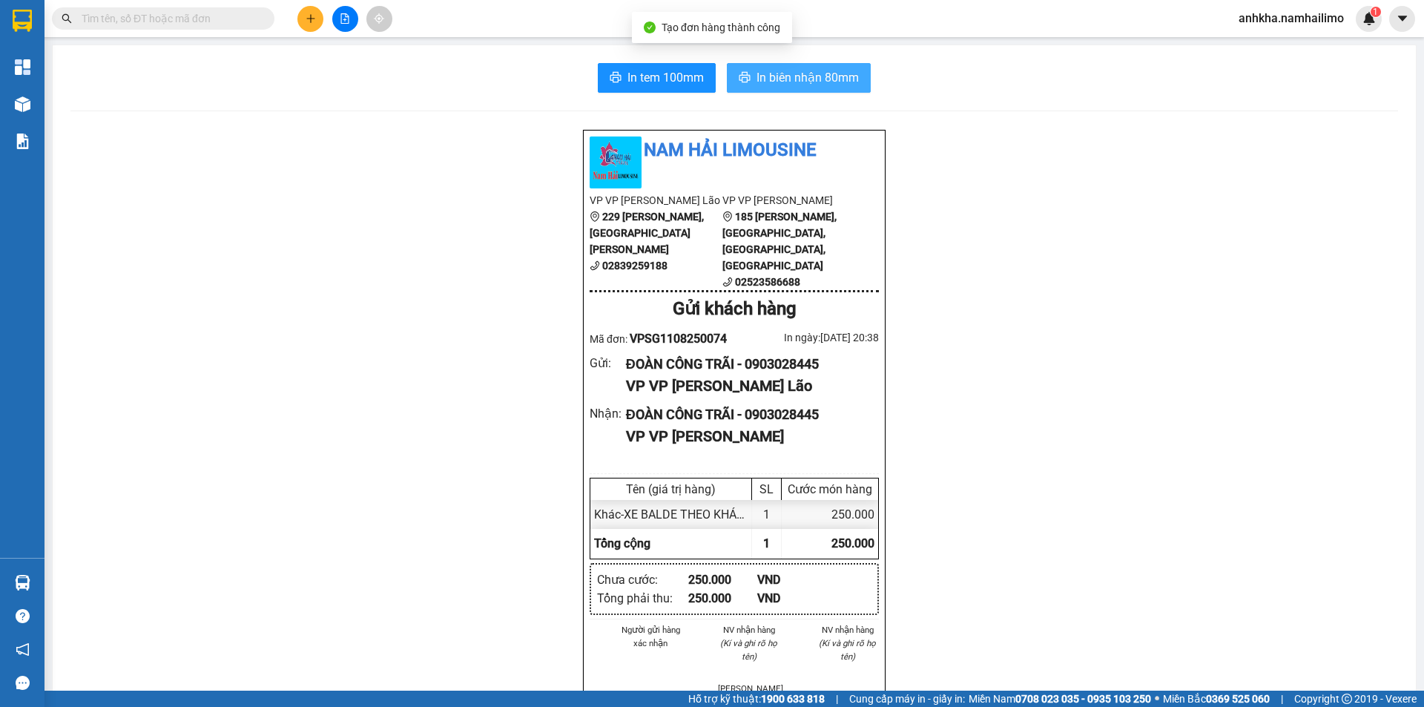
click at [766, 73] on span "In biên nhận 80mm" at bounding box center [807, 77] width 102 height 19
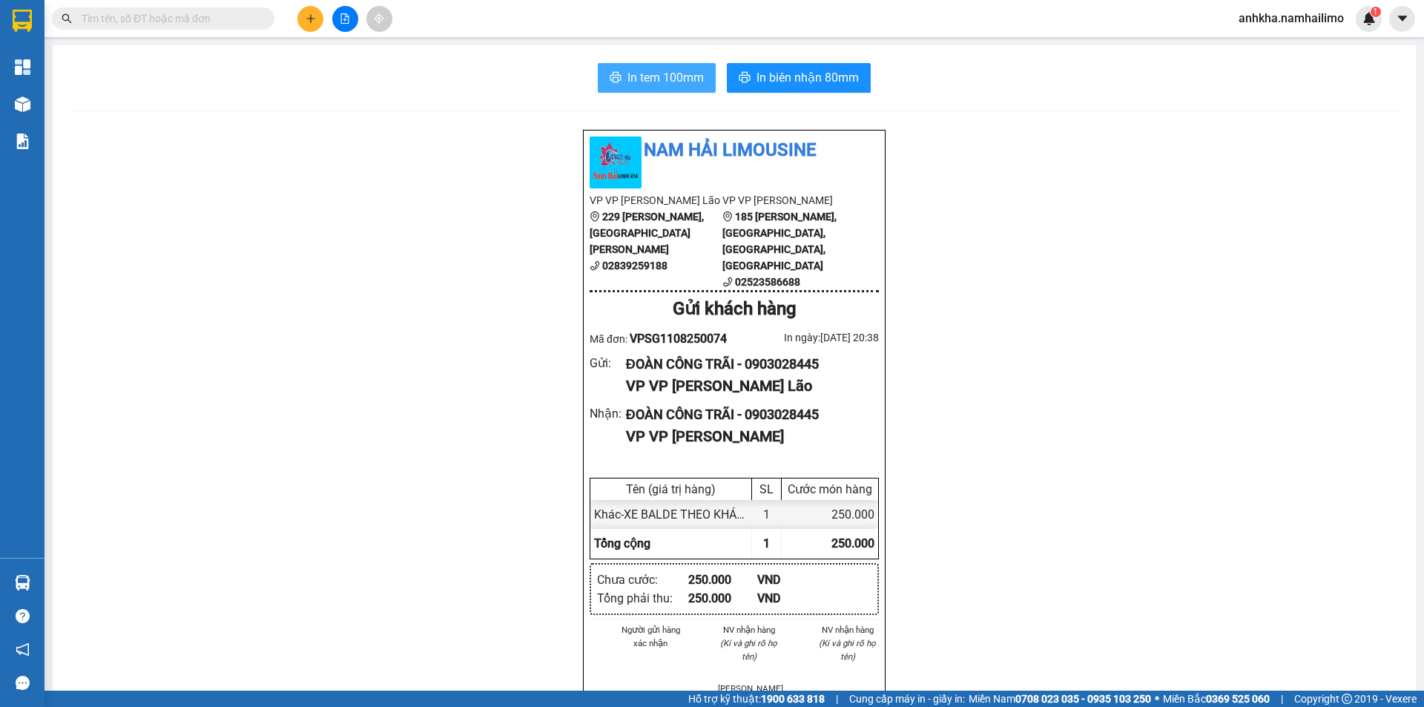
click at [634, 83] on span "In tem 100mm" at bounding box center [665, 77] width 76 height 19
click at [185, 19] on input "text" at bounding box center [169, 18] width 175 height 16
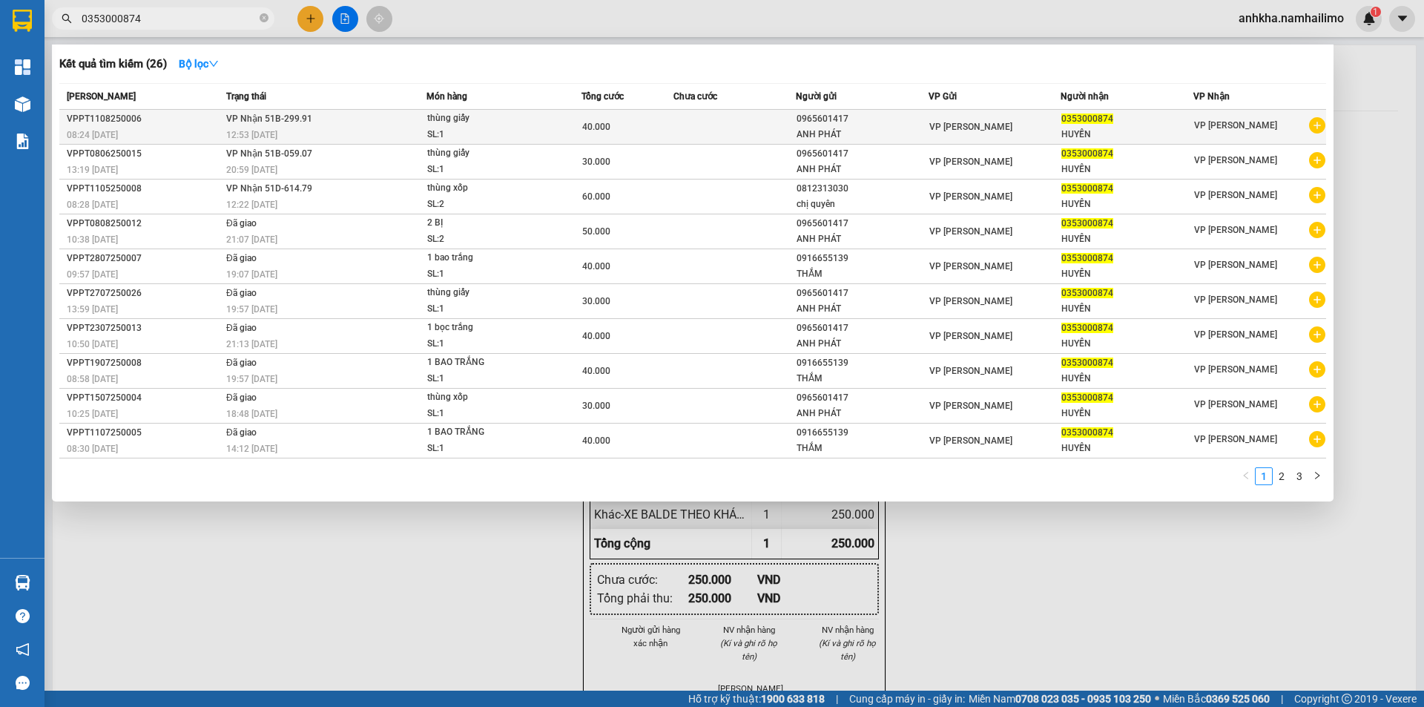
type input "0353000874"
click at [571, 128] on span "thùng giấy SL: 1" at bounding box center [504, 126] width 154 height 32
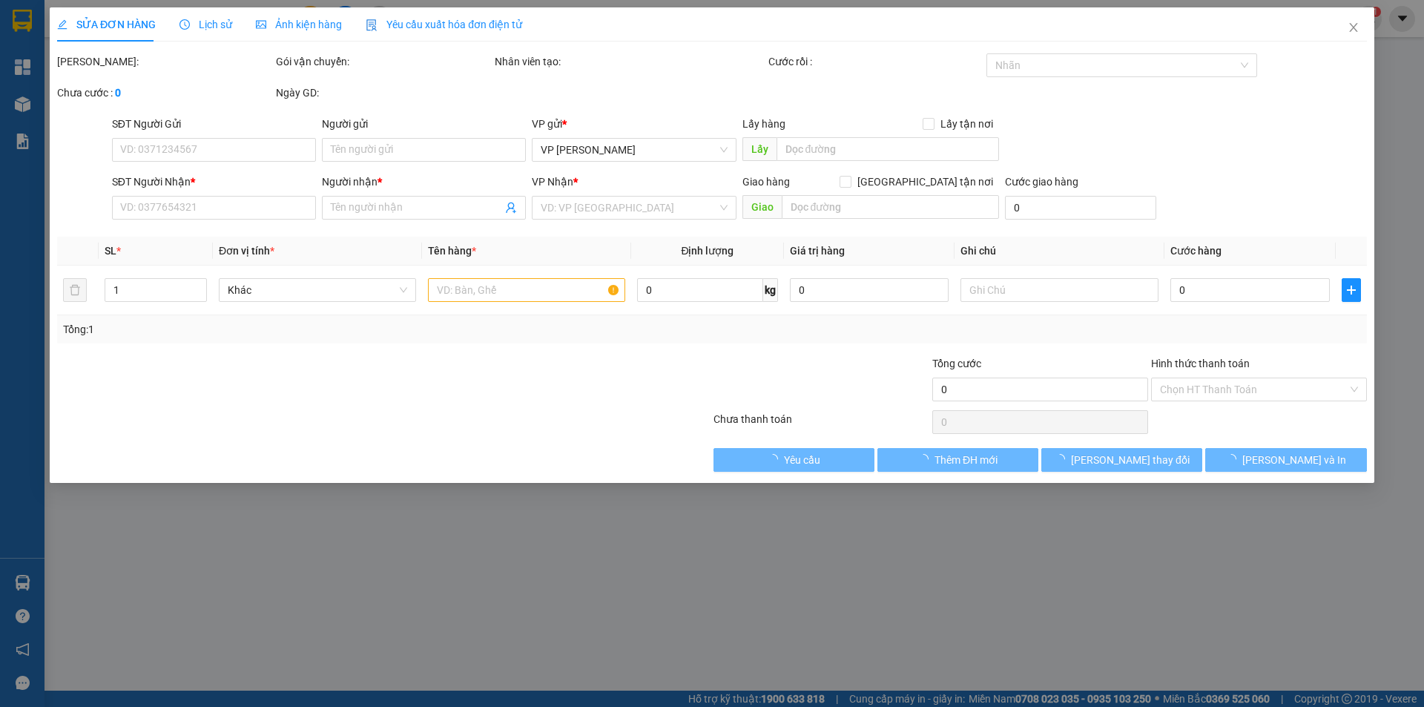
type input "0965601417"
type input "ANH PHÁT"
type input "0353000874"
type input "HUYỀN"
type input "40.000"
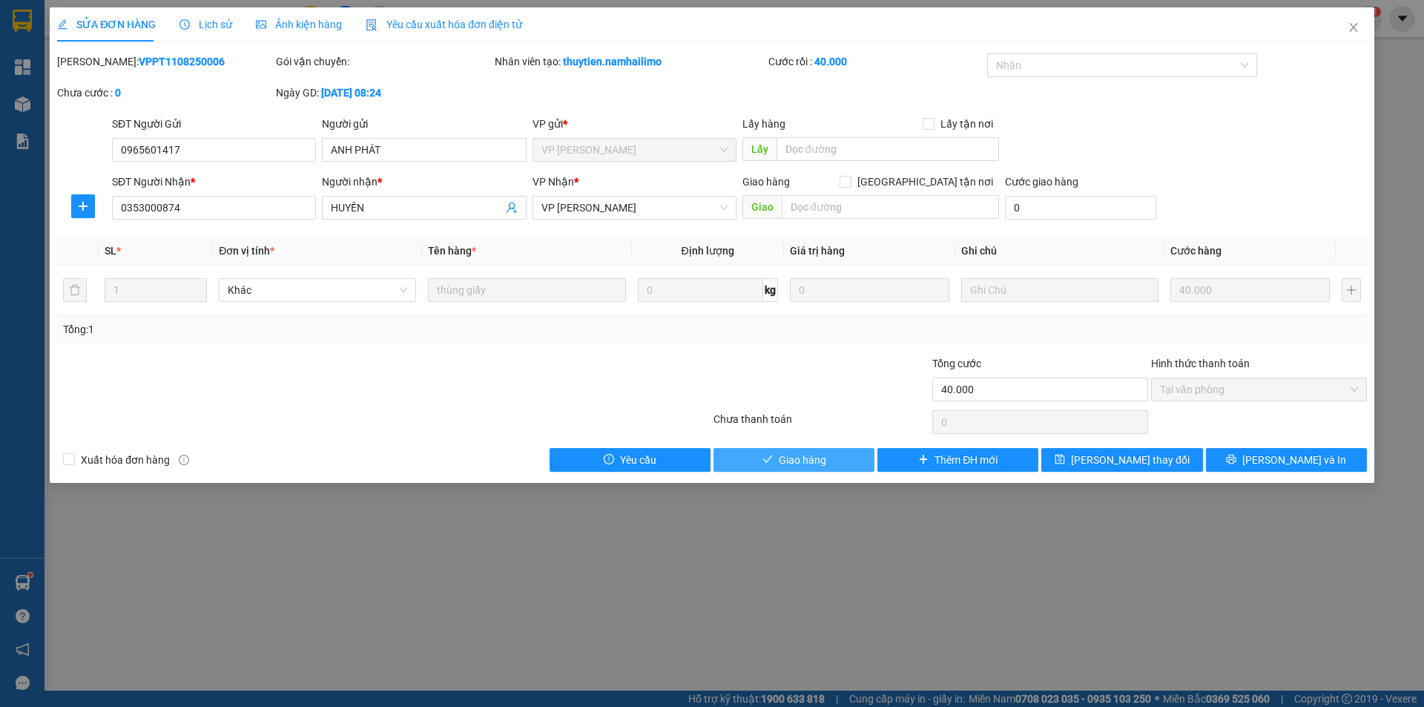
click at [751, 456] on button "Giao hàng" at bounding box center [793, 460] width 161 height 24
